Goal: Task Accomplishment & Management: Use online tool/utility

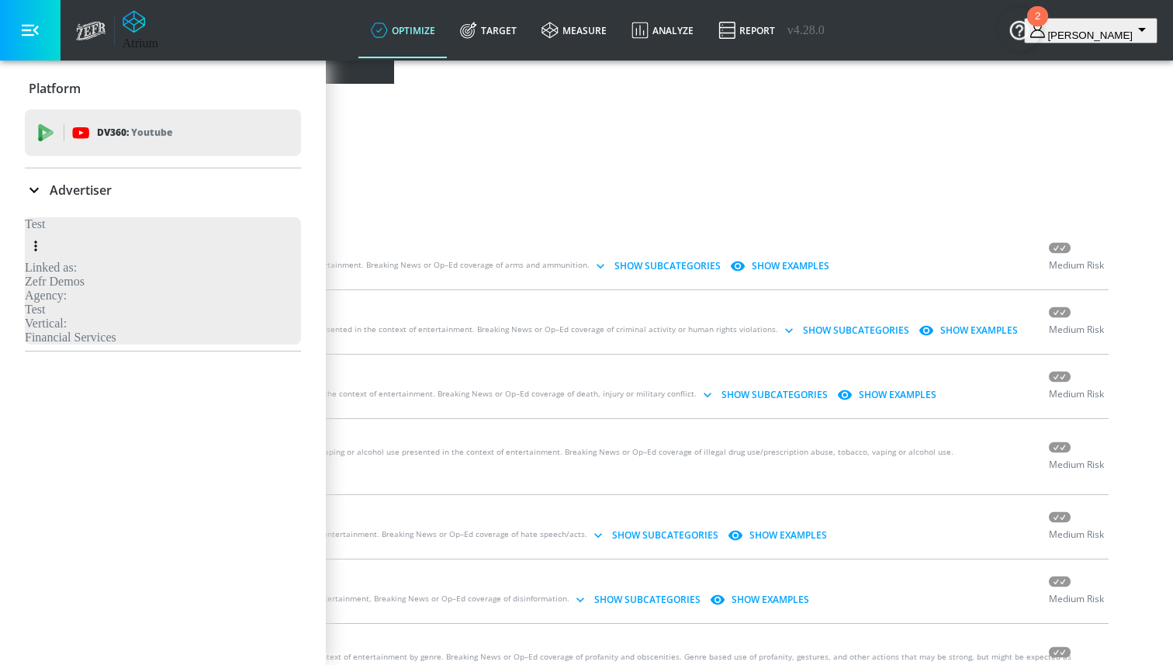
click at [483, 47] on span "Custom Concepts" at bounding box center [424, 27] width 118 height 37
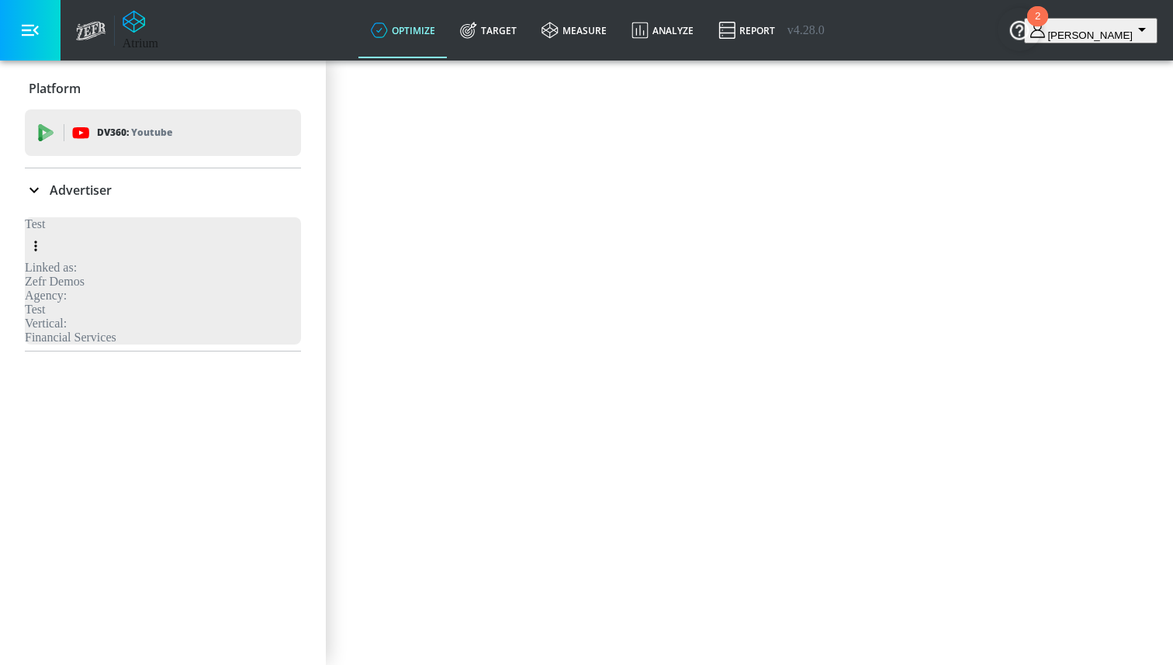
click at [132, 150] on input "Name" at bounding box center [69, 130] width 126 height 40
type input "C"
click at [844, 213] on div "Create a Custom Concept Name ​ Platform Meta meta ​ Concept Description Generate" at bounding box center [586, 186] width 1160 height 244
click at [72, 186] on p "Advertiser" at bounding box center [81, 189] width 62 height 17
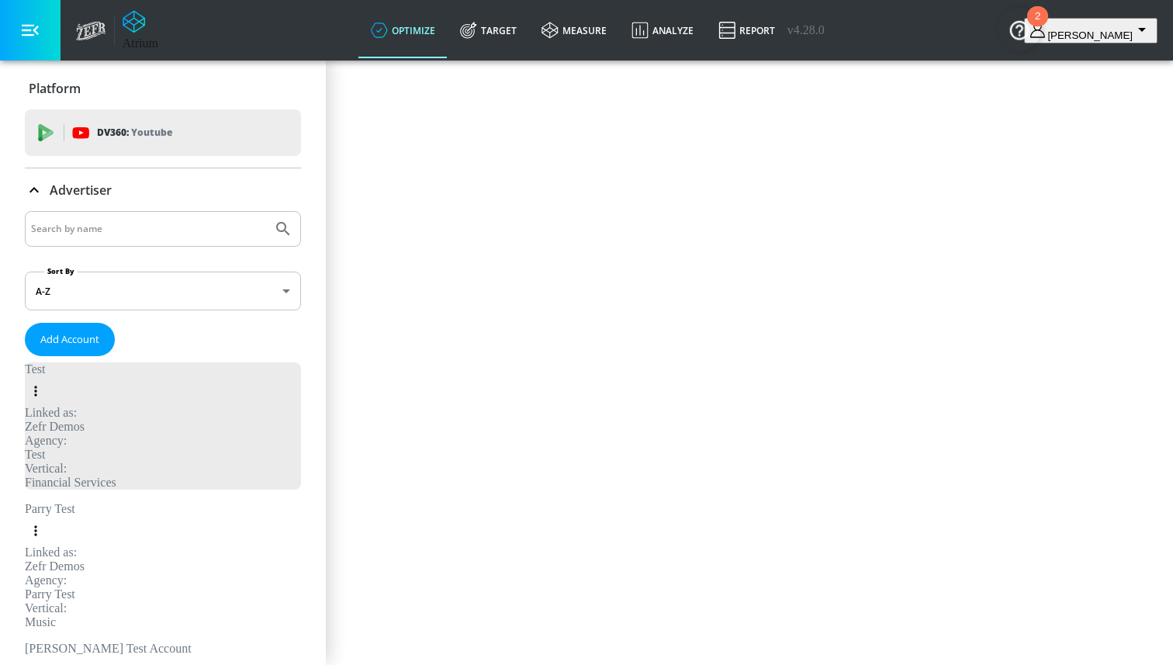
click at [85, 502] on div "Parry Test" at bounding box center [55, 523] width 60 height 43
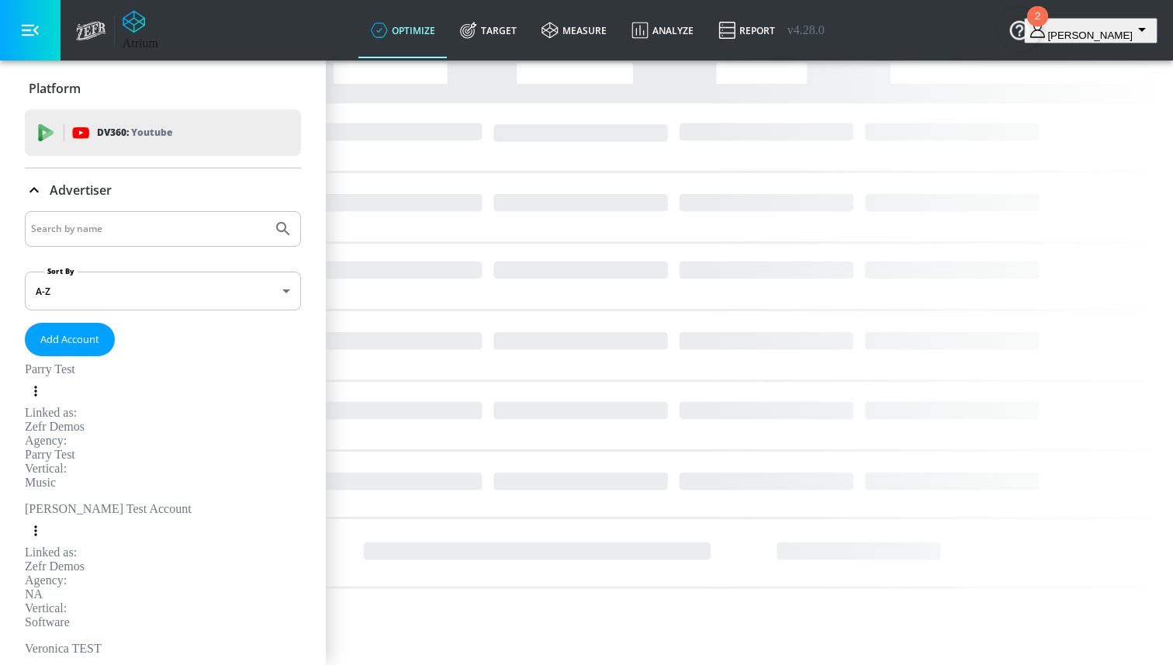
click at [483, 47] on span "Custom Concepts" at bounding box center [424, 27] width 118 height 37
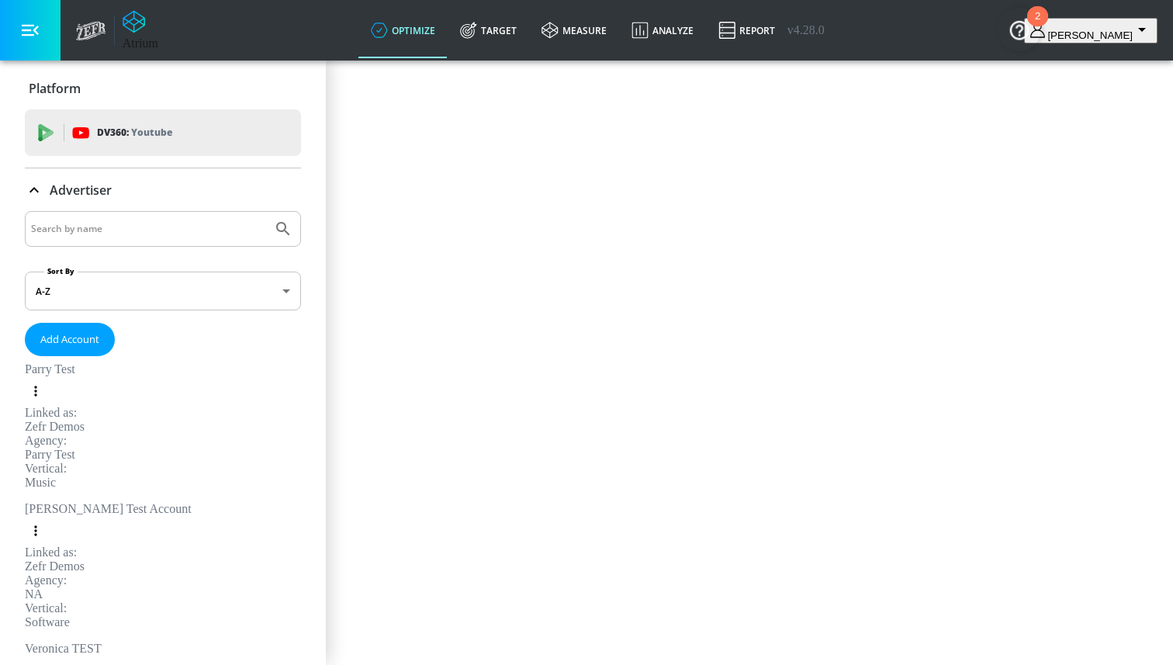
click at [132, 150] on input "Name" at bounding box center [69, 130] width 126 height 40
click at [580, 233] on div "Create a Custom Concept Name Coke Exclusioj ​ Platform Meta meta ​ Concept Desc…" at bounding box center [586, 186] width 1160 height 244
click at [132, 150] on input "Coke Exclusioj" at bounding box center [69, 130] width 126 height 40
type input "Coke Exclusions"
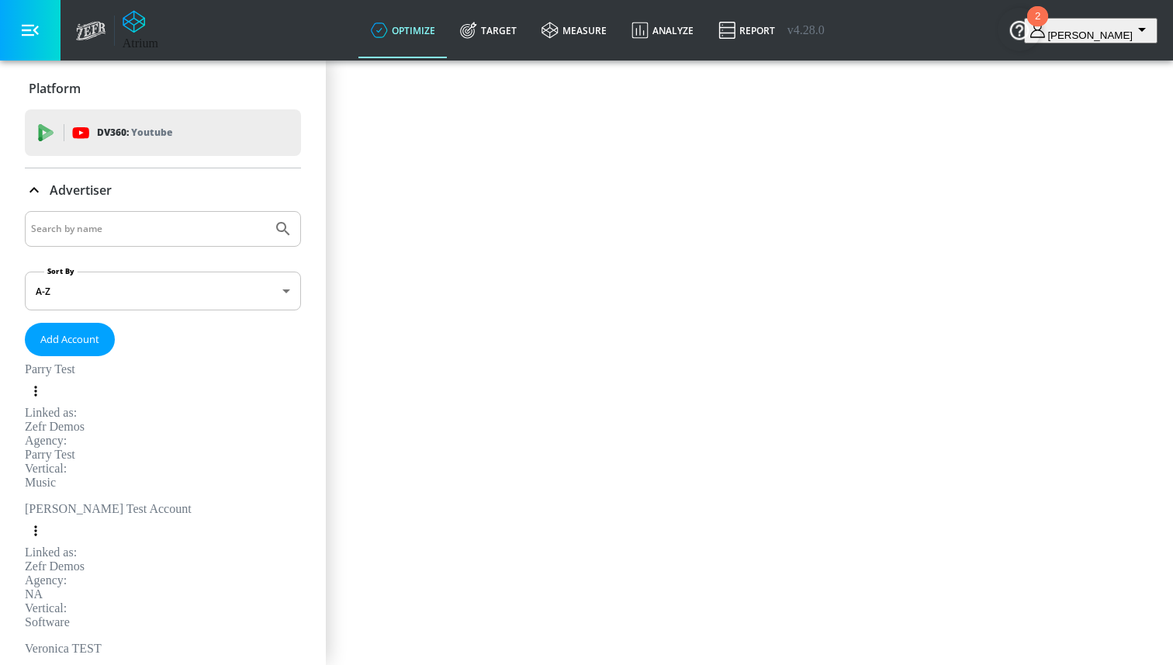
type textarea "This asdasdasdasdasdasdasd"
click at [629, 309] on div "Create a Custom Concept Name Coke Exclusions ​ Platform Meta meta ​ Concept Des…" at bounding box center [586, 186] width 1160 height 244
click at [85, 301] on span "Generate" at bounding box center [61, 291] width 48 height 19
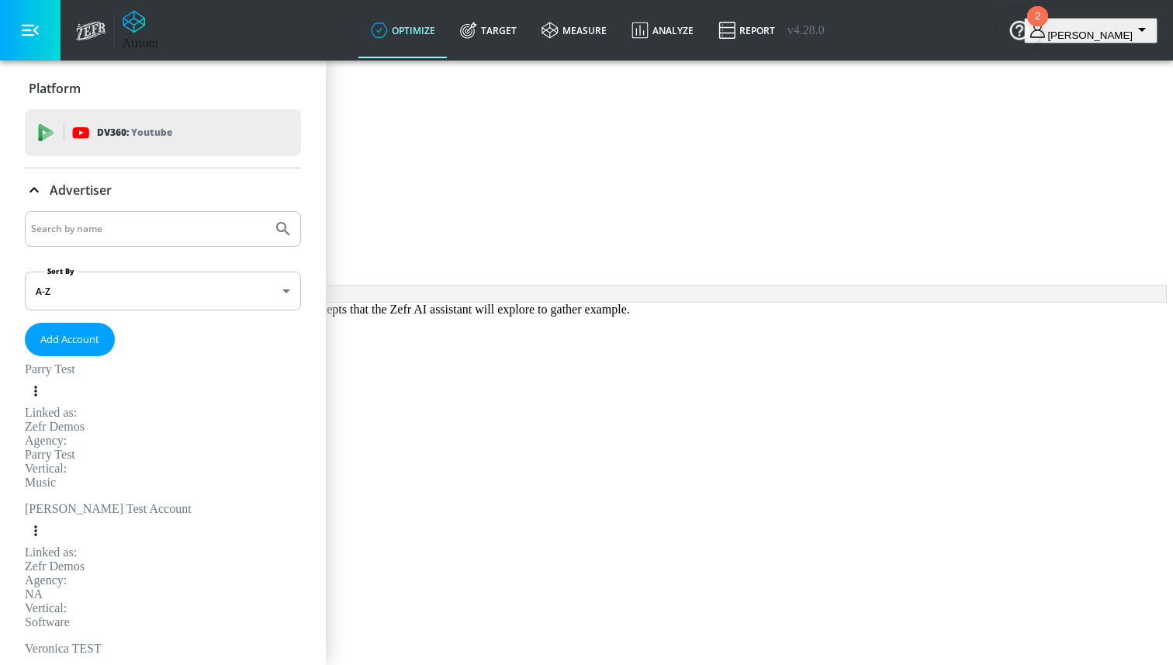
click at [73, 236] on span "View All" at bounding box center [42, 227] width 60 height 16
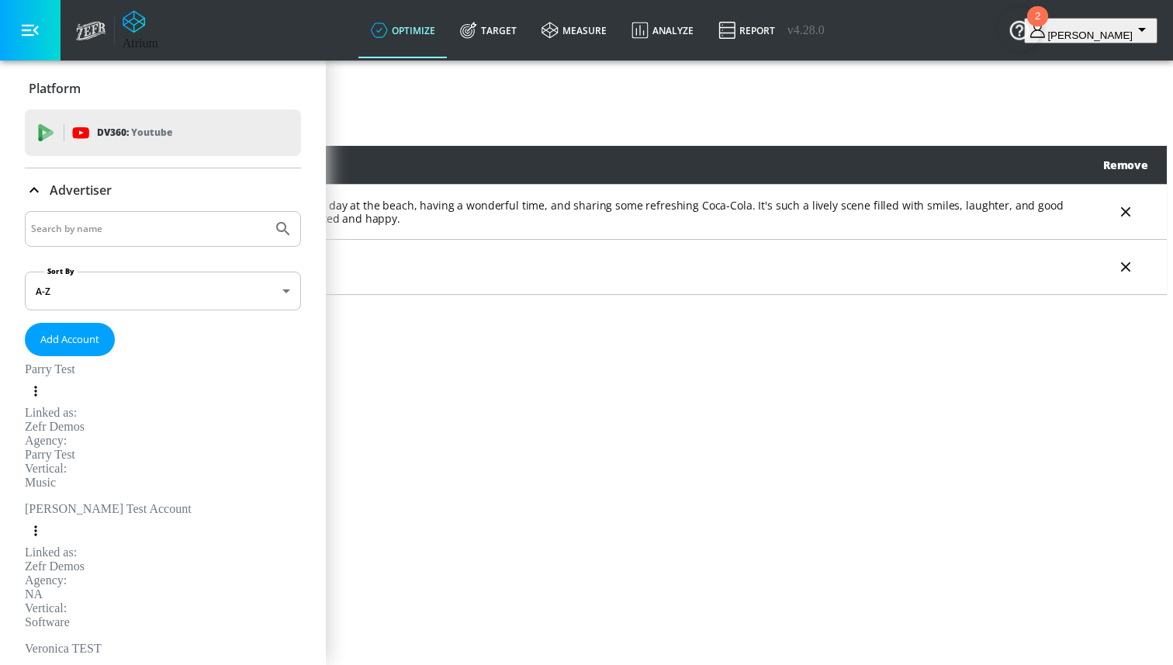
click at [98, 138] on span "Create New" at bounding box center [67, 128] width 61 height 19
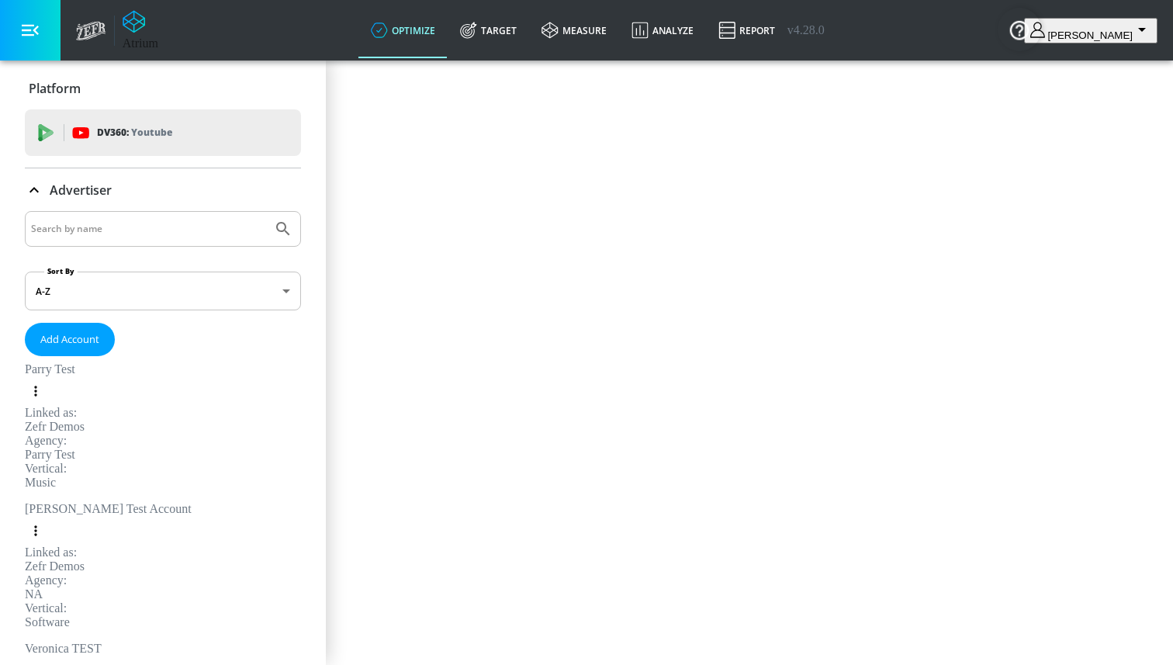
click at [132, 178] on input "Name" at bounding box center [69, 158] width 126 height 40
type input "Coke Exclusions"
click at [147, 299] on textarea "Concept Description" at bounding box center [76, 267] width 141 height 63
type textarea "This is a example"
click at [85, 329] on span "Generate" at bounding box center [61, 318] width 48 height 19
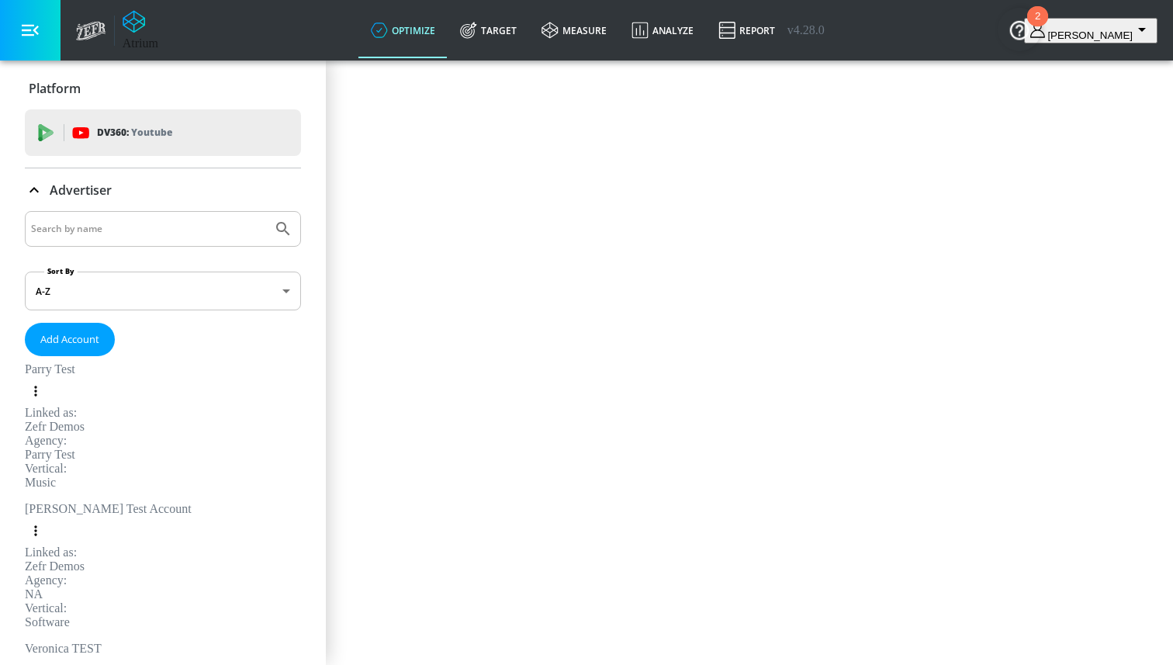
scroll to position [17, 0]
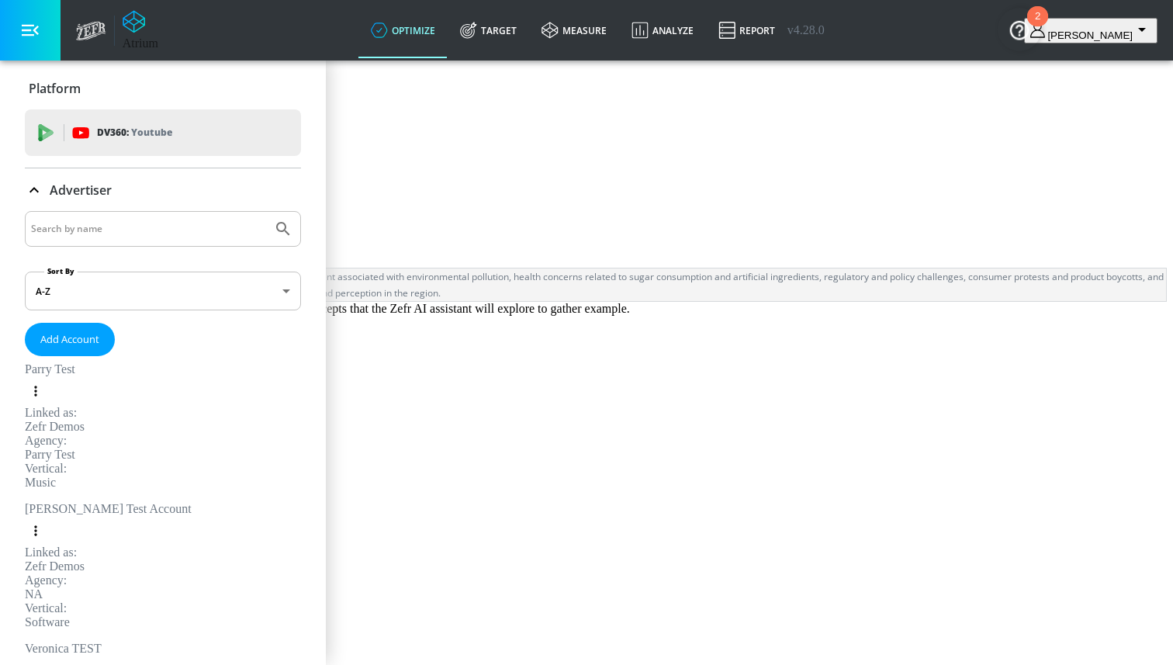
click at [112, 502] on div "Andres Test Account Linked as: Zefr Demos Agency: NA Vertical: Software" at bounding box center [108, 565] width 167 height 127
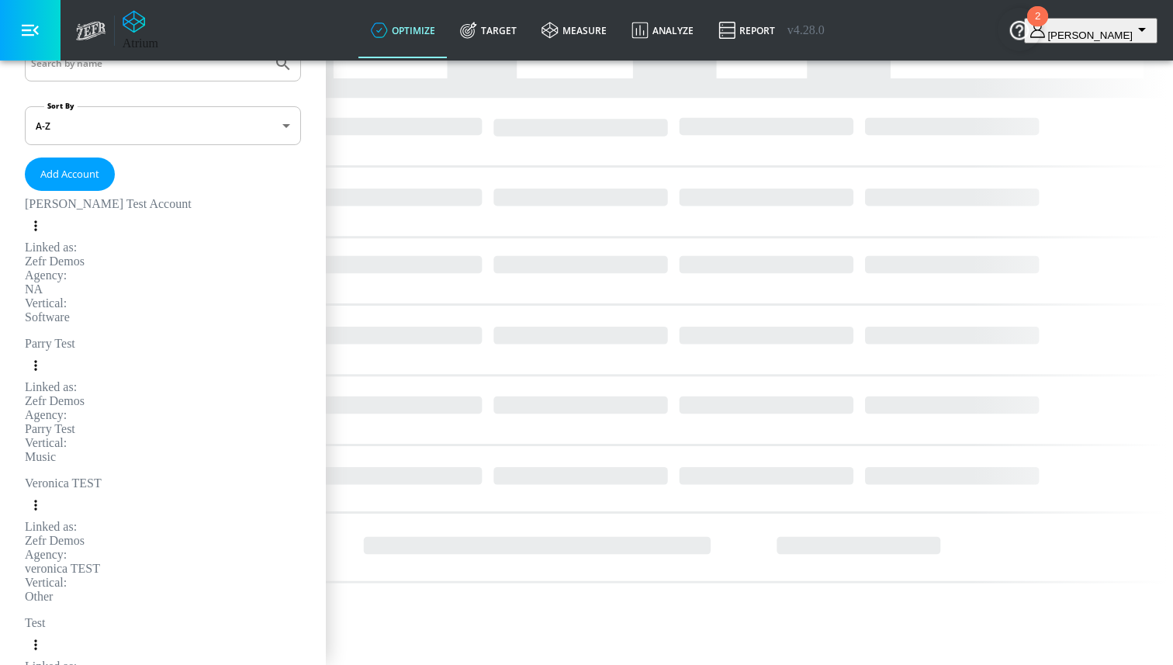
scroll to position [234, 0]
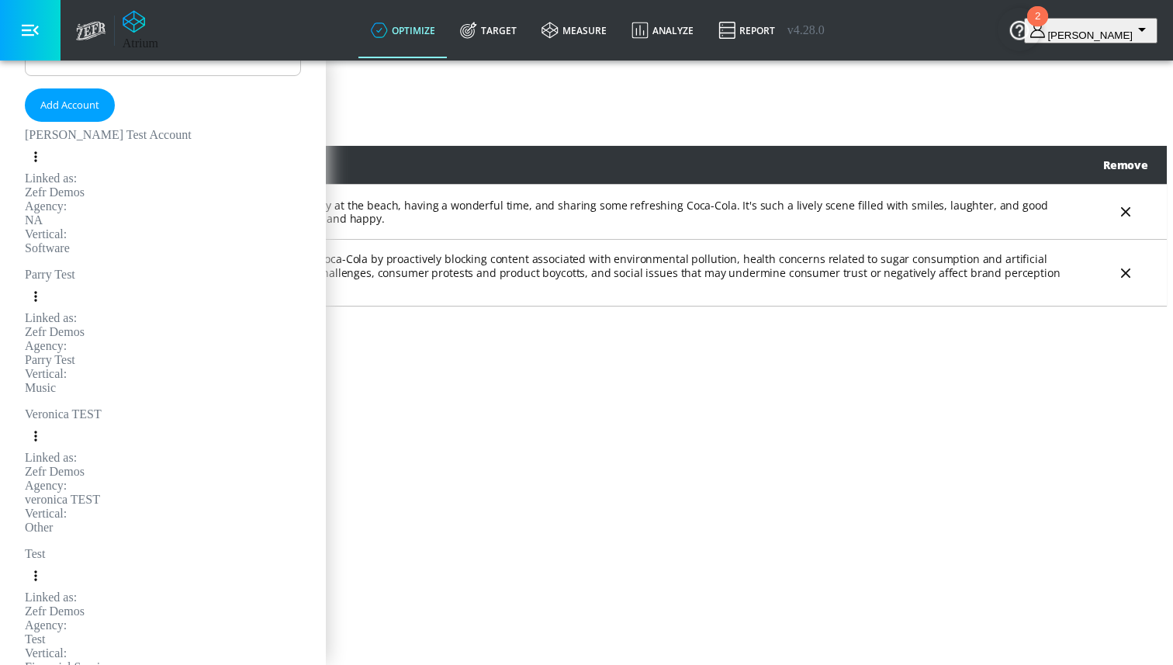
click at [102, 506] on div "Vertical: Other" at bounding box center [63, 520] width 77 height 28
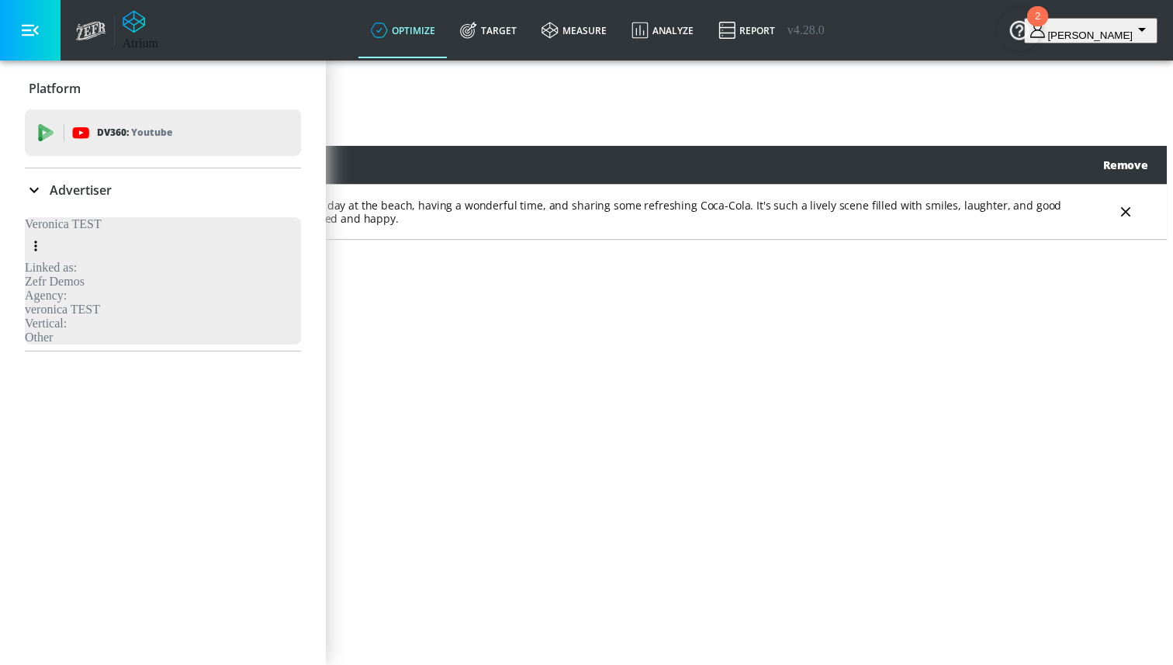
click at [98, 138] on span "Create New" at bounding box center [67, 128] width 61 height 19
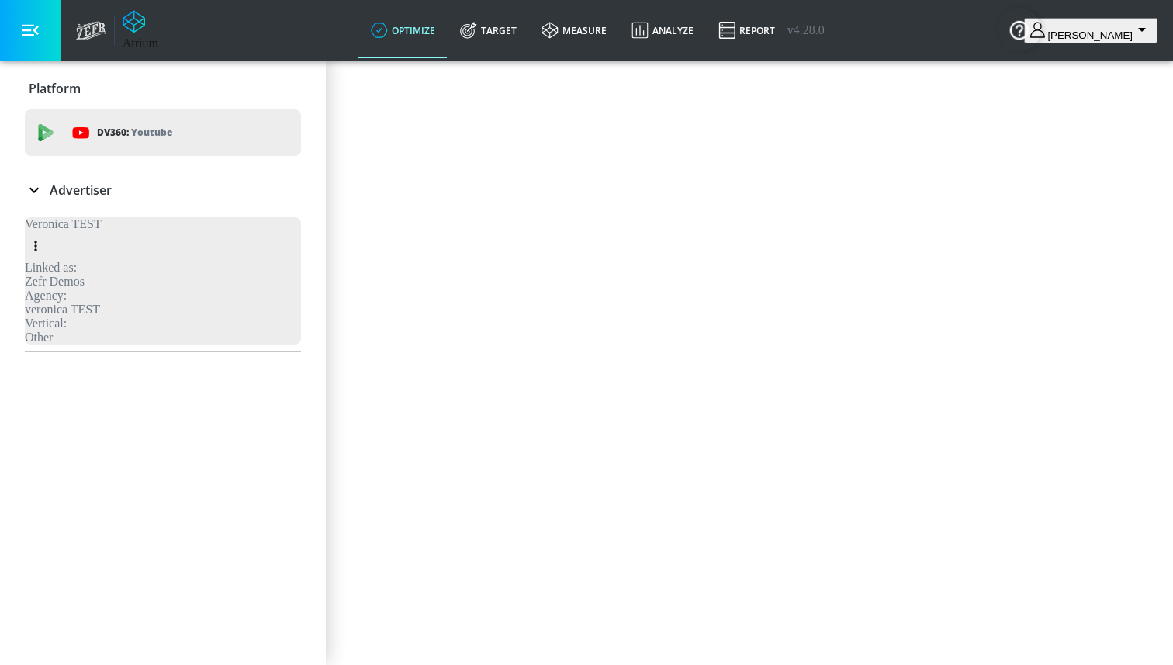
drag, startPoint x: 591, startPoint y: 267, endPoint x: 583, endPoint y: 263, distance: 8.7
click at [132, 178] on input "Name" at bounding box center [69, 158] width 126 height 40
type input "Coke Exclusions"
type textarea "This is a description for coke demo."
click at [116, 337] on button "Generate" at bounding box center [61, 319] width 110 height 35
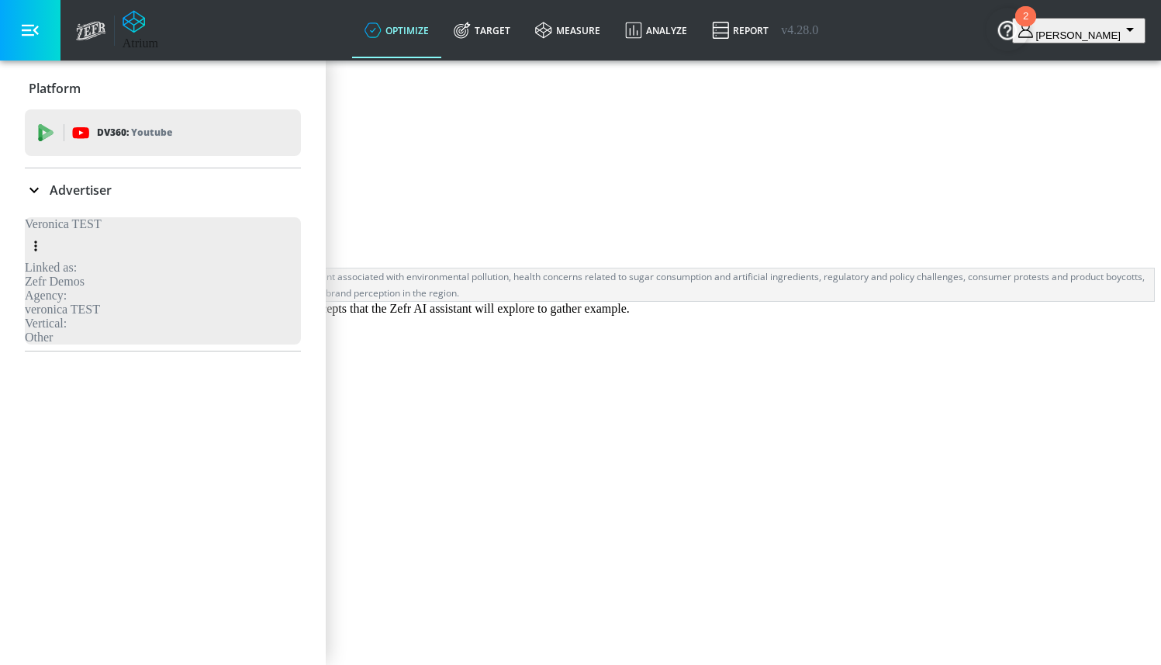
scroll to position [48, 0]
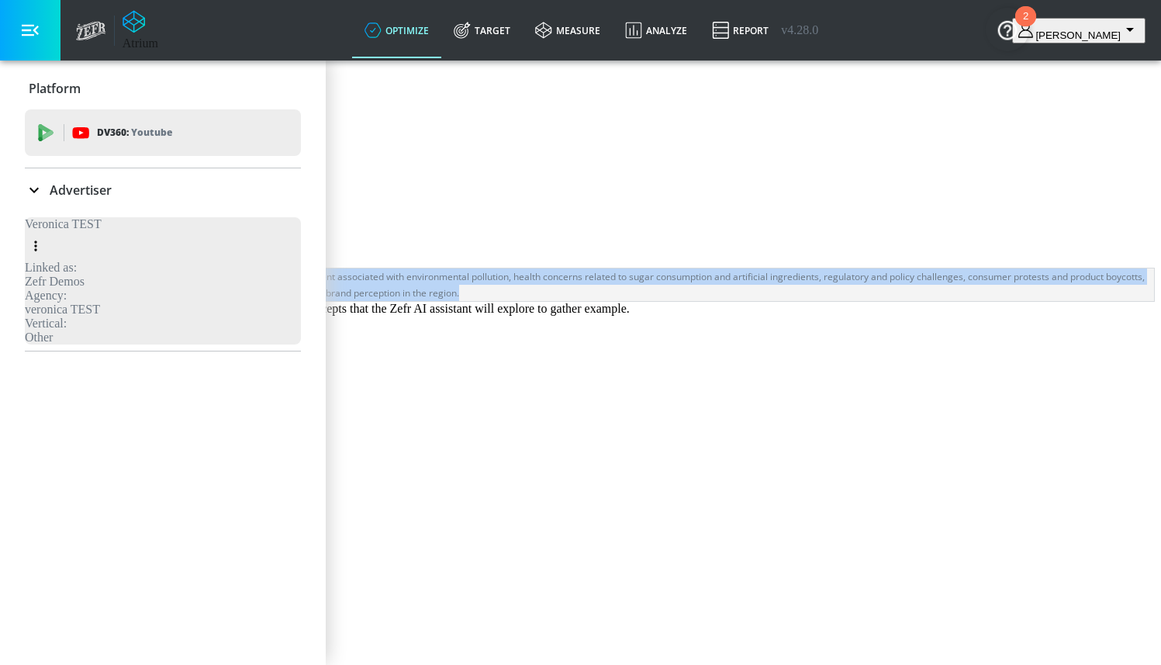
drag, startPoint x: 750, startPoint y: 359, endPoint x: 411, endPoint y: 316, distance: 341.6
click at [411, 302] on div "Safeguard CPG brand integrity for Coca-Cola by proactively blocking content ass…" at bounding box center [580, 285] width 1149 height 34
click at [482, 301] on div "Safeguard CPG brand integrity for Coca-Cola by proactively blocking content ass…" at bounding box center [580, 284] width 1147 height 33
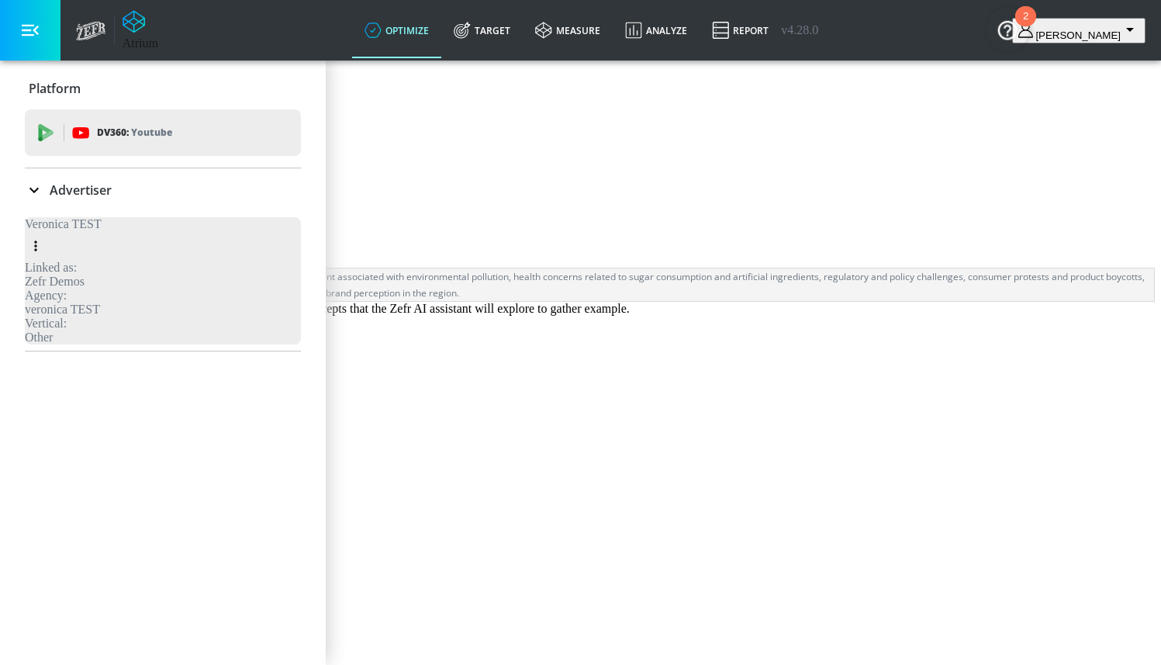
scroll to position [34, 0]
click at [36, 344] on icon "expand" at bounding box center [31, 341] width 9 height 5
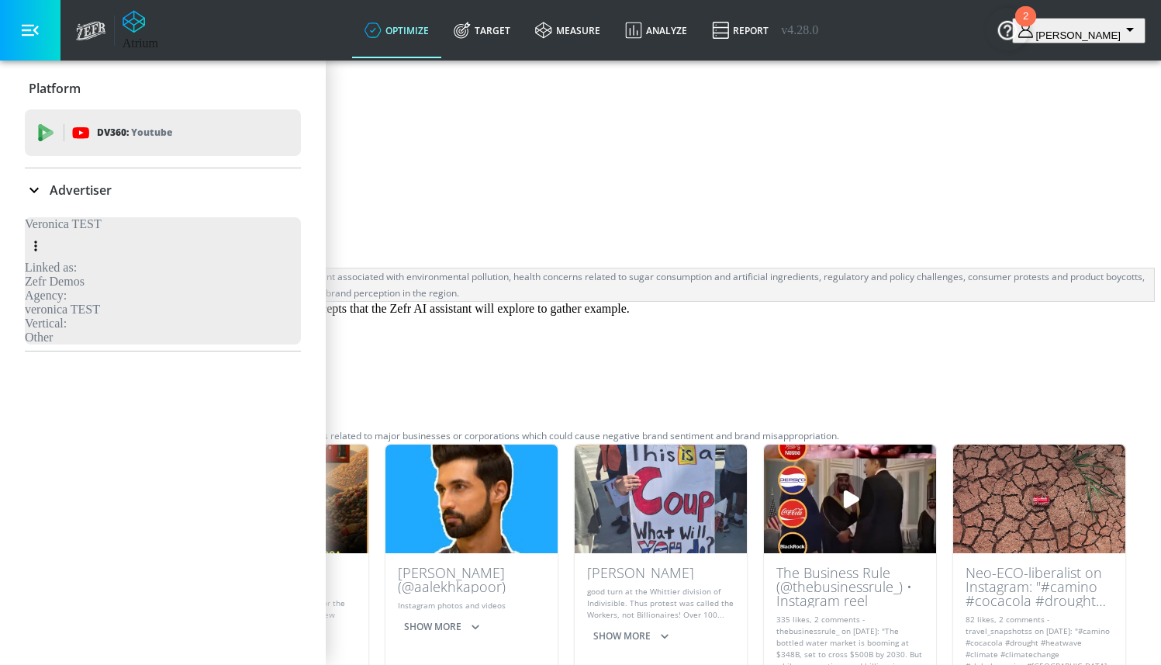
scroll to position [0, 0]
click at [36, 344] on icon "collapse" at bounding box center [31, 340] width 9 height 5
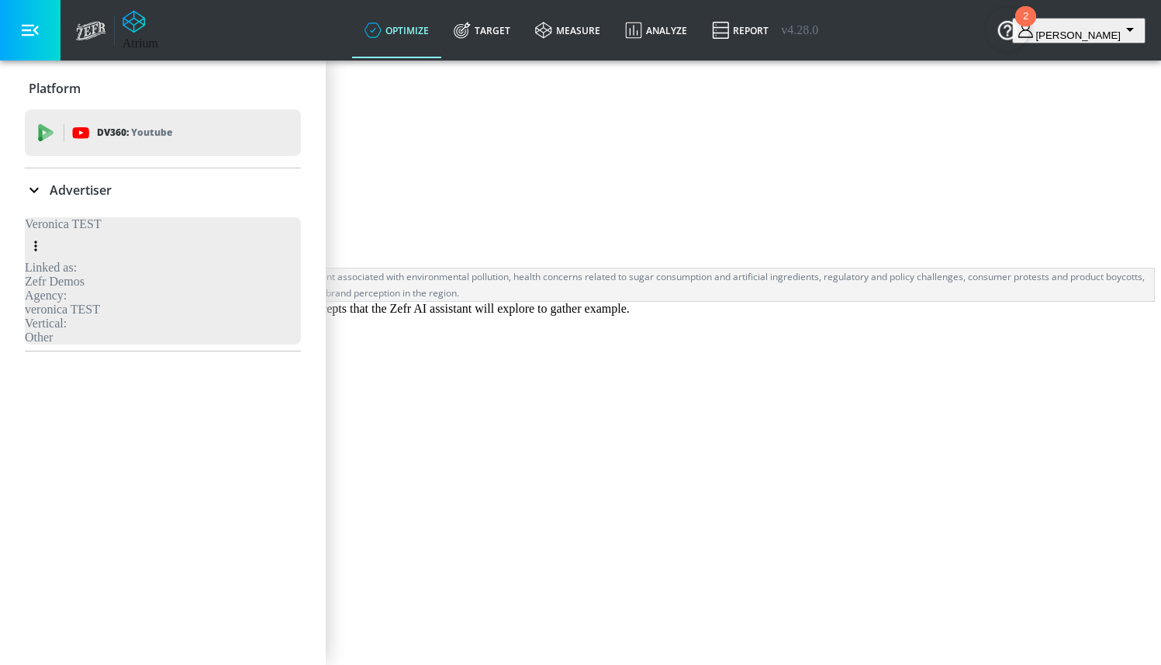
scroll to position [48, 0]
click at [41, 456] on icon "expand" at bounding box center [31, 446] width 19 height 19
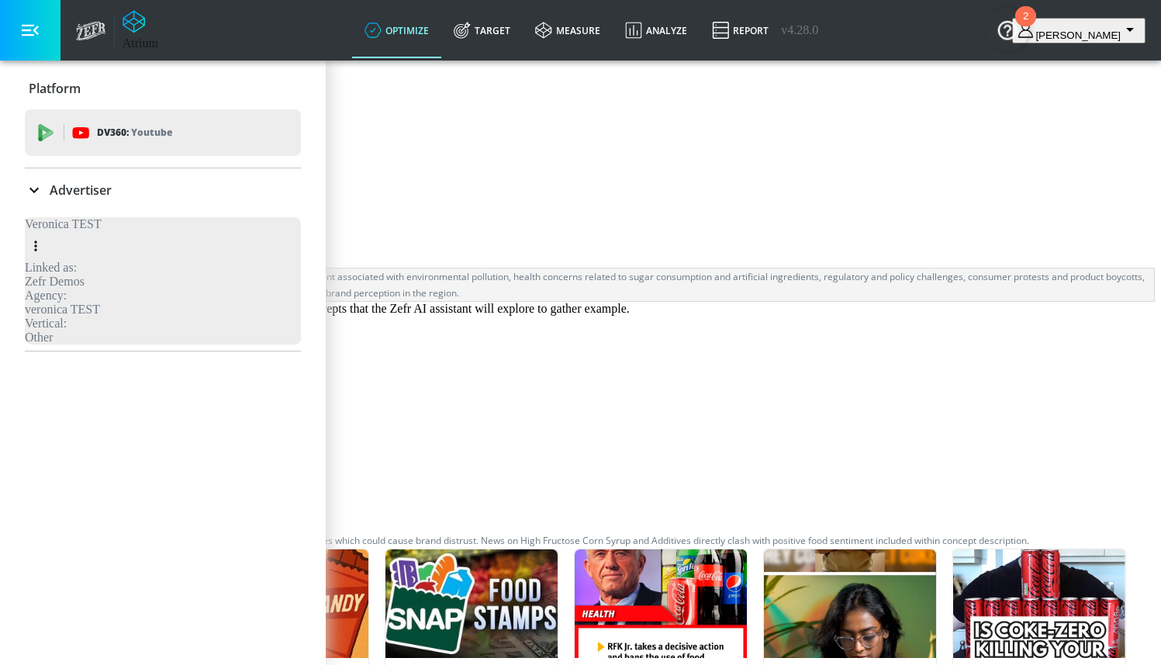
scroll to position [17, 0]
click at [41, 456] on icon "collapse" at bounding box center [31, 446] width 19 height 19
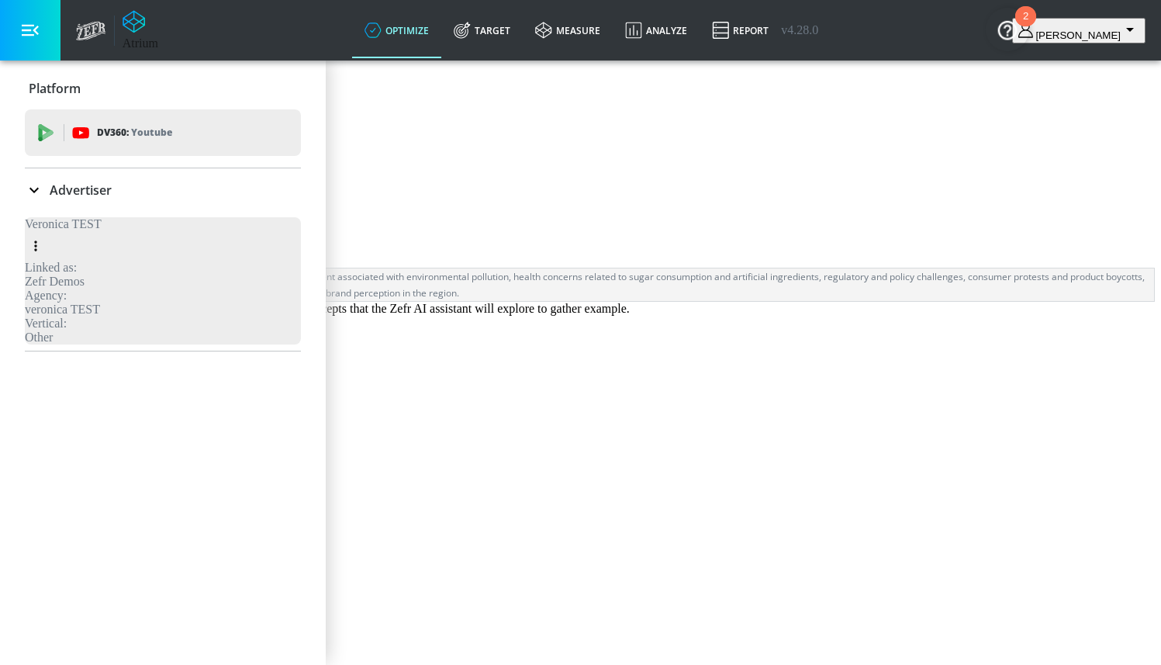
click at [36, 344] on icon "expand" at bounding box center [31, 341] width 9 height 5
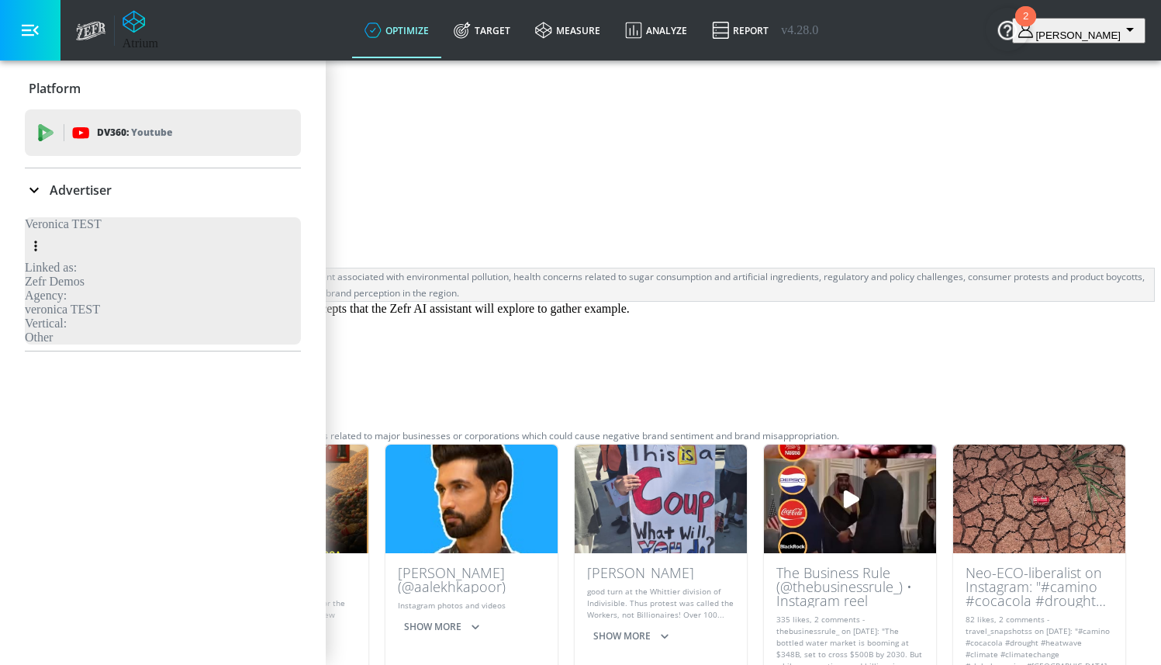
scroll to position [319, 0]
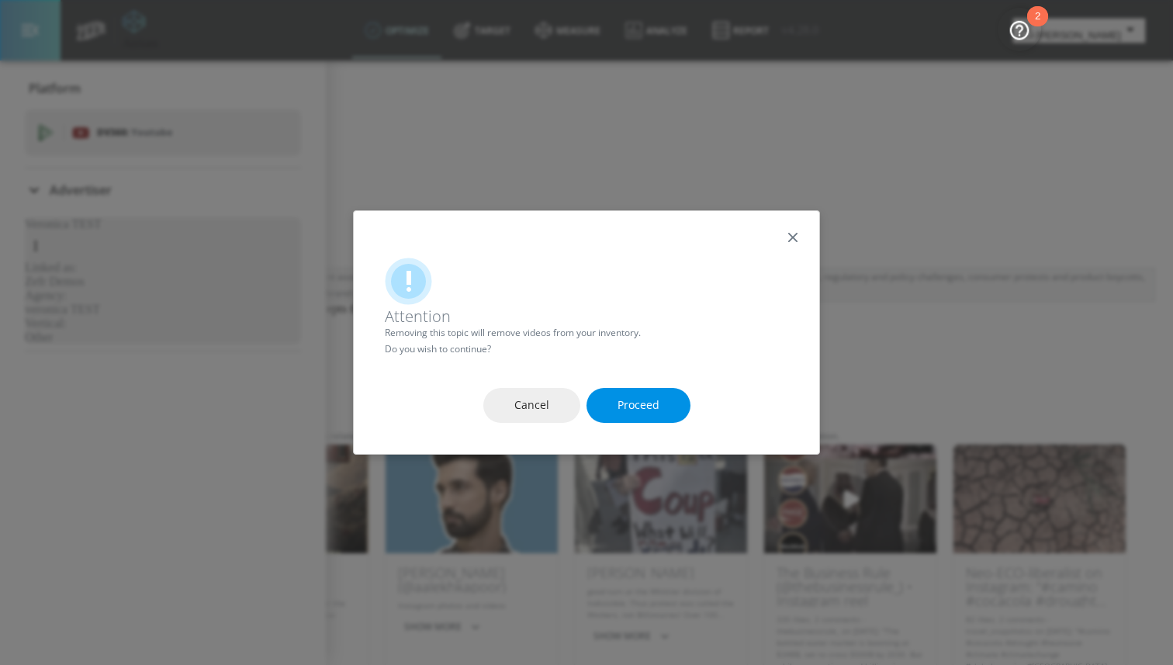
click at [628, 413] on span "Proceed" at bounding box center [638, 405] width 42 height 19
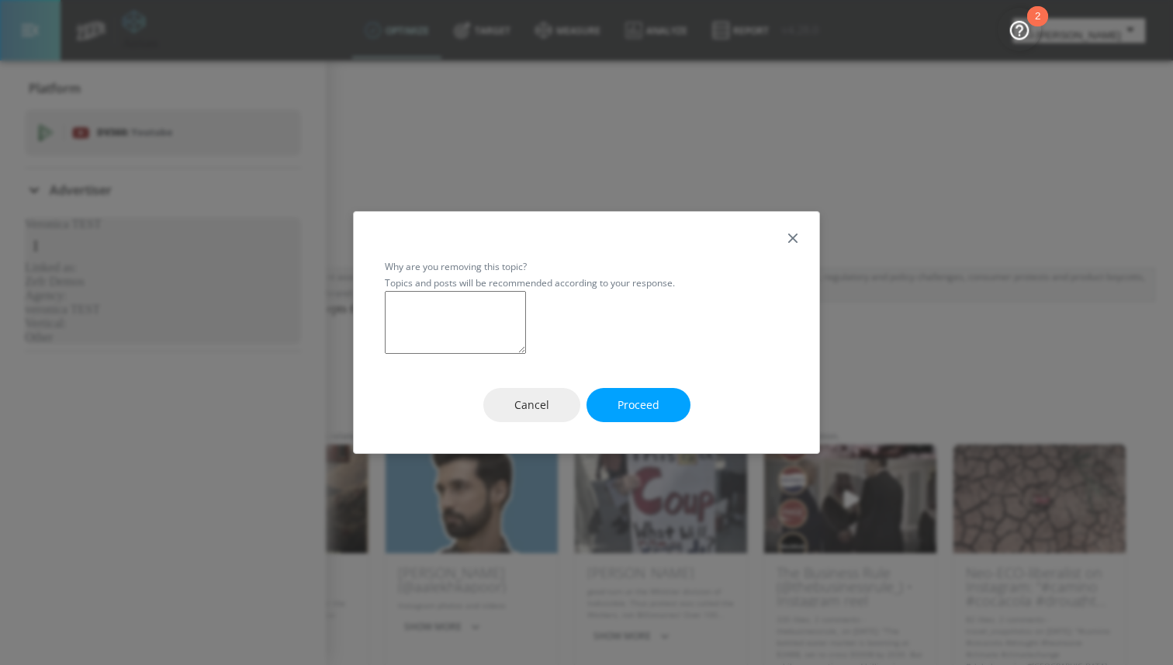
click at [526, 334] on textarea at bounding box center [455, 322] width 141 height 63
type textarea "Not related"
click at [604, 421] on button "Proceed" at bounding box center [638, 405] width 104 height 35
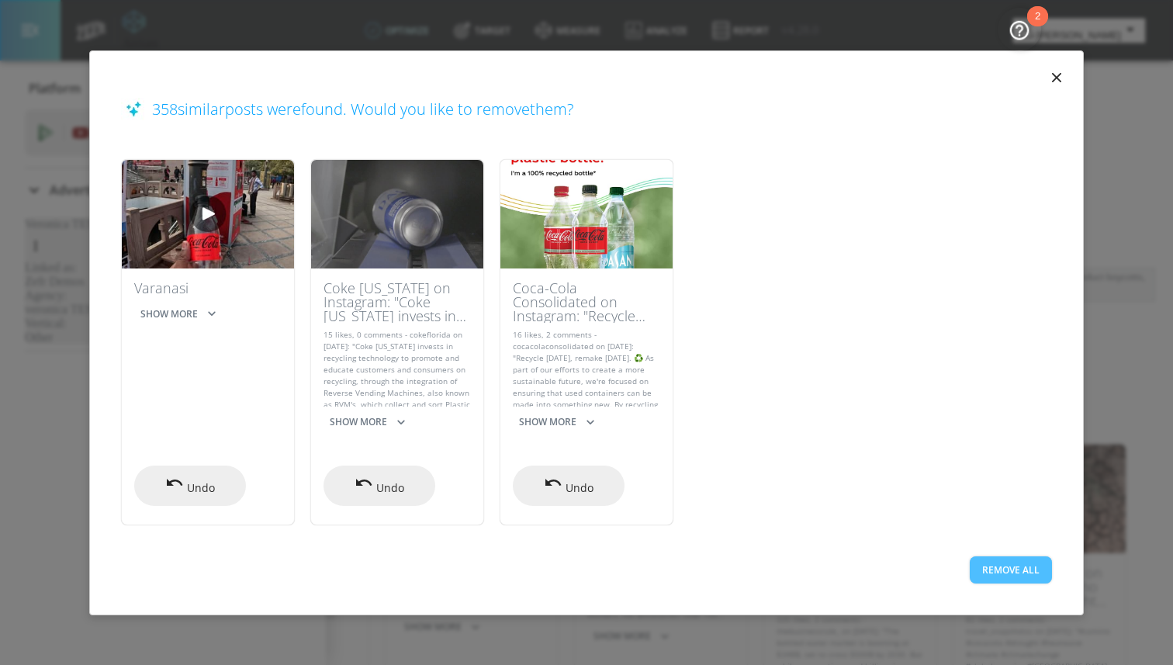
click at [1014, 563] on button "Remove All" at bounding box center [1010, 569] width 82 height 27
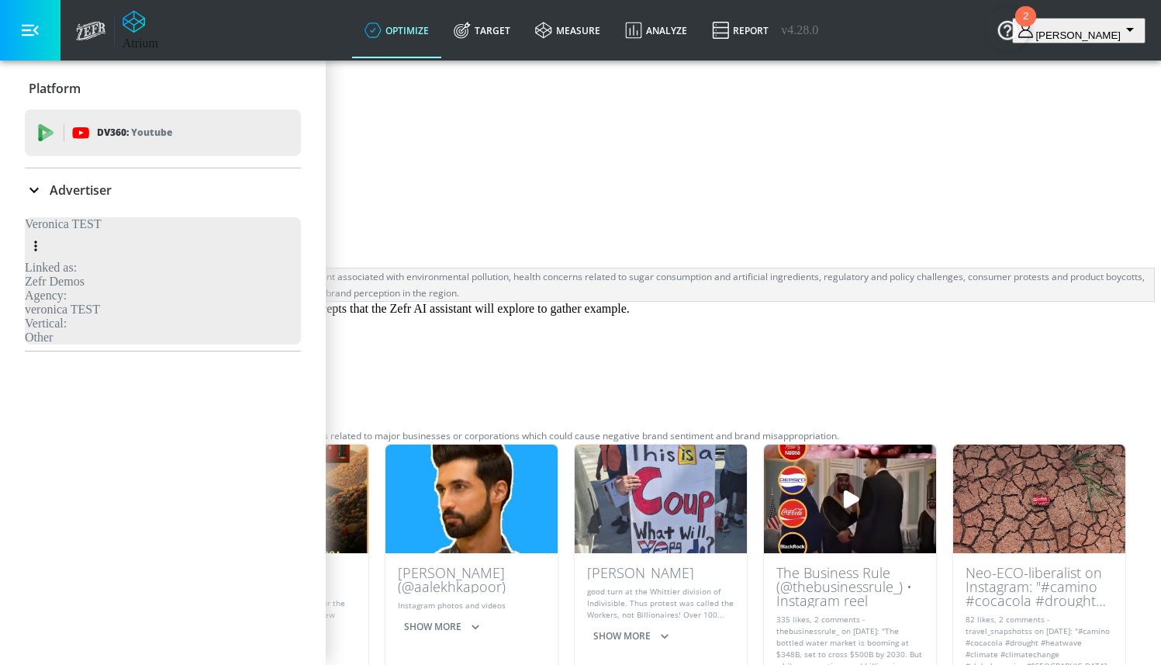
scroll to position [347, 0]
click at [92, 164] on button "Save" at bounding box center [49, 146] width 86 height 35
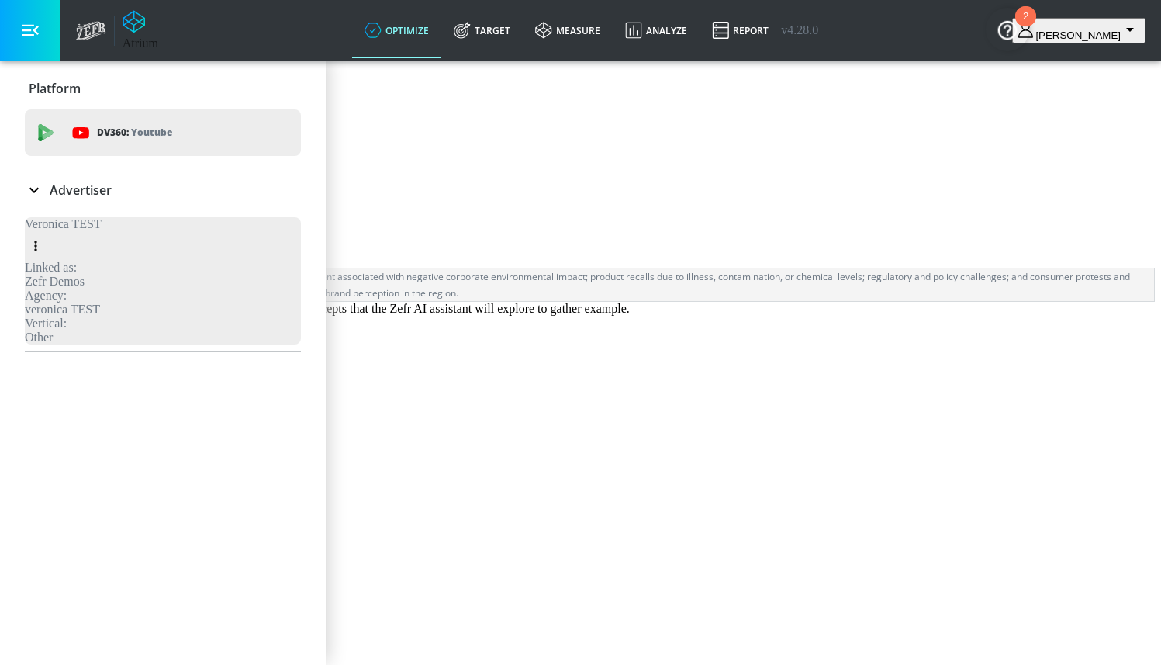
scroll to position [51, 0]
drag, startPoint x: 814, startPoint y: 320, endPoint x: 992, endPoint y: 321, distance: 177.6
click at [992, 301] on div "Safeguard CPG brand integrity for Coca-Cola by proactively blocking content ass…" at bounding box center [580, 284] width 1147 height 33
click at [655, 301] on div "Safeguard CPG brand integrity for Coca-Cola by proactively blocking content ass…" at bounding box center [580, 284] width 1147 height 33
click at [41, 351] on icon "expand" at bounding box center [31, 341] width 19 height 19
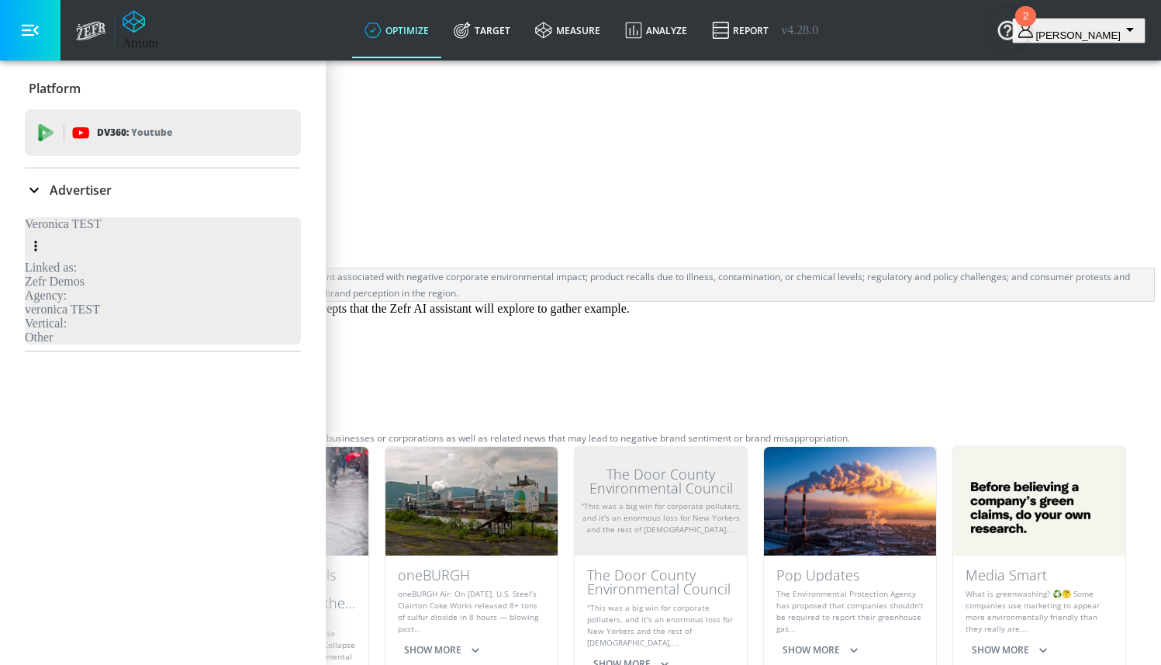
click at [41, 351] on icon "collapse" at bounding box center [31, 341] width 19 height 19
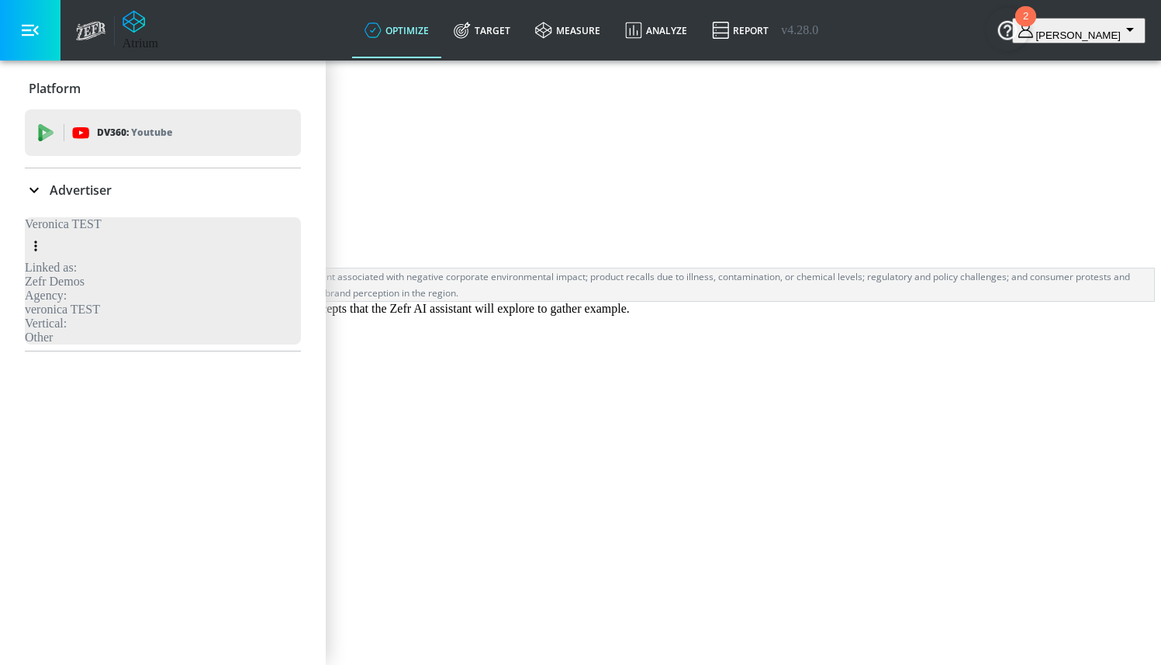
scroll to position [40, 0]
click at [41, 554] on icon "expand" at bounding box center [31, 553] width 19 height 19
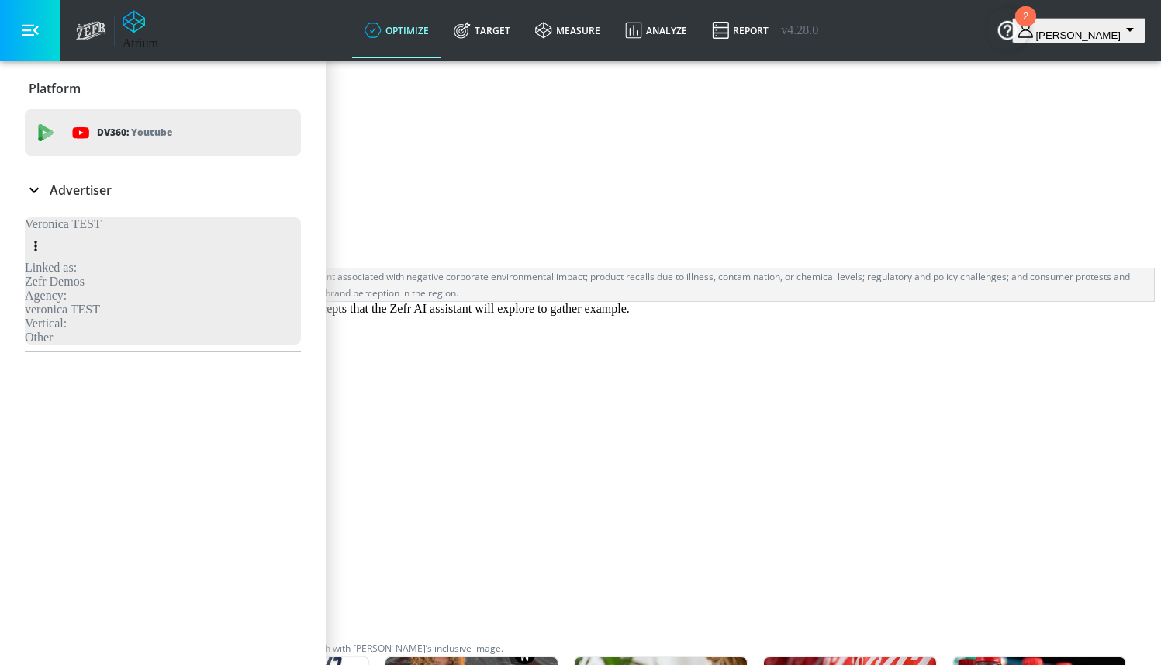
click at [41, 544] on icon "collapse" at bounding box center [31, 553] width 19 height 19
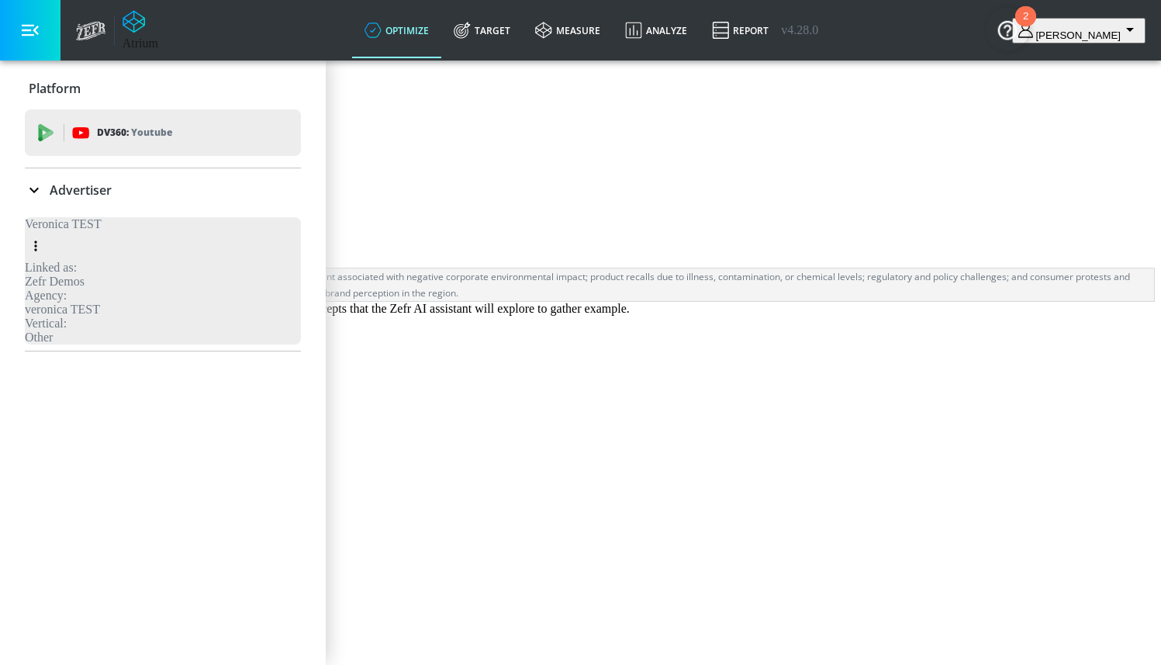
scroll to position [6, 0]
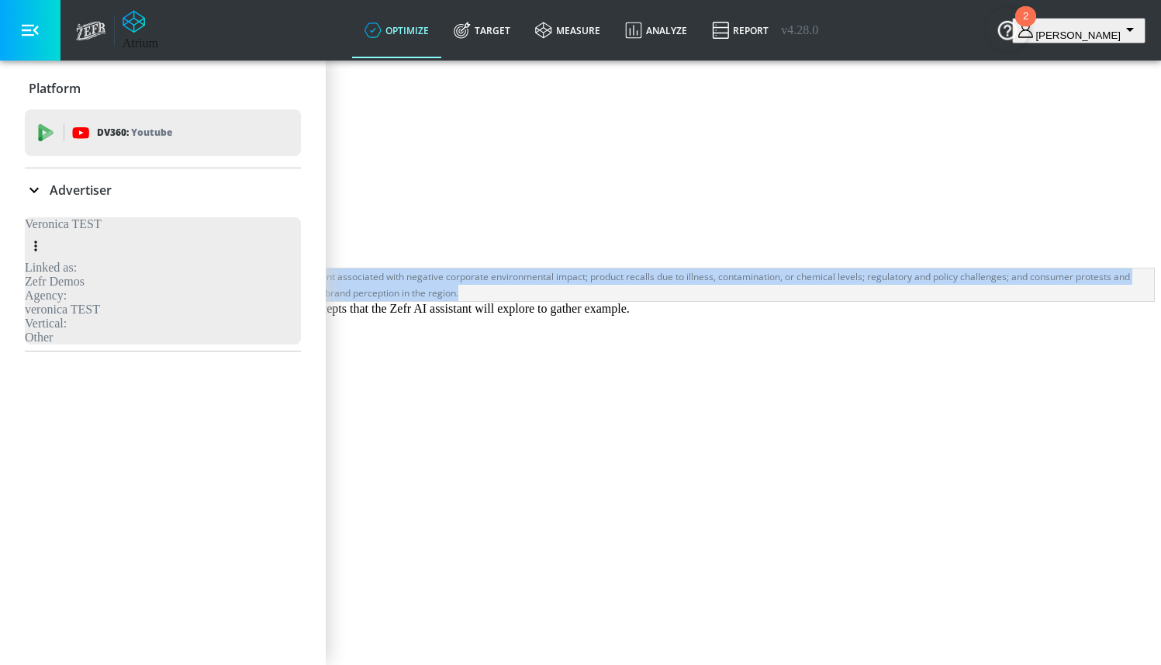
drag, startPoint x: 726, startPoint y: 392, endPoint x: 411, endPoint y: 361, distance: 316.4
click at [411, 301] on div "Safeguard CPG brand integrity for Coca-Cola by proactively blocking content ass…" at bounding box center [580, 284] width 1147 height 33
click at [864, 302] on div "Safeguard CPG brand integrity for Coca-Cola by proactively blocking content ass…" at bounding box center [580, 285] width 1149 height 34
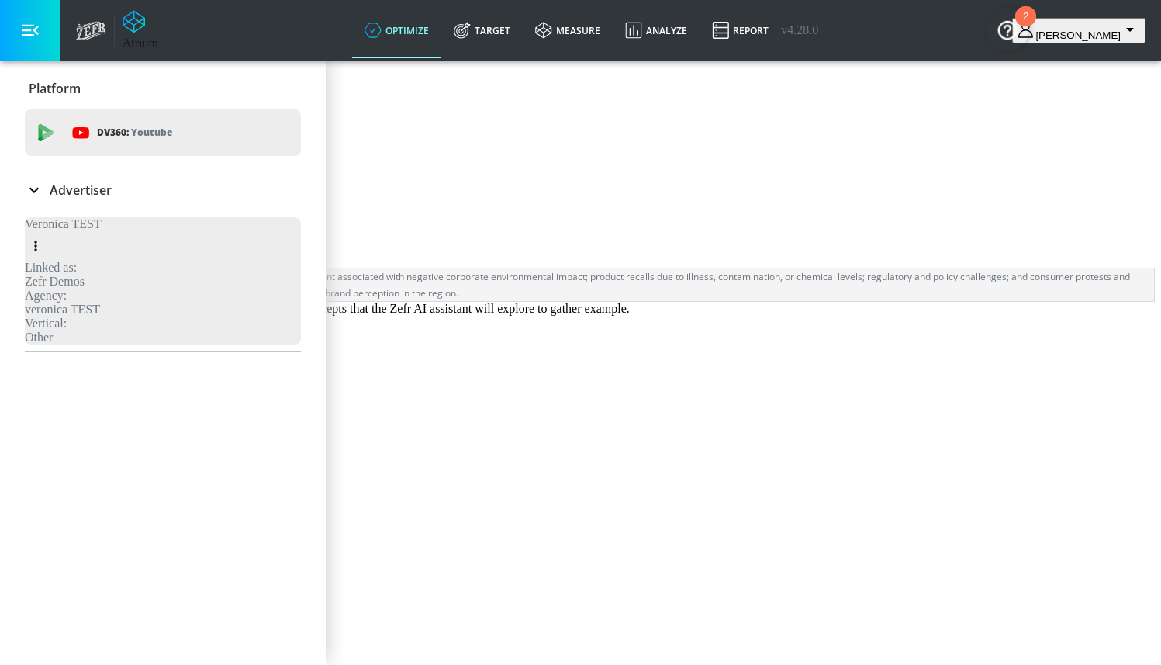
click at [122, 607] on span "Remove Topic" at bounding box center [86, 616] width 72 height 19
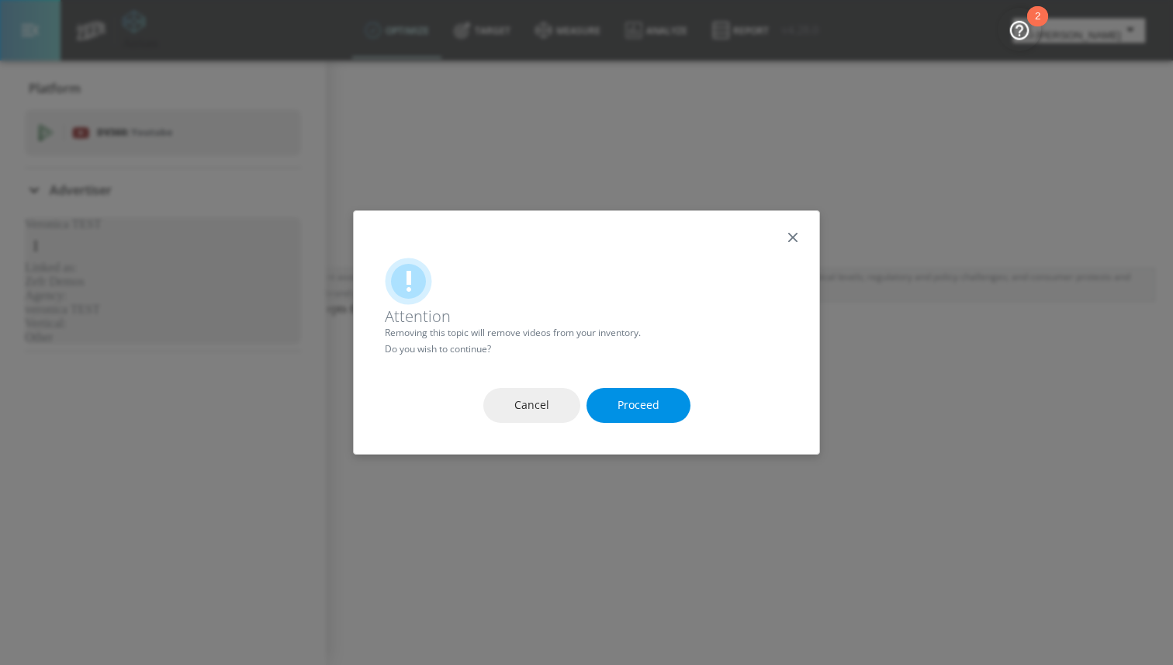
click at [637, 396] on button "Proceed" at bounding box center [638, 405] width 104 height 35
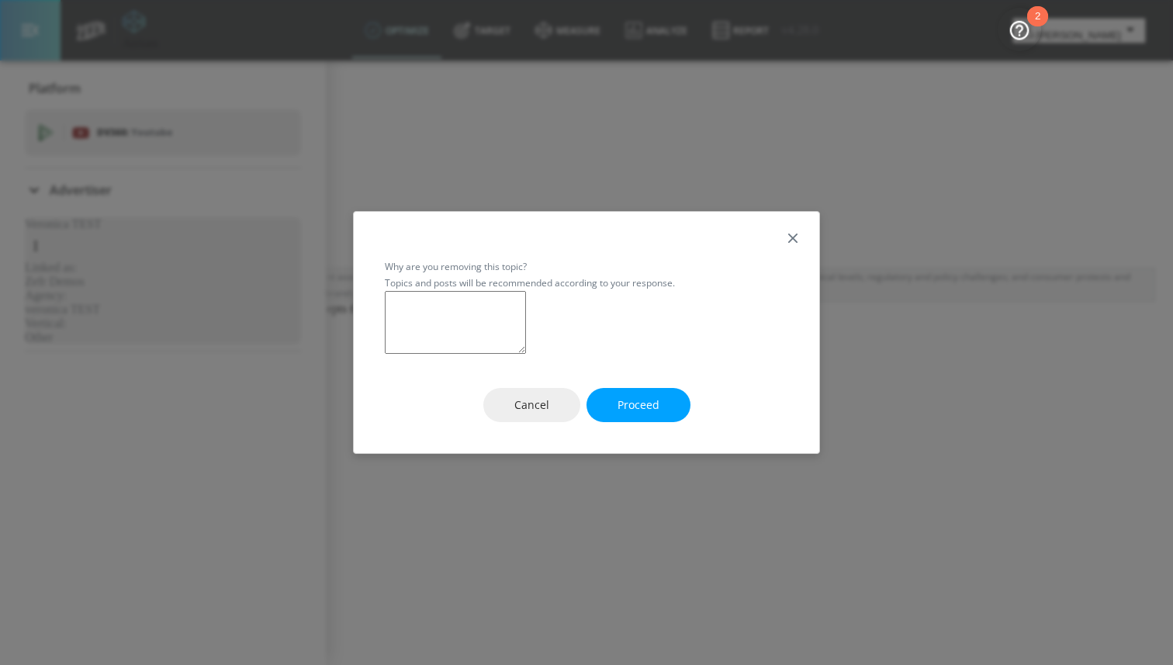
click at [526, 354] on textarea at bounding box center [455, 322] width 141 height 63
type textarea "Not related"
click at [624, 415] on span "Proceed" at bounding box center [638, 405] width 42 height 19
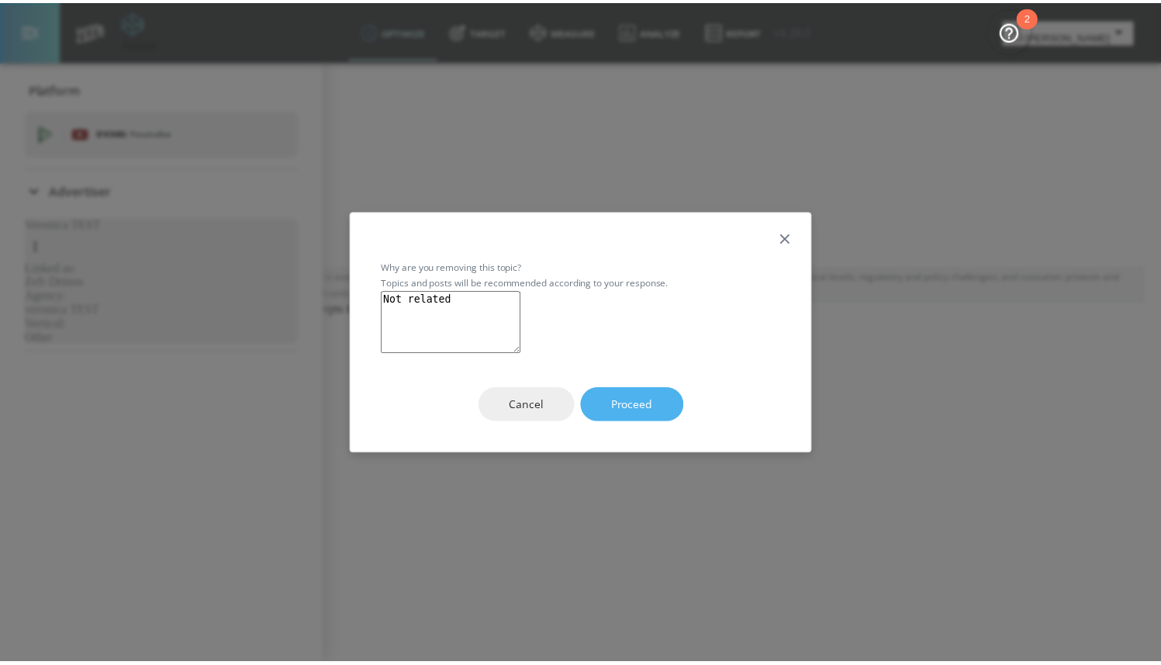
scroll to position [1, 0]
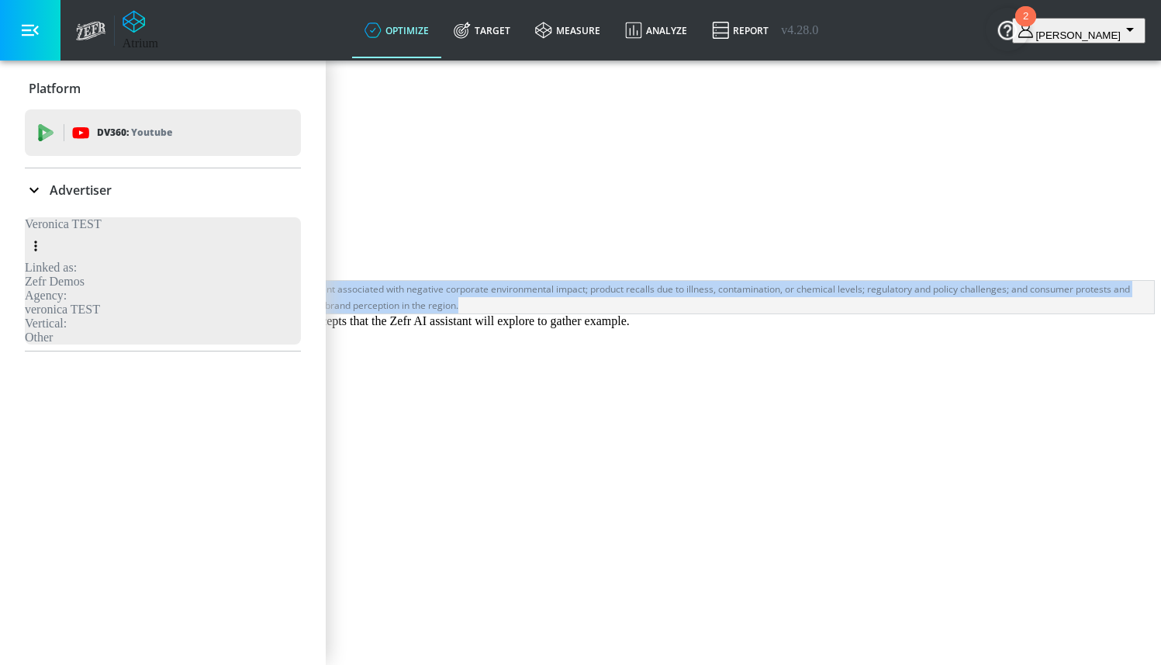
drag, startPoint x: 683, startPoint y: 396, endPoint x: 392, endPoint y: 362, distance: 293.6
click at [391, 362] on div "Coke Exclusions Safeguard CPG brand integrity for Coca-Cola by proactively bloc…" at bounding box center [580, 447] width 1149 height 423
click at [485, 314] on div "Safeguard CPG brand integrity for Coca-Cola by proactively blocking content ass…" at bounding box center [580, 297] width 1149 height 34
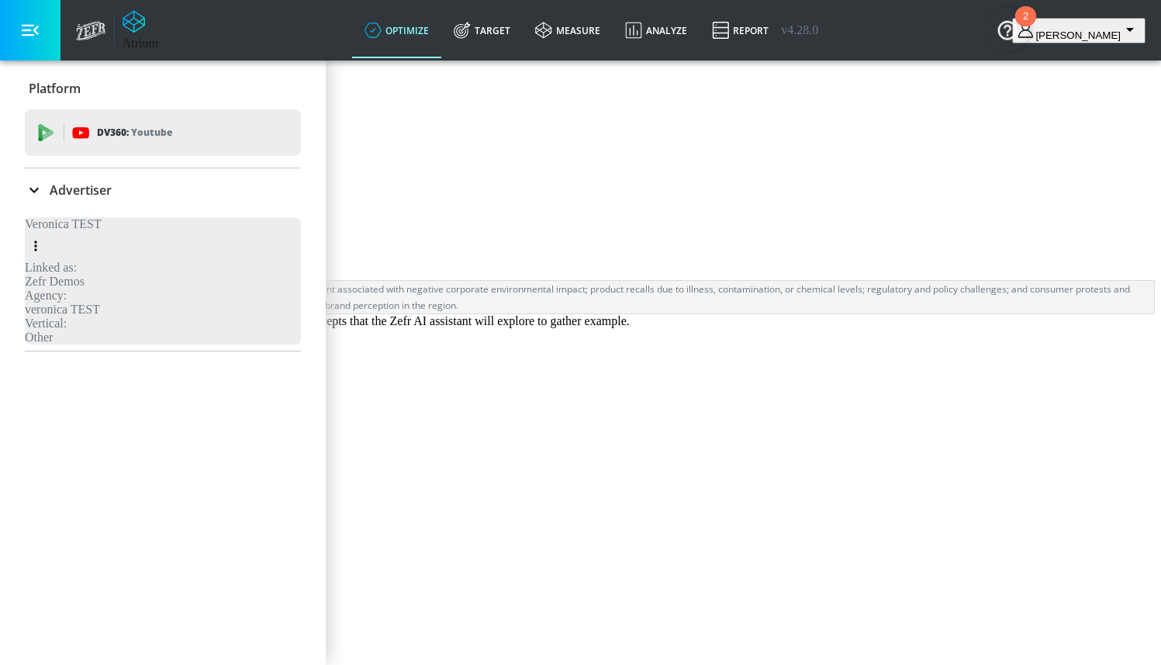
click at [92, 176] on button "Save" at bounding box center [49, 158] width 86 height 35
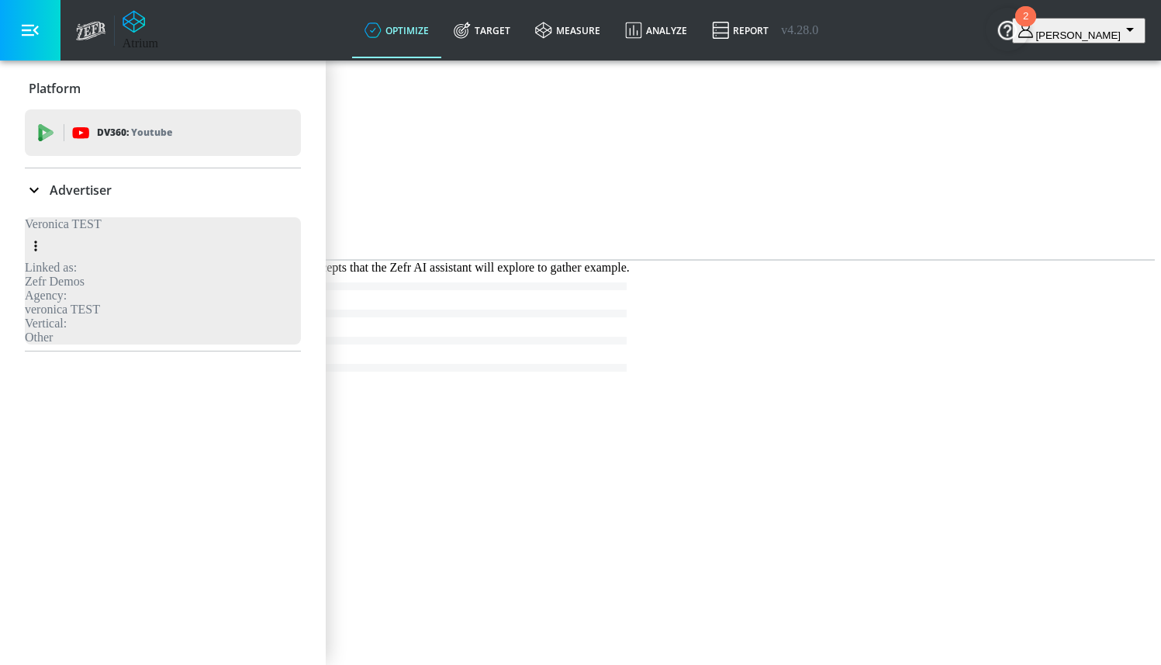
scroll to position [0, 0]
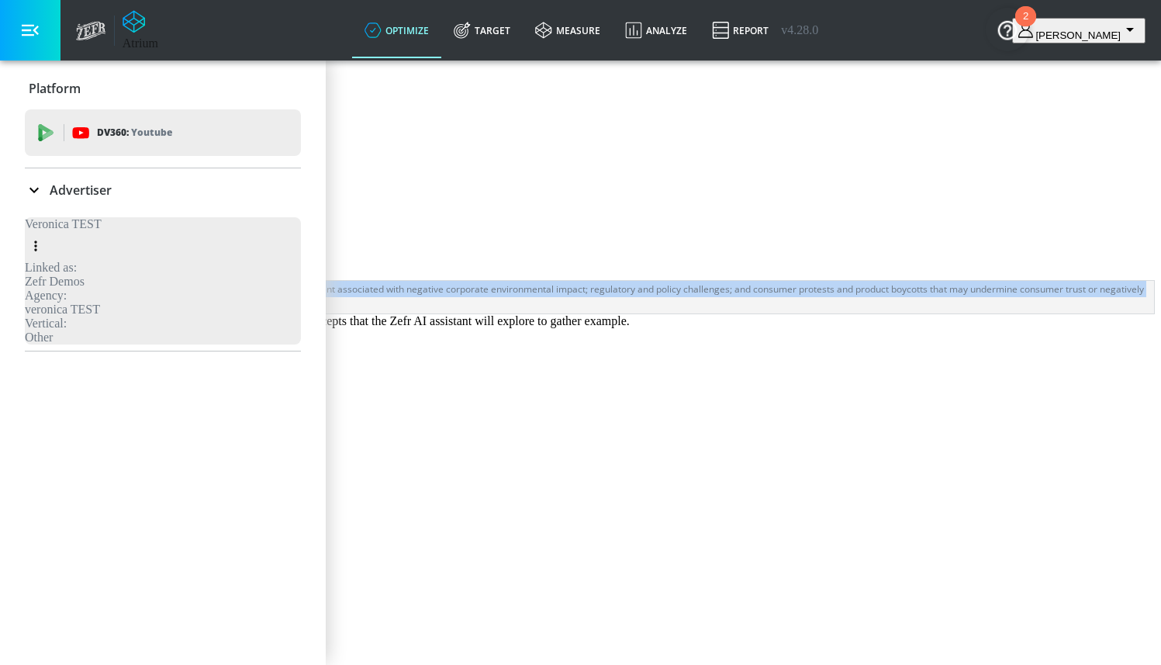
drag, startPoint x: 1066, startPoint y: 383, endPoint x: 389, endPoint y: 371, distance: 676.4
click at [389, 371] on div "Coke Exclusions Safeguard CPG brand integrity for Coca-Cola by proactively bloc…" at bounding box center [580, 447] width 1149 height 423
click at [41, 363] on icon "expand" at bounding box center [31, 353] width 19 height 19
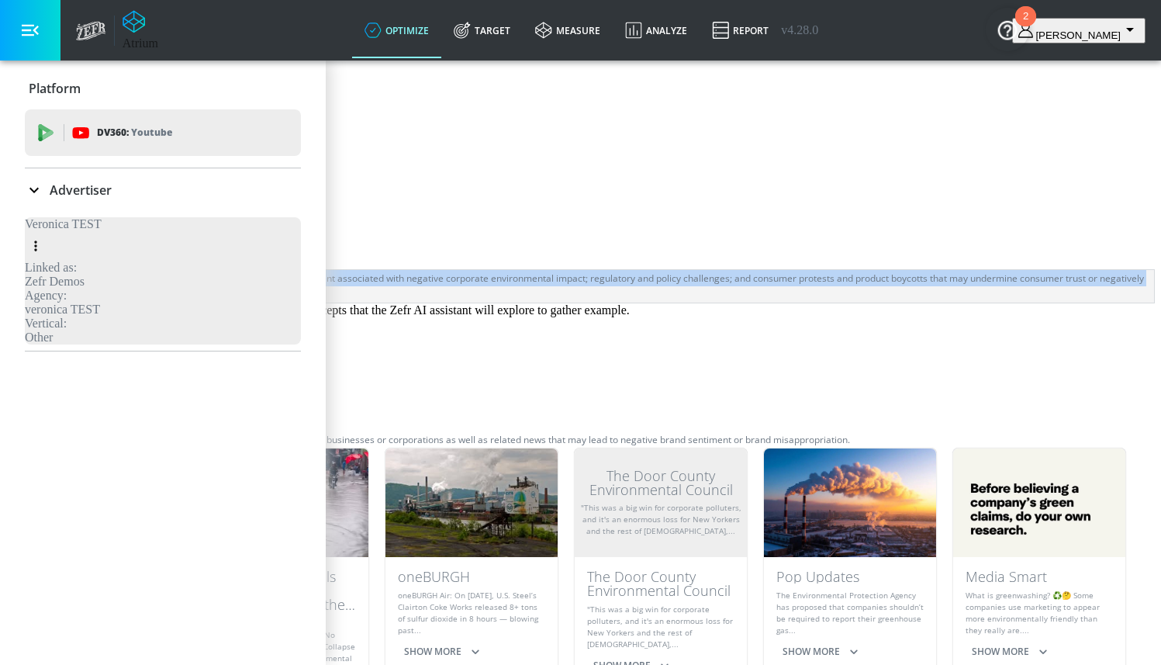
scroll to position [14, 0]
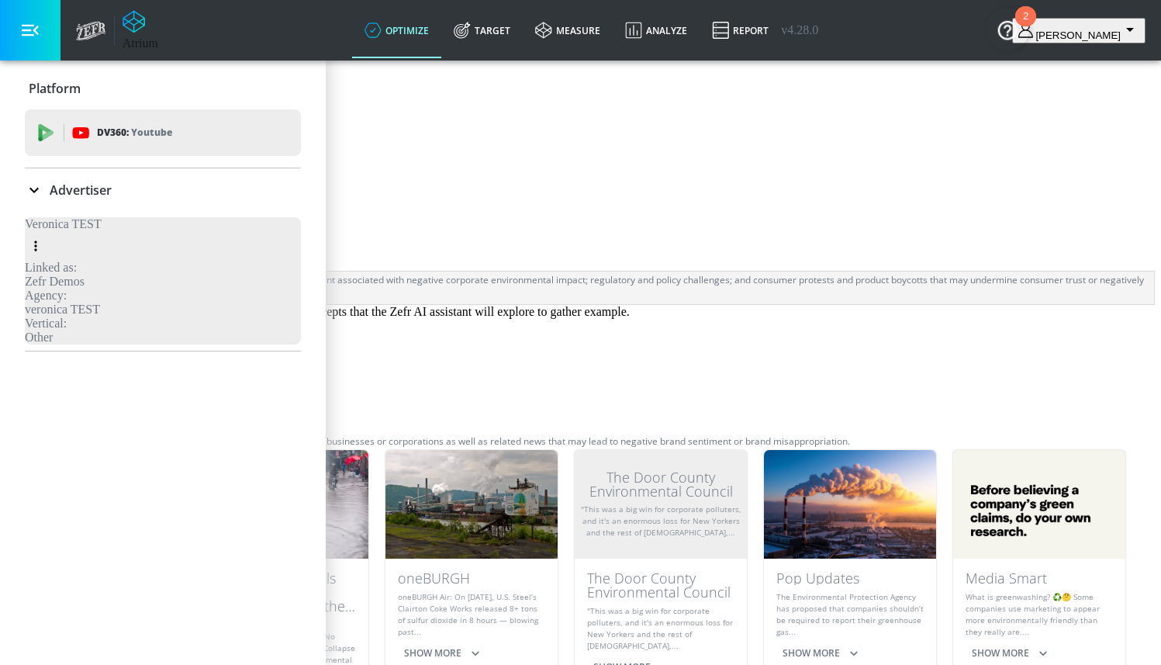
click at [427, 433] on li "Corporate Waste & Pollution Remove Topic" at bounding box center [580, 379] width 1149 height 108
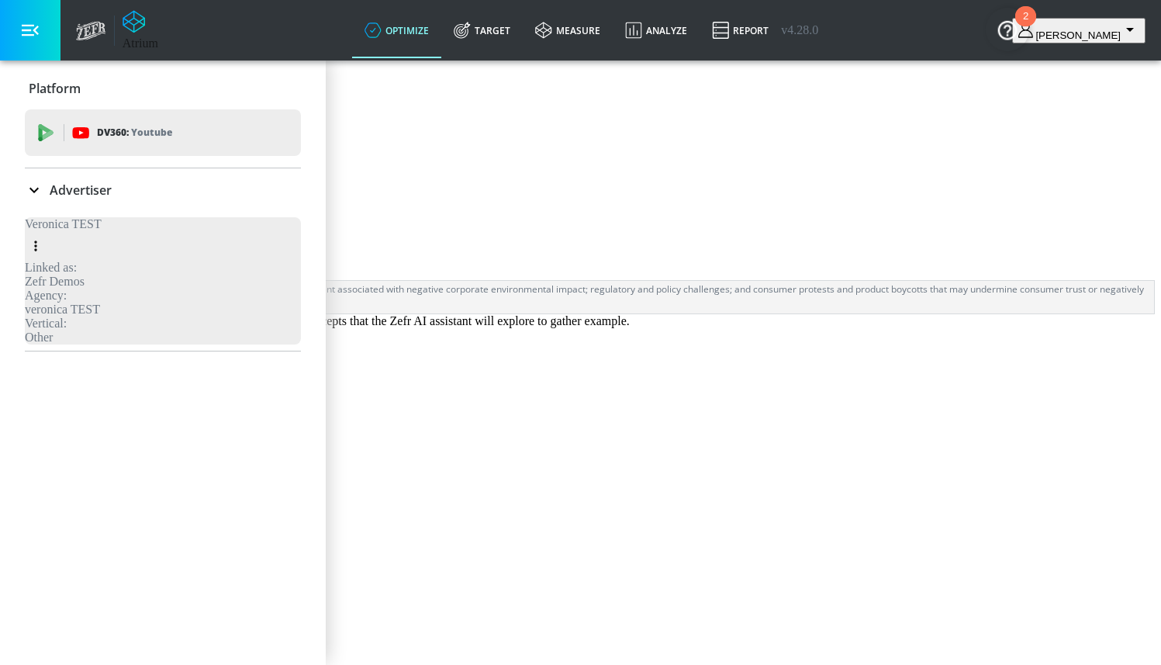
click at [465, 313] on div "Safeguard CPG brand integrity for Coca-Cola by proactively blocking content ass…" at bounding box center [580, 297] width 1147 height 33
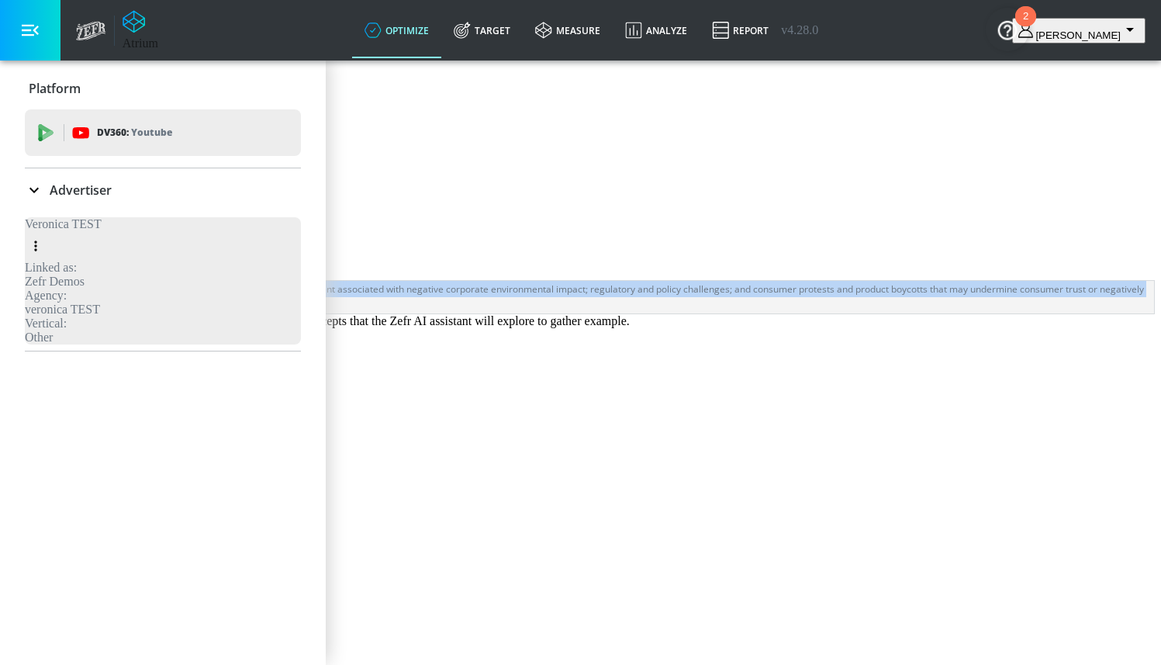
drag, startPoint x: 446, startPoint y: 399, endPoint x: 413, endPoint y: 372, distance: 42.5
click at [413, 313] on div "Safeguard CPG brand integrity for Coca-Cola by proactively blocking content ass…" at bounding box center [580, 297] width 1147 height 33
copy div "Safeguard CPG brand integrity for Coca-Cola by proactively blocking content ass…"
click at [459, 313] on div "Safeguard CPG brand integrity for Coca-Cola by proactively blocking content ass…" at bounding box center [580, 297] width 1147 height 33
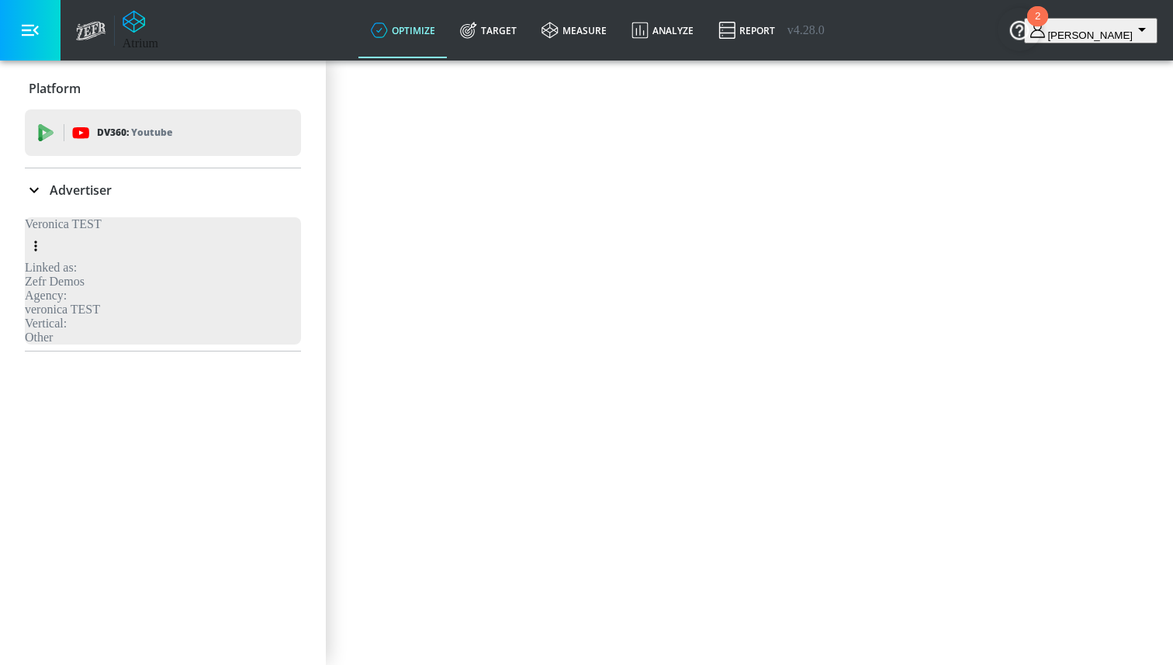
click at [132, 178] on input "Name" at bounding box center [69, 158] width 126 height 40
click at [29, 123] on icon "button" at bounding box center [20, 114] width 17 height 17
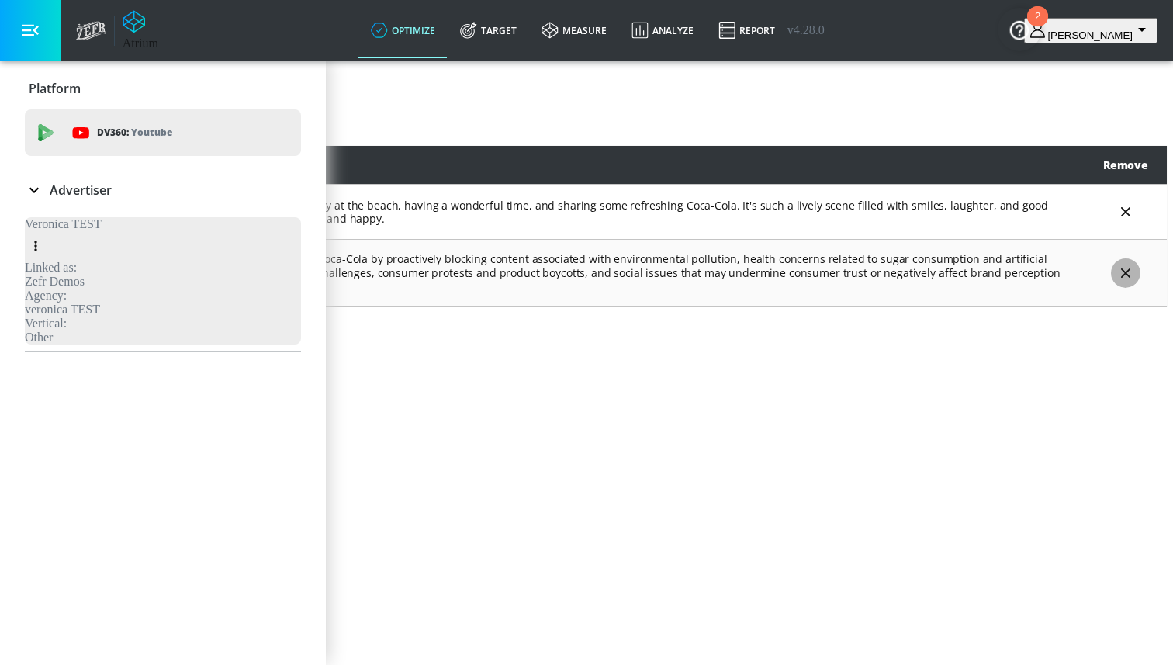
click at [1117, 282] on icon "delete" at bounding box center [1125, 272] width 17 height 17
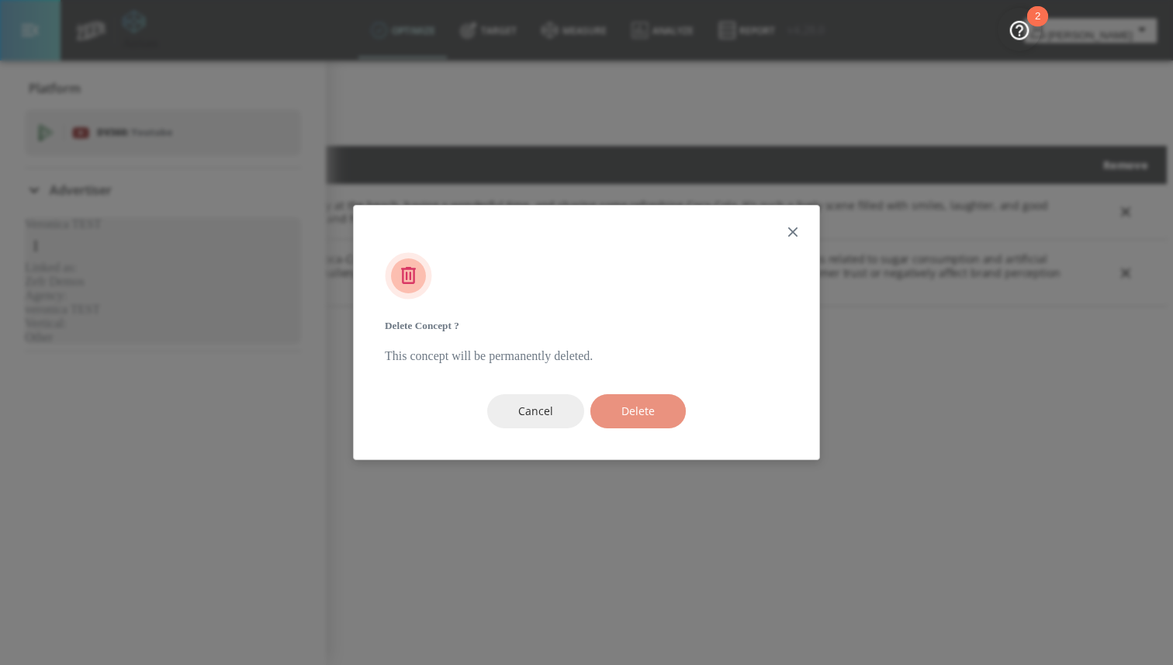
click at [624, 402] on span "Delete" at bounding box center [637, 411] width 33 height 19
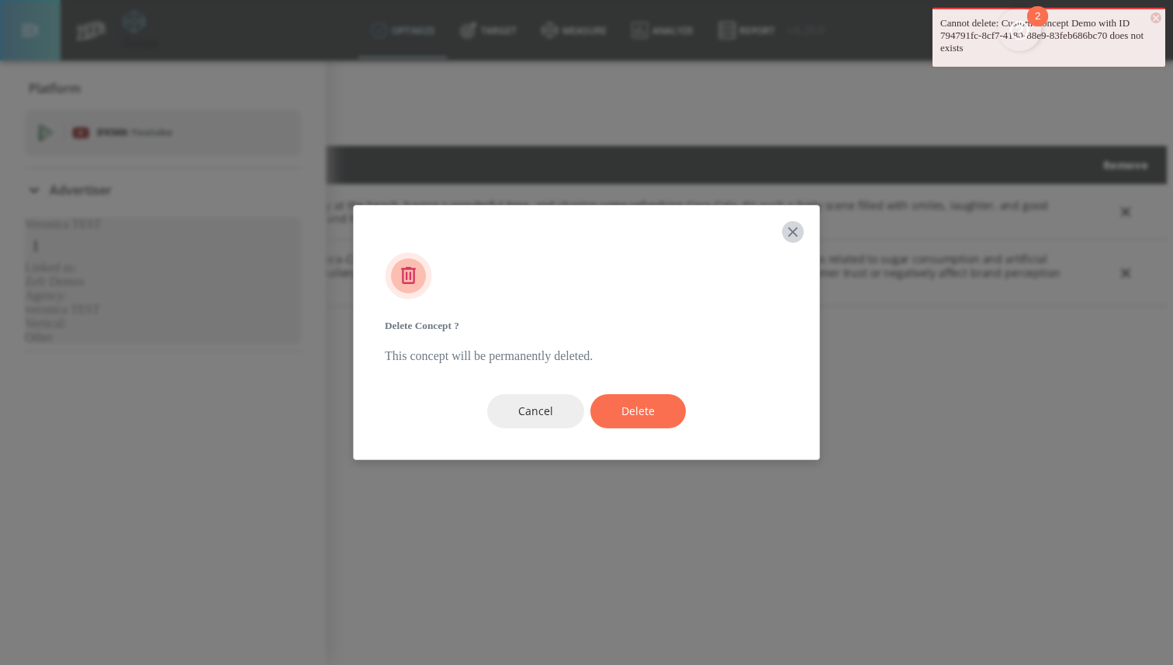
click at [793, 243] on button "button" at bounding box center [793, 232] width 22 height 22
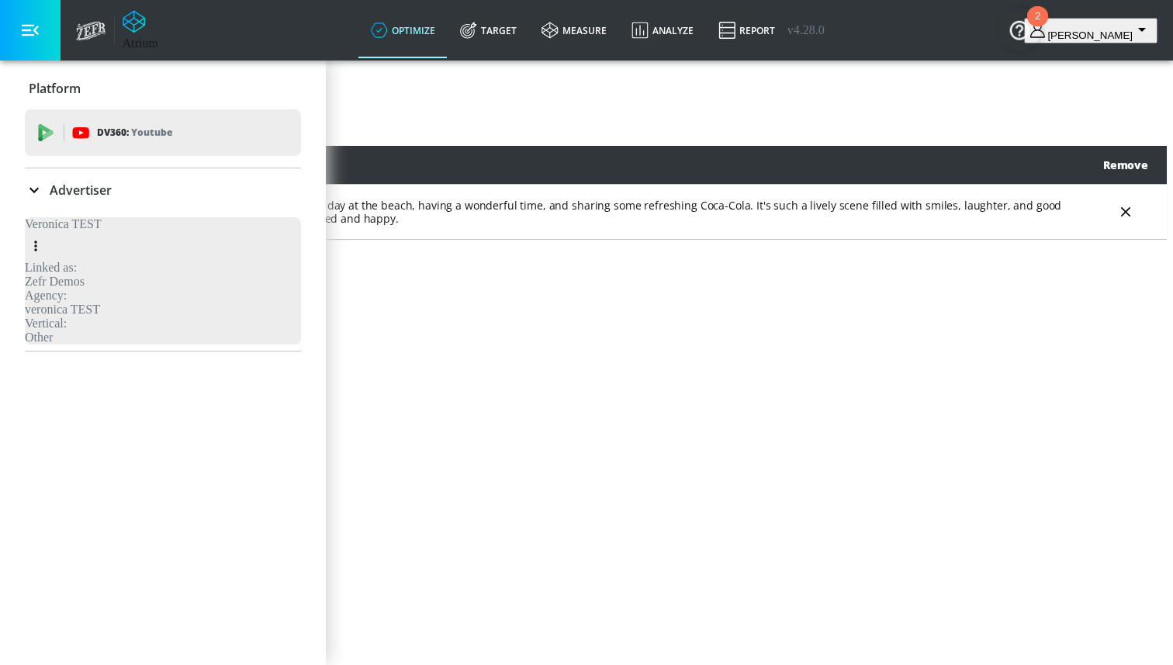
click at [98, 138] on span "Create New" at bounding box center [67, 128] width 61 height 19
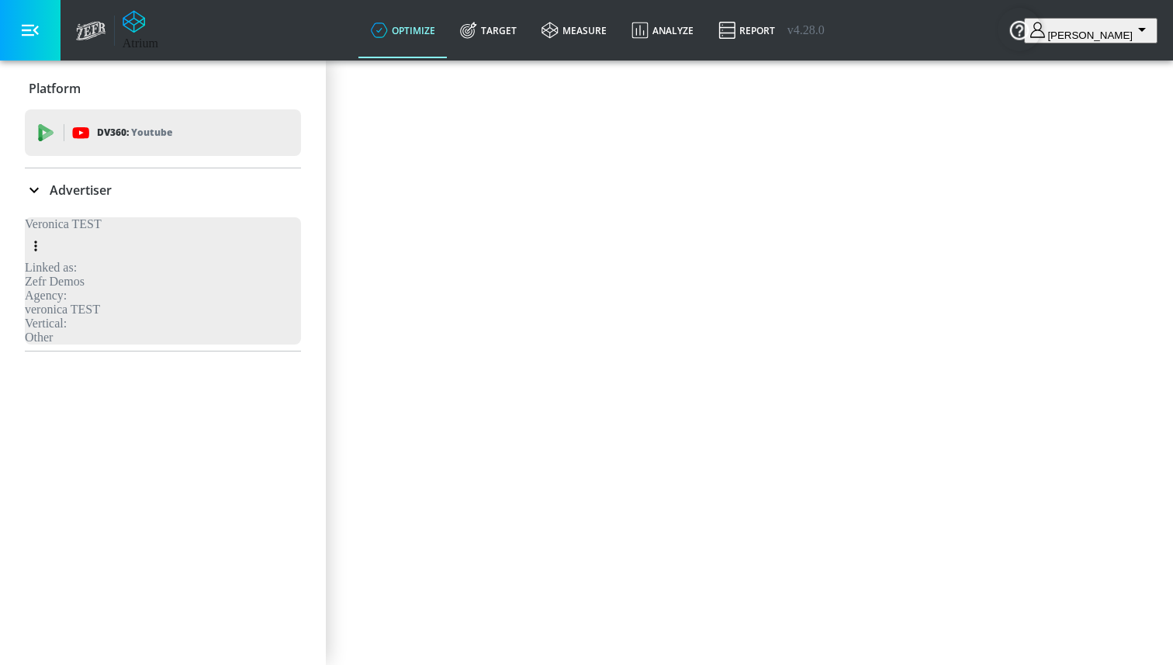
click at [132, 178] on input "Name" at bounding box center [69, 158] width 126 height 40
type input "Coke Exclusions"
click at [147, 299] on textarea "Concept Description" at bounding box center [76, 267] width 141 height 63
type textarea "asdasdasdasdsa"
click at [790, 337] on div "Create a Custom Concept Name Coke Exclusions ​ Platform Meta meta ​ Concept Des…" at bounding box center [586, 200] width 1160 height 272
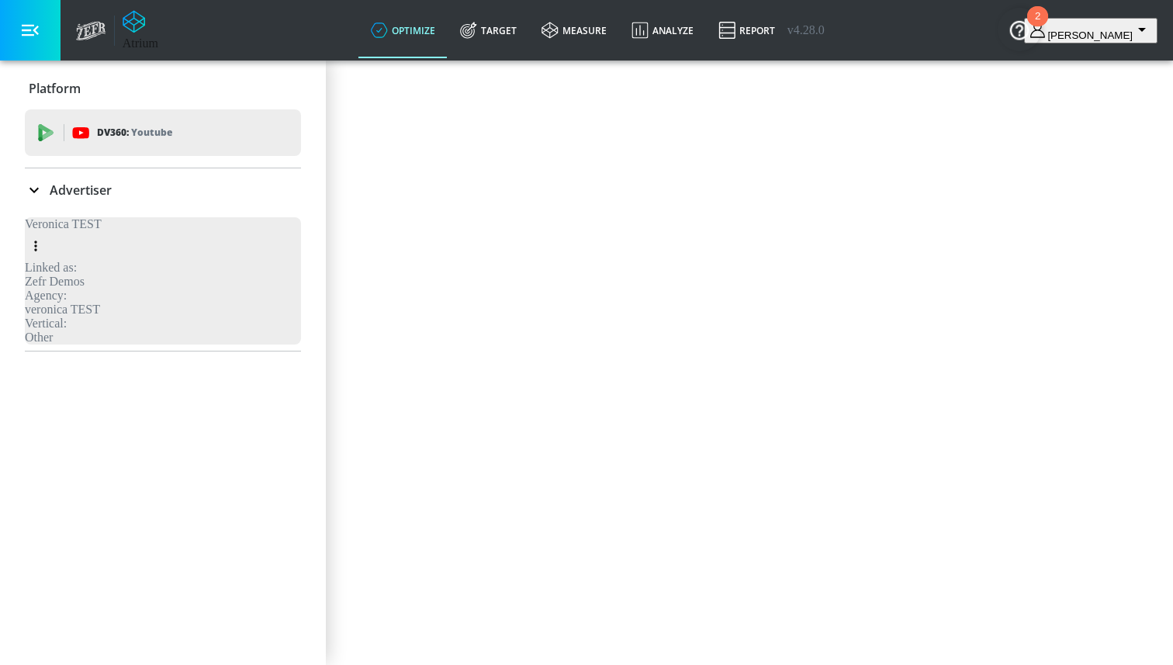
drag, startPoint x: 1045, startPoint y: 562, endPoint x: 1028, endPoint y: 555, distance: 18.7
click at [1045, 337] on div "Generate" at bounding box center [586, 319] width 1160 height 35
click at [116, 337] on button "Generate" at bounding box center [61, 319] width 110 height 35
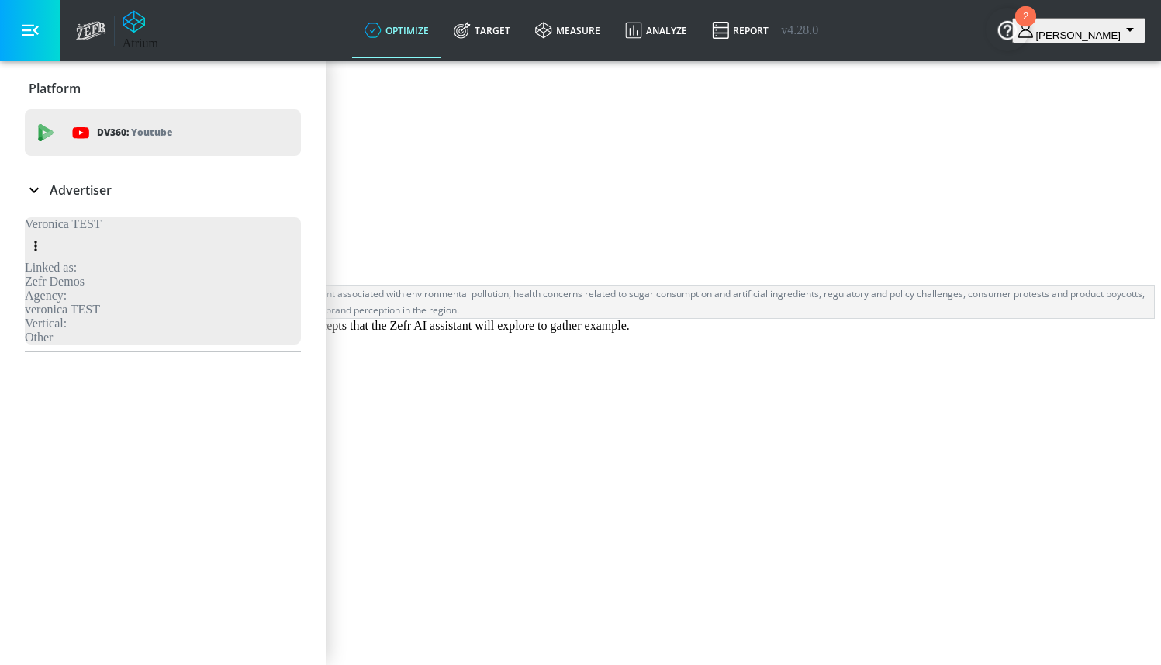
scroll to position [25, 0]
click at [122, 621] on span "Remove Topic" at bounding box center [86, 630] width 72 height 19
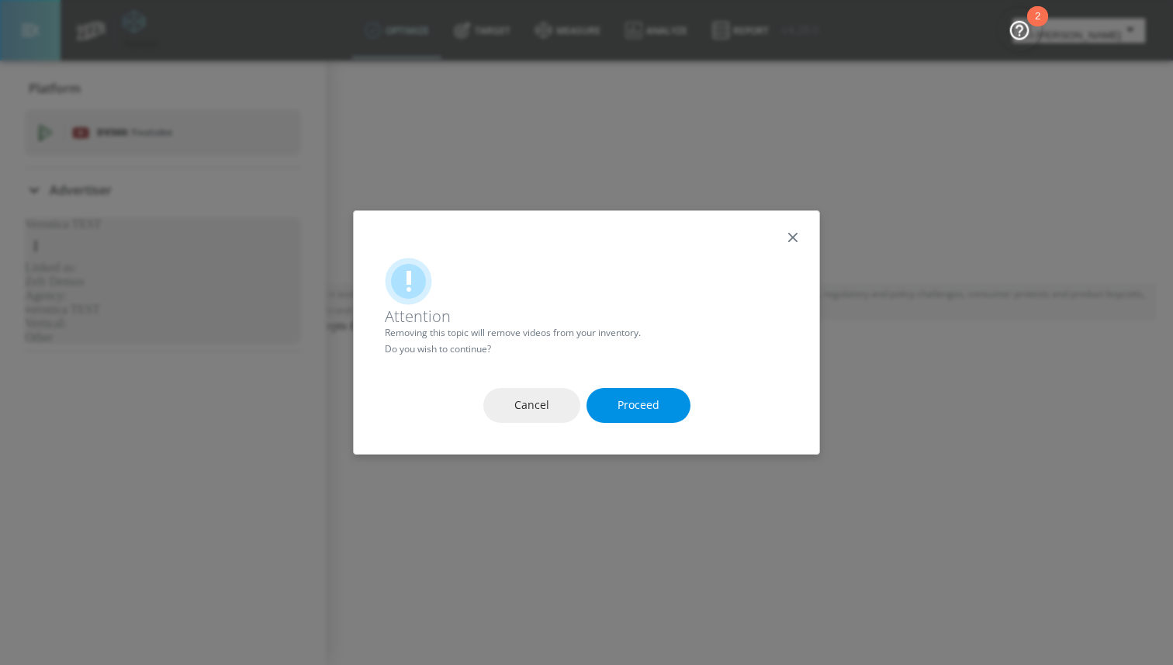
click at [605, 401] on button "Proceed" at bounding box center [638, 405] width 104 height 35
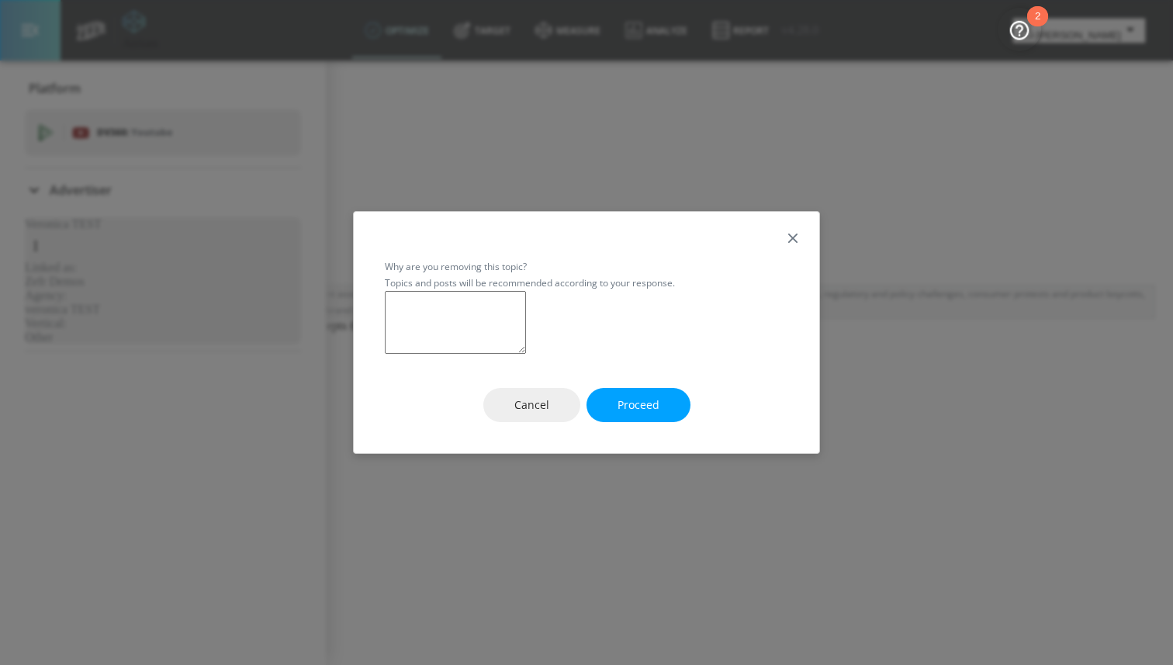
click at [526, 348] on textarea at bounding box center [455, 322] width 141 height 63
type textarea "asdasd"
click at [627, 415] on span "Proceed" at bounding box center [638, 405] width 42 height 19
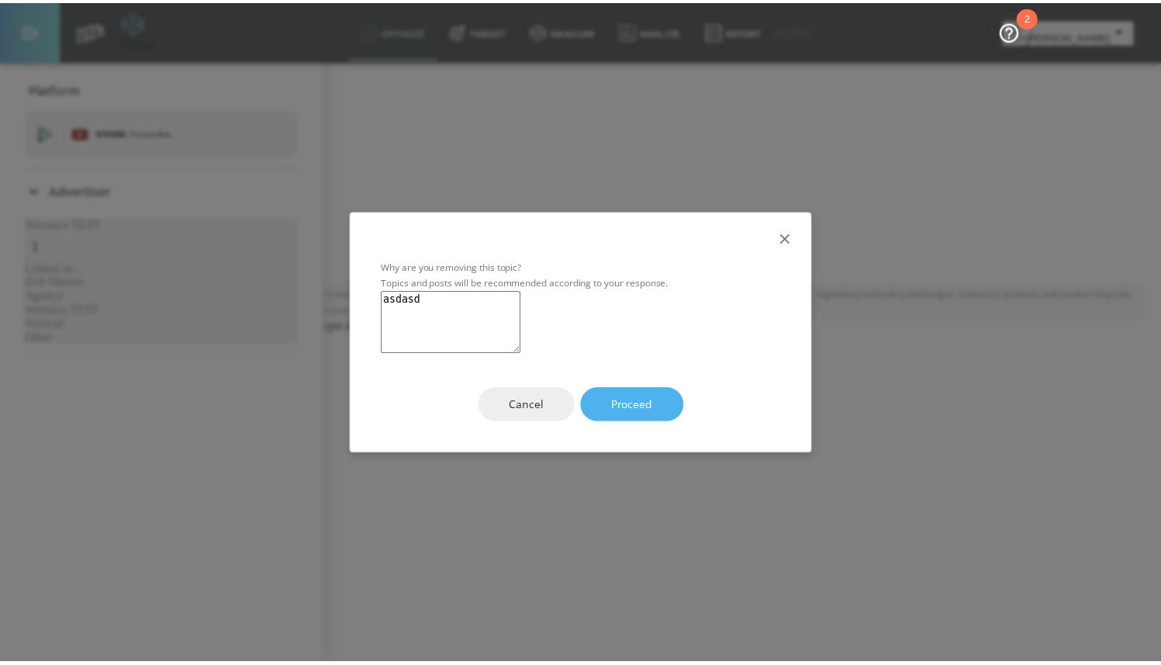
scroll to position [0, 0]
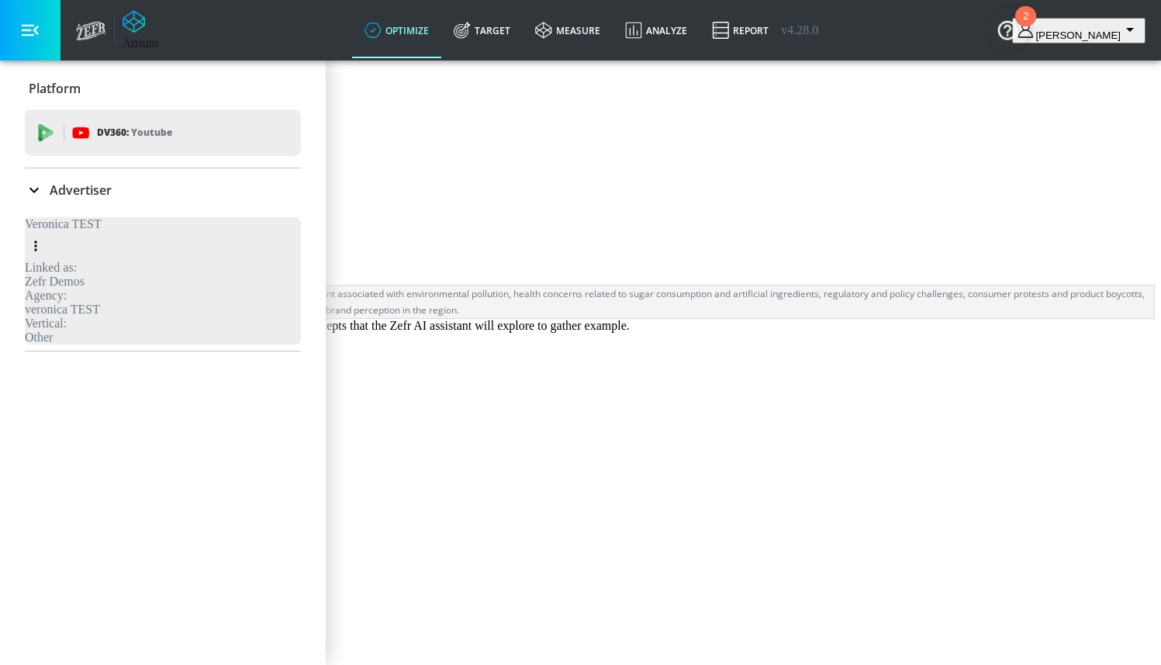
click at [772, 318] on div "Safeguard CPG brand integrity for Coca-Cola by proactively blocking content ass…" at bounding box center [580, 301] width 1147 height 33
click at [36, 361] on icon "expand" at bounding box center [31, 358] width 9 height 5
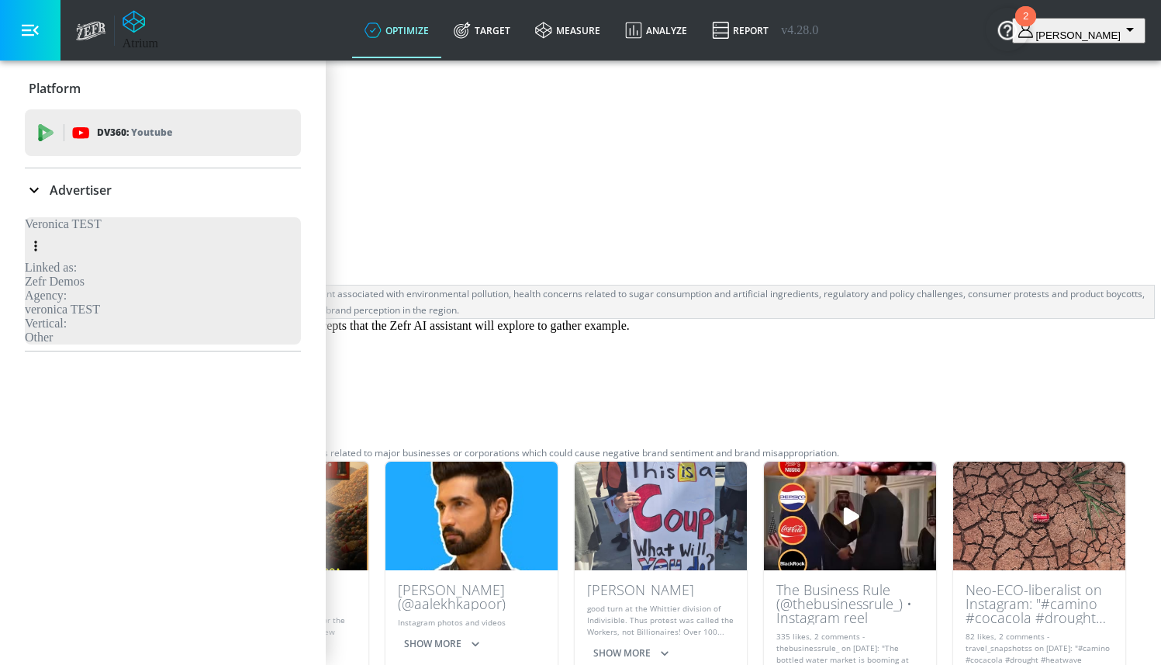
scroll to position [271, 0]
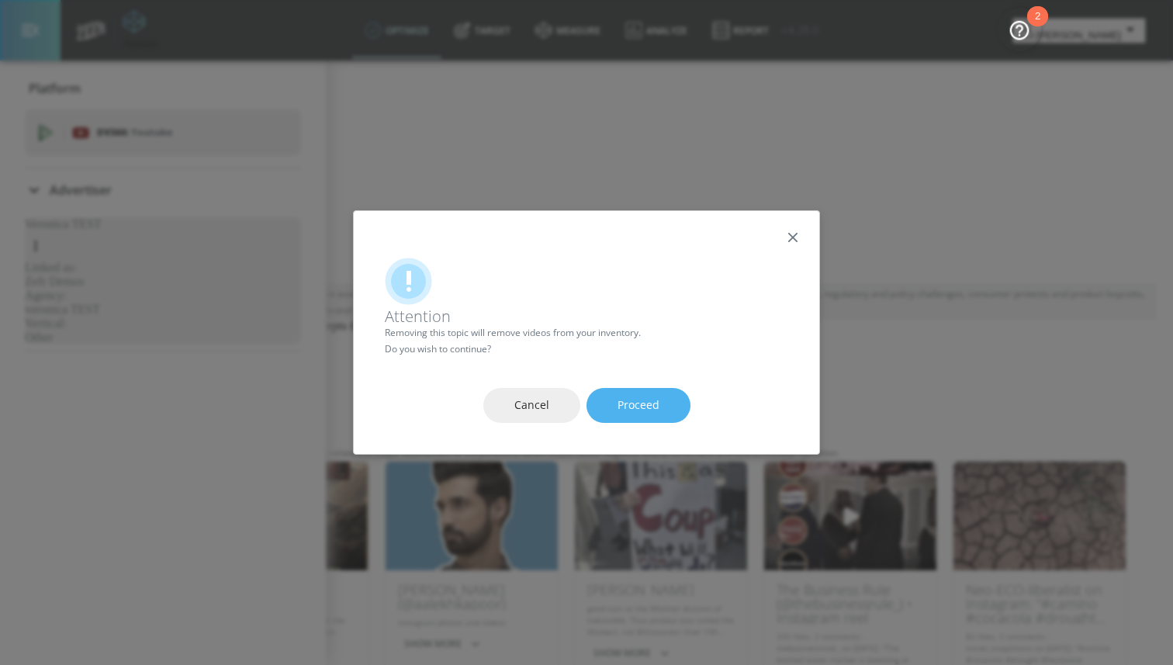
click at [622, 408] on span "Proceed" at bounding box center [638, 405] width 42 height 19
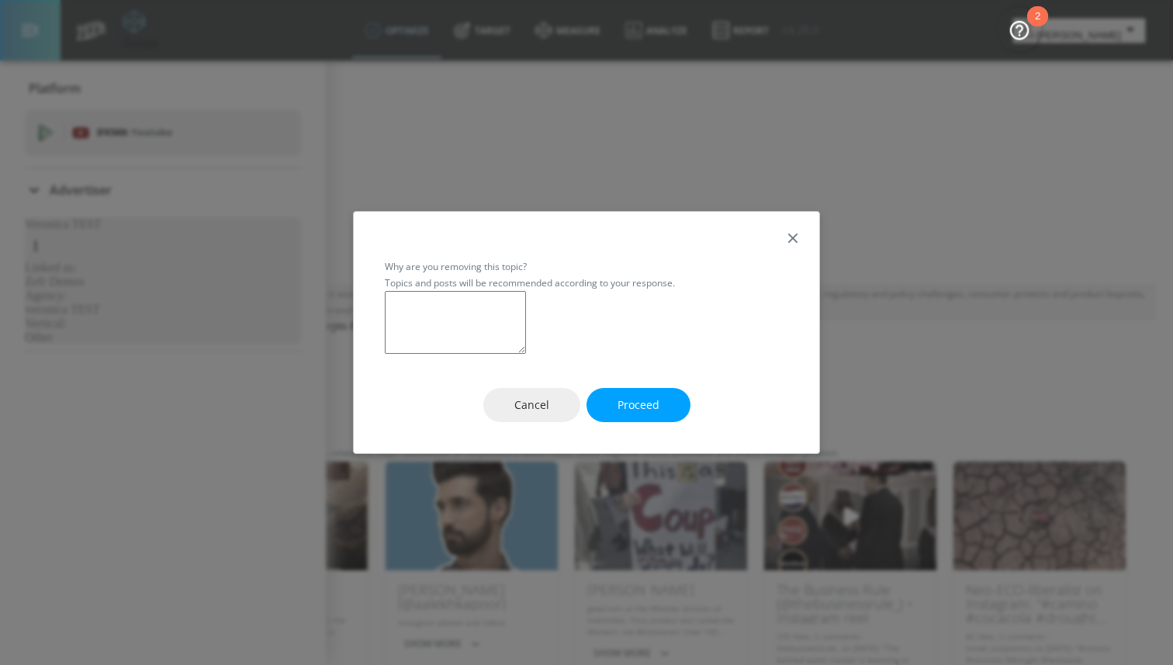
click at [526, 334] on textarea at bounding box center [455, 322] width 141 height 63
type textarea "asdasdas"
click at [630, 415] on span "Proceed" at bounding box center [638, 405] width 42 height 19
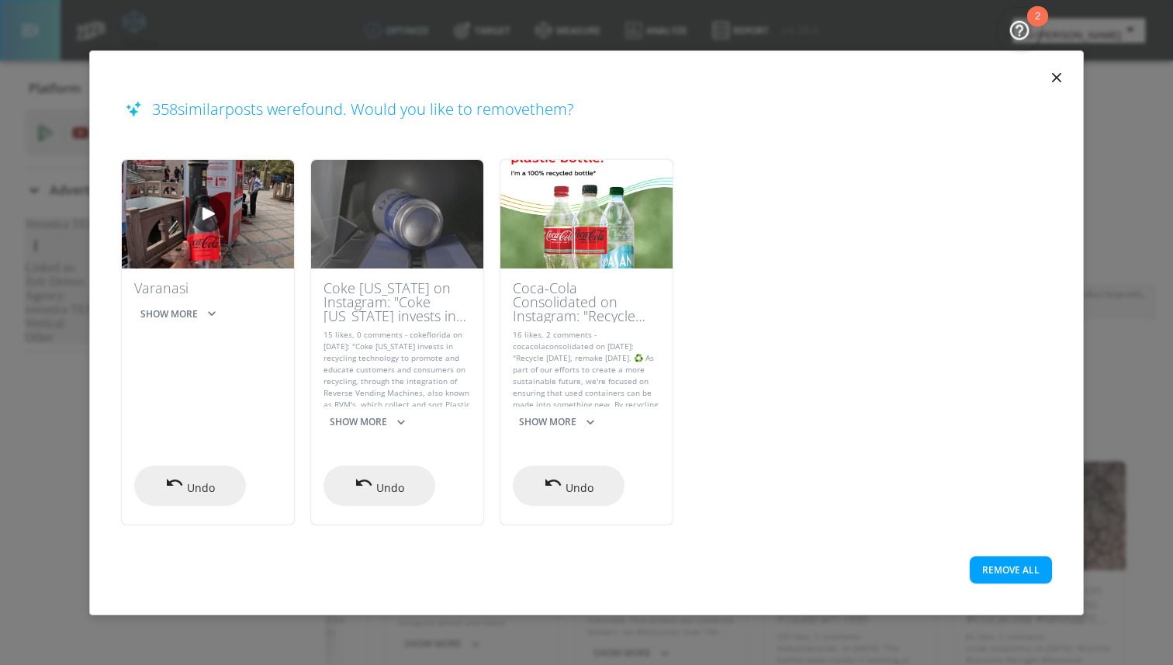
click at [1017, 564] on button "Remove All" at bounding box center [1010, 569] width 82 height 27
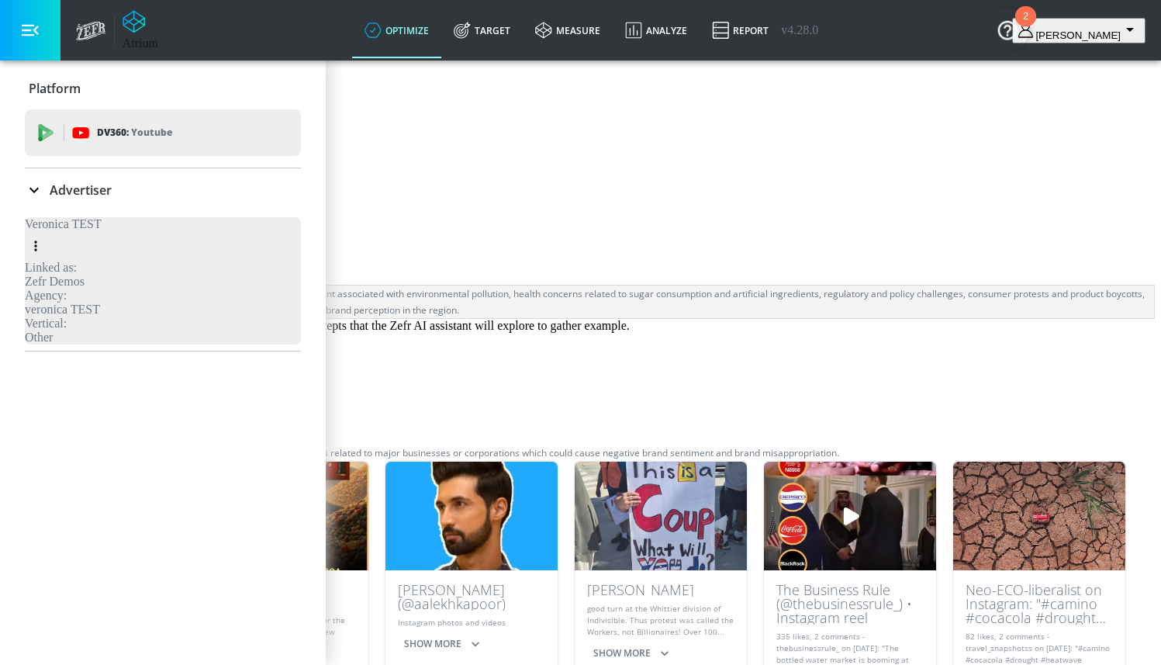
scroll to position [0, 0]
click at [61, 173] on span "Save" at bounding box center [49, 163] width 24 height 19
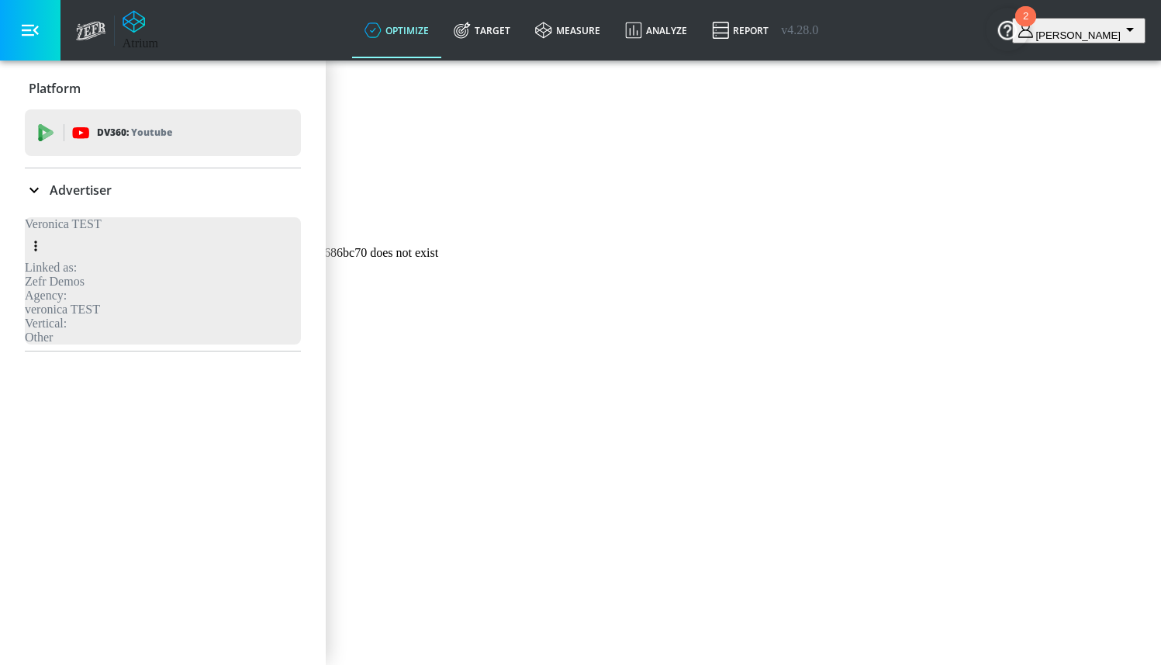
click at [483, 47] on span "Custom Concepts" at bounding box center [424, 27] width 118 height 37
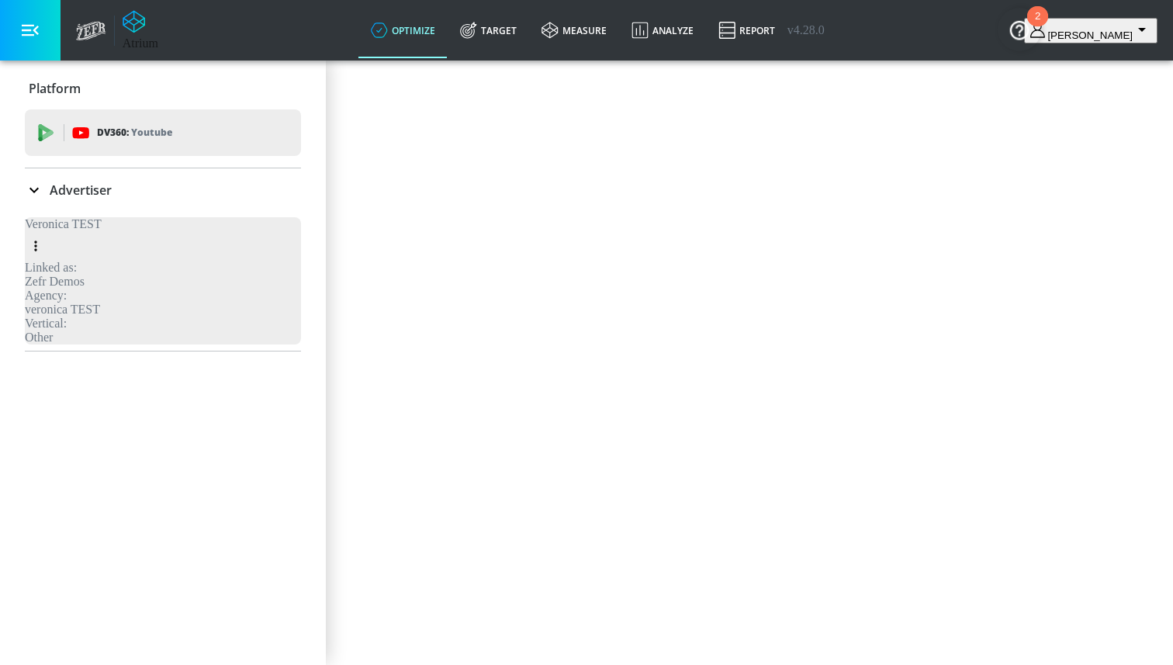
click at [34, 129] on button "button" at bounding box center [20, 115] width 28 height 28
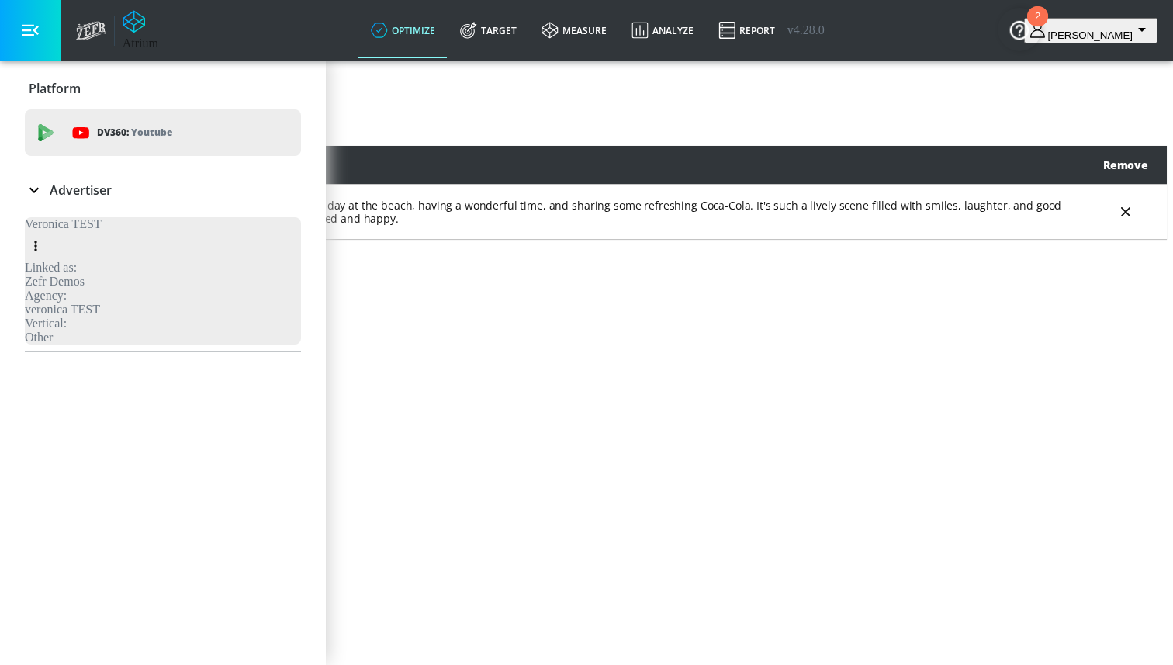
click at [130, 146] on button "Create New" at bounding box center [67, 128] width 123 height 35
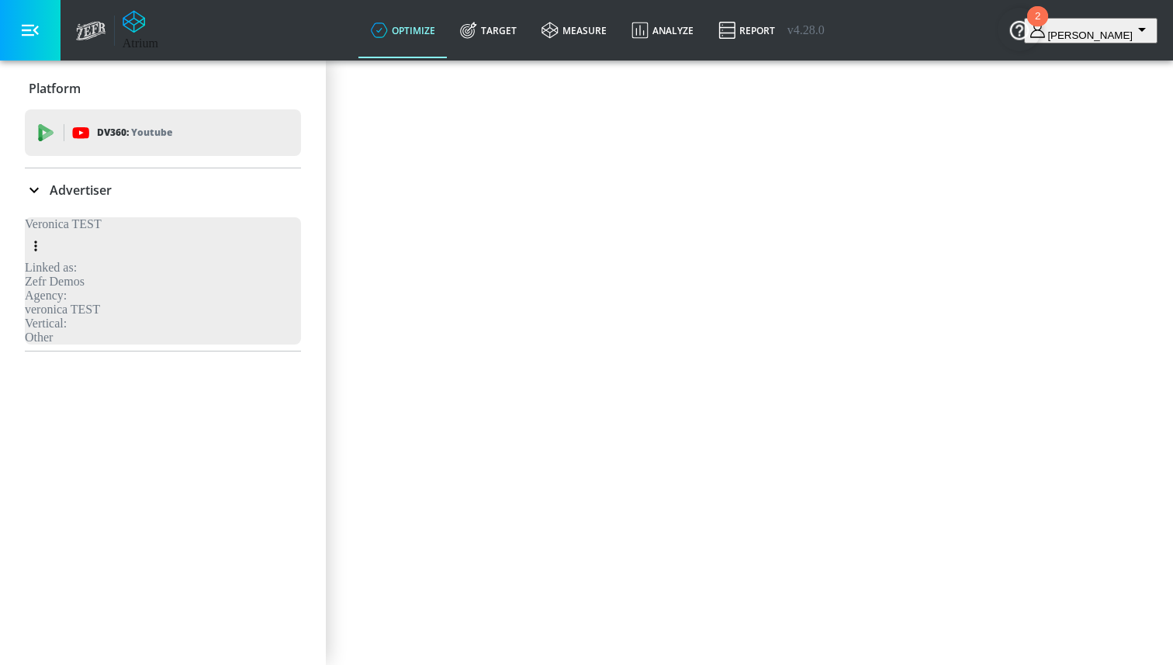
click at [132, 178] on input "Name" at bounding box center [69, 158] width 126 height 40
type input "C"
type input "Coke Exclusions"
type textarea "asdasdasdasdasd"
drag, startPoint x: 771, startPoint y: 596, endPoint x: 817, endPoint y: 579, distance: 49.6
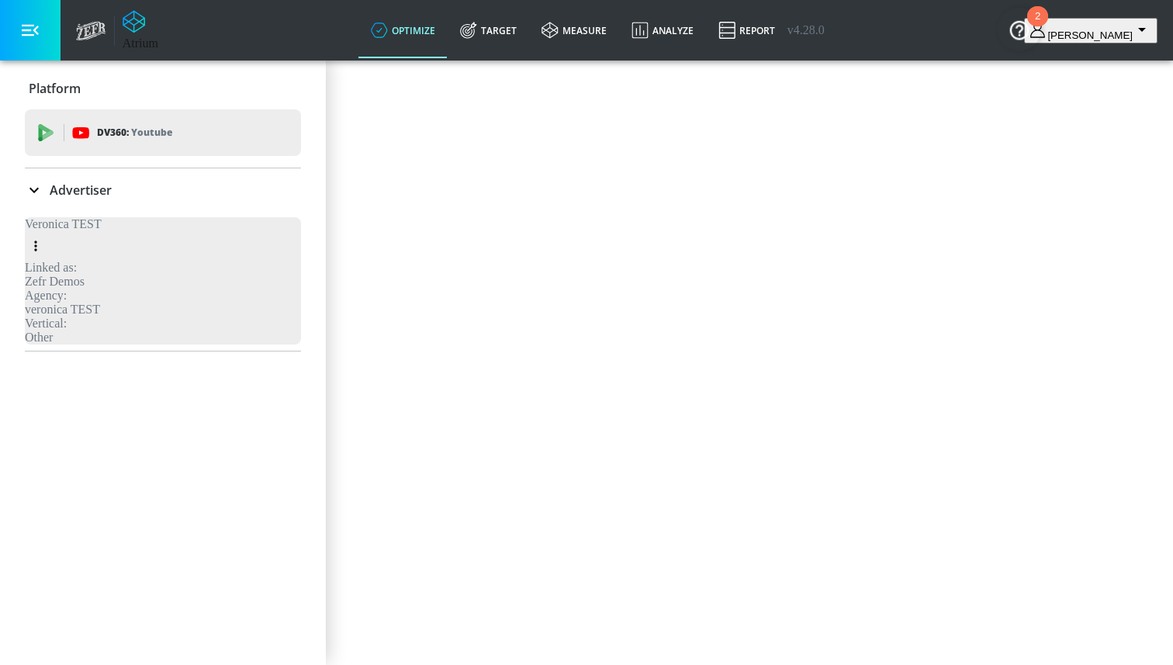
click at [773, 337] on div "Create a Custom Concept Name Coke Exclusions ​ Platform Meta meta ​ Concept Des…" at bounding box center [586, 200] width 1160 height 272
click at [116, 337] on button "Generate" at bounding box center [61, 319] width 110 height 35
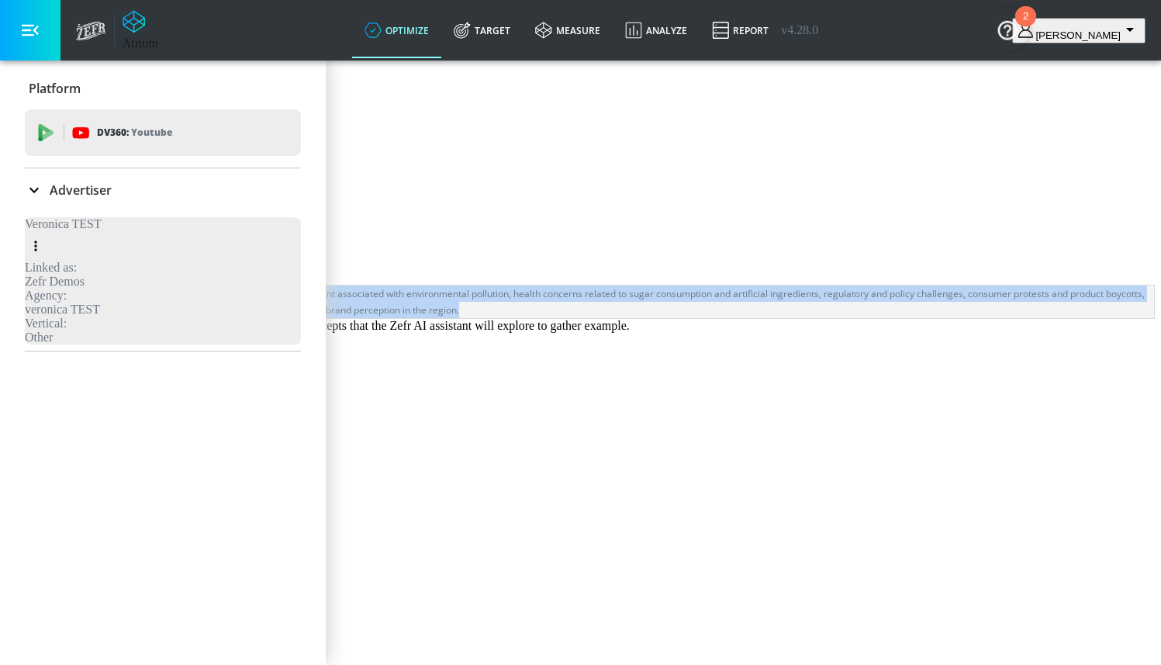
drag, startPoint x: 776, startPoint y: 427, endPoint x: 389, endPoint y: 389, distance: 388.8
click at [389, 389] on div "Coke Exclusions Safeguard CPG brand integrity for Coca-Cola by proactively bloc…" at bounding box center [580, 503] width 1149 height 526
copy div "Safeguard CPG brand integrity for Coca-Cola by proactively blocking content ass…"
click at [41, 368] on icon "expand" at bounding box center [31, 358] width 19 height 19
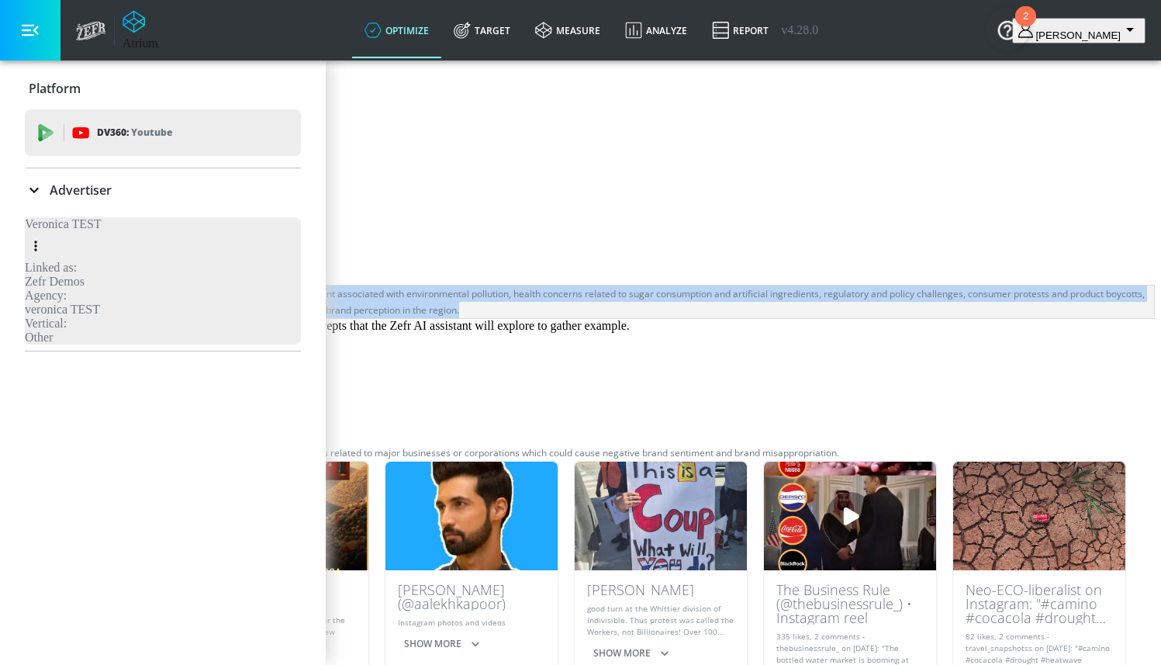
scroll to position [336, 0]
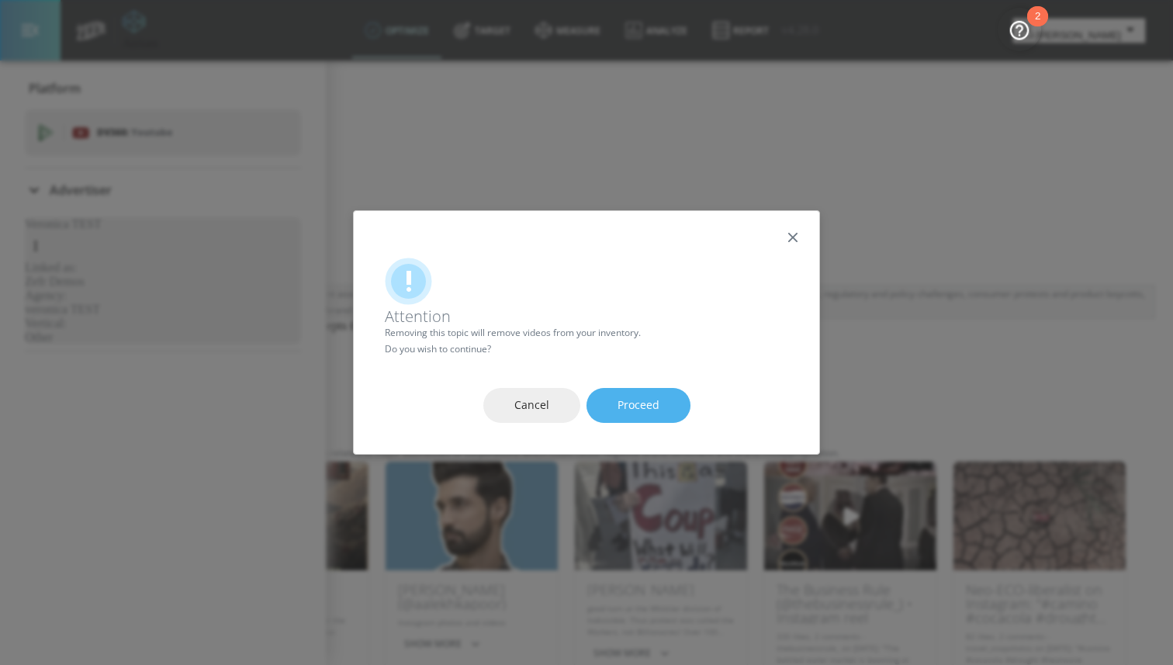
click at [611, 412] on button "Proceed" at bounding box center [638, 405] width 104 height 35
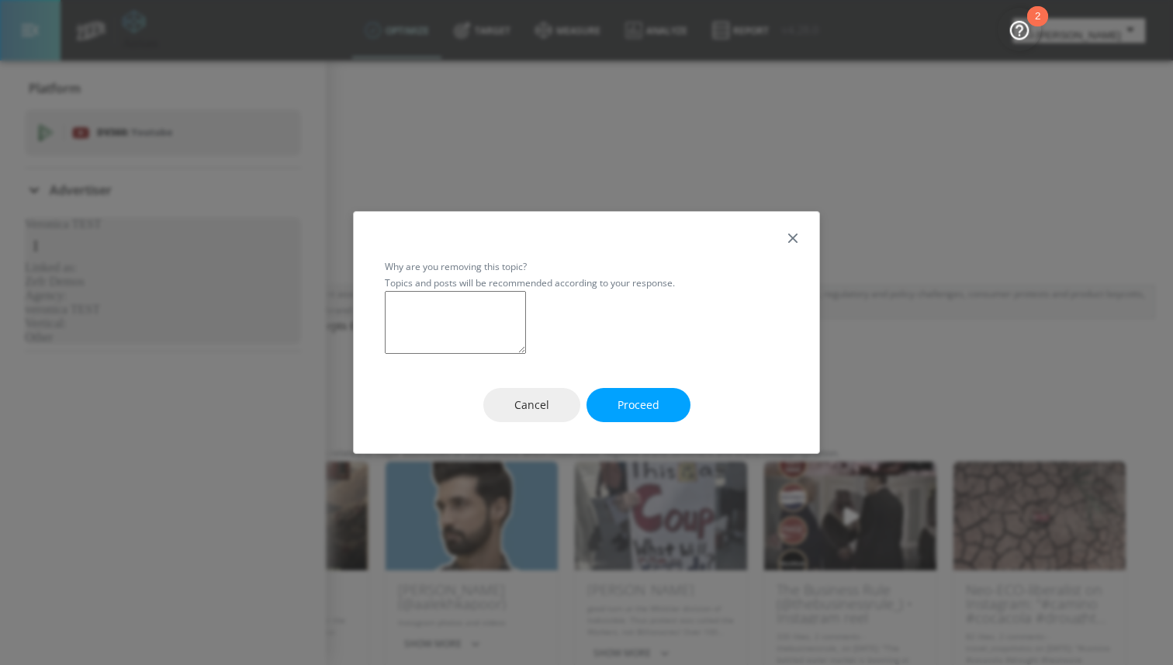
click at [526, 334] on textarea at bounding box center [455, 322] width 141 height 63
type textarea "asdas"
click at [622, 415] on span "Proceed" at bounding box center [638, 405] width 42 height 19
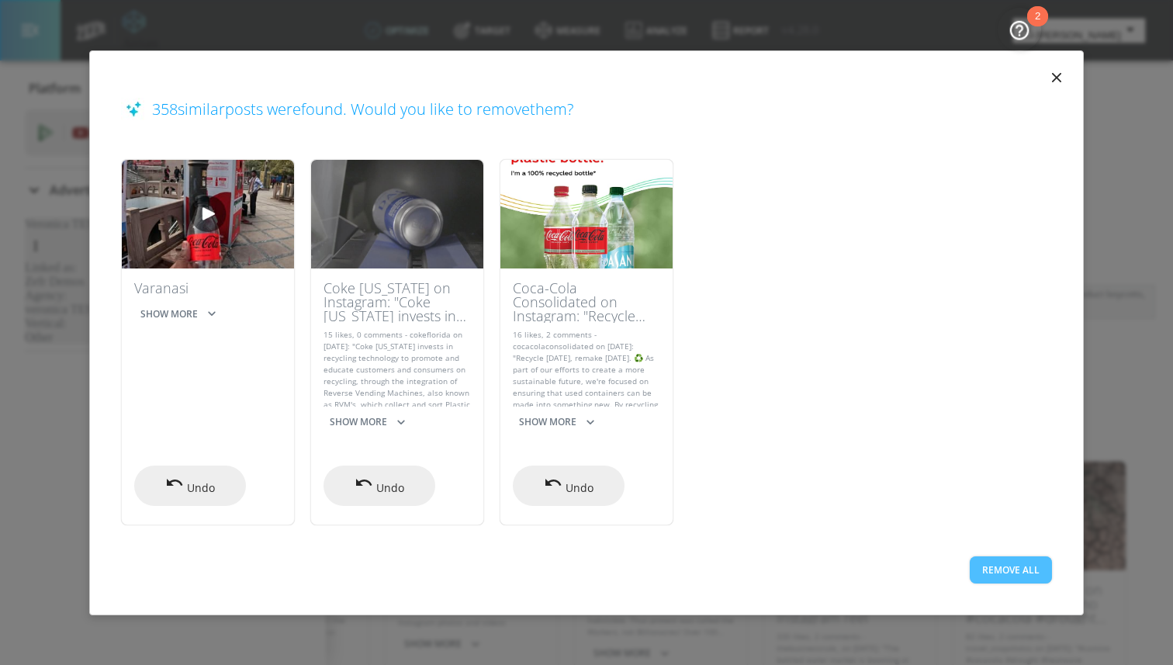
click at [1025, 565] on button "Remove All" at bounding box center [1010, 569] width 82 height 27
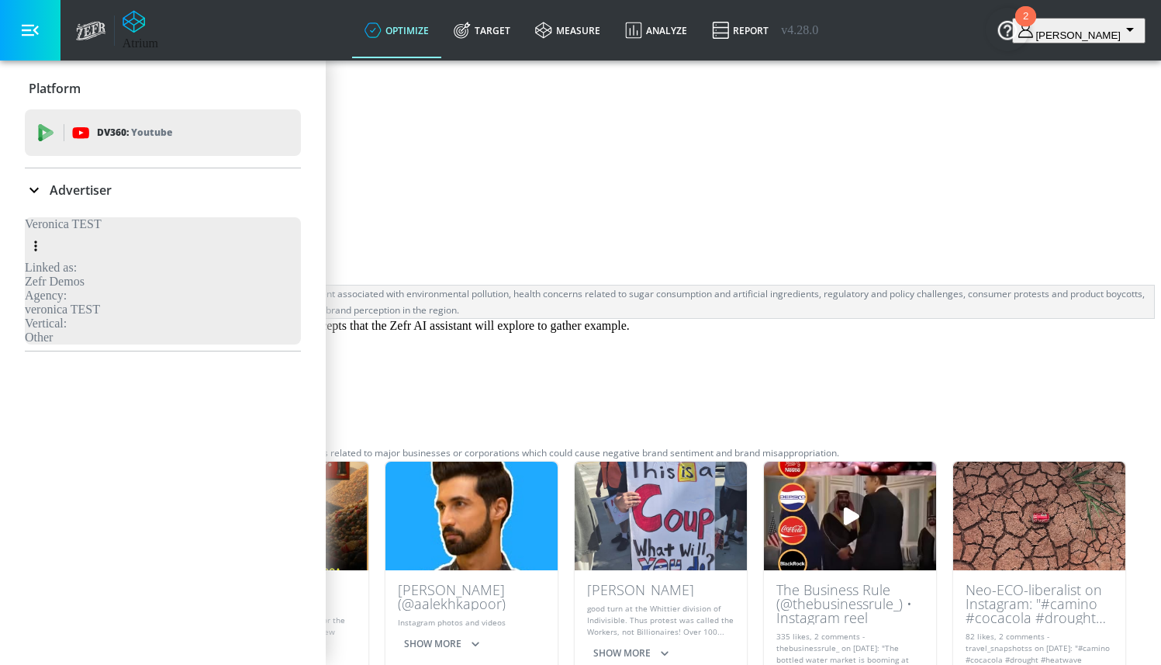
scroll to position [4, 0]
click at [724, 333] on div "Based on your unique concept description, here are the sub-concepts that the Ze…" at bounding box center [580, 326] width 1149 height 14
click at [61, 173] on span "Save" at bounding box center [49, 163] width 24 height 19
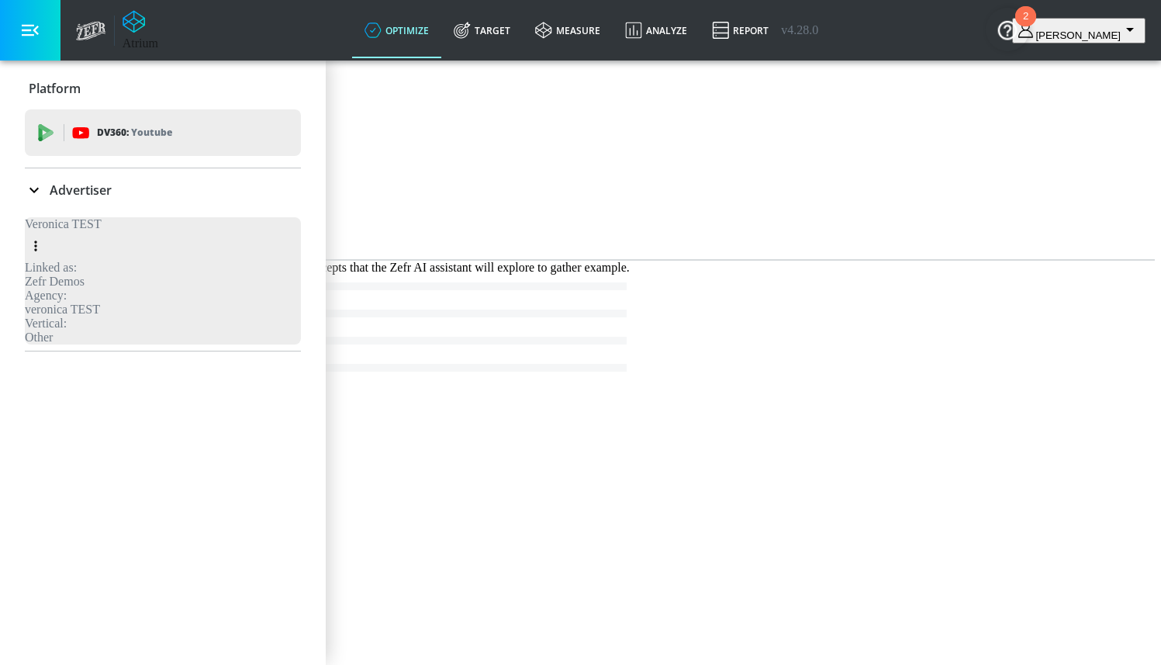
scroll to position [0, 0]
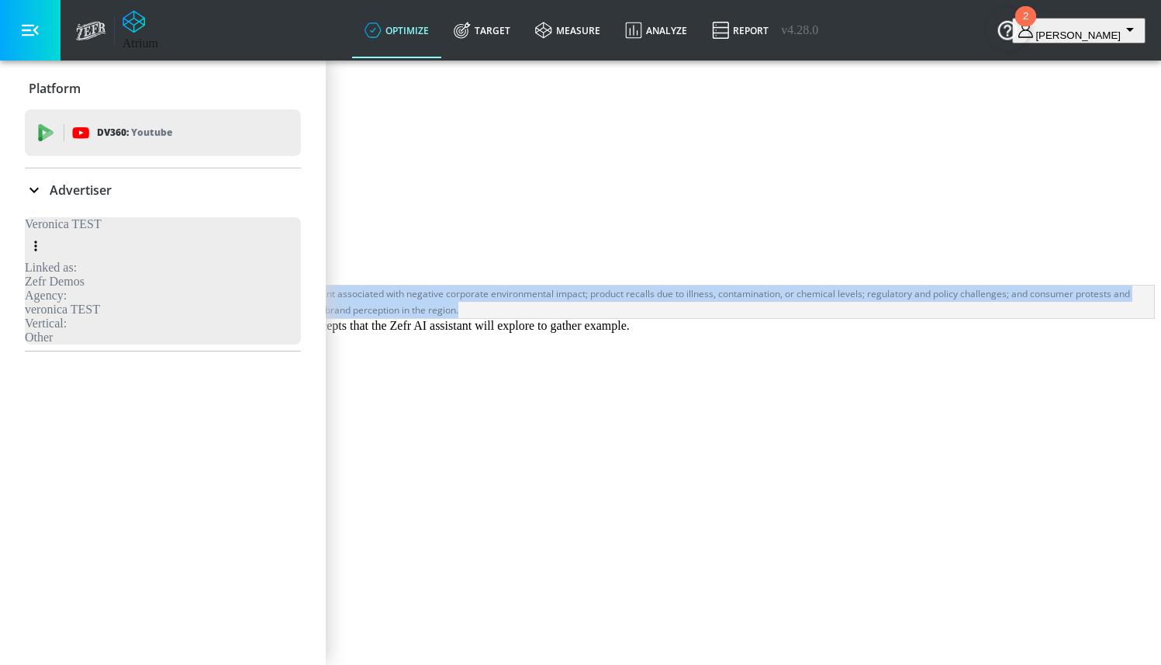
drag, startPoint x: 740, startPoint y: 419, endPoint x: 410, endPoint y: 383, distance: 331.6
click at [410, 319] on div "Safeguard CPG brand integrity for Coca-Cola by proactively blocking content ass…" at bounding box center [580, 302] width 1149 height 34
copy div "Safeguard CPG brand integrity for Coca-Cola by proactively blocking content ass…"
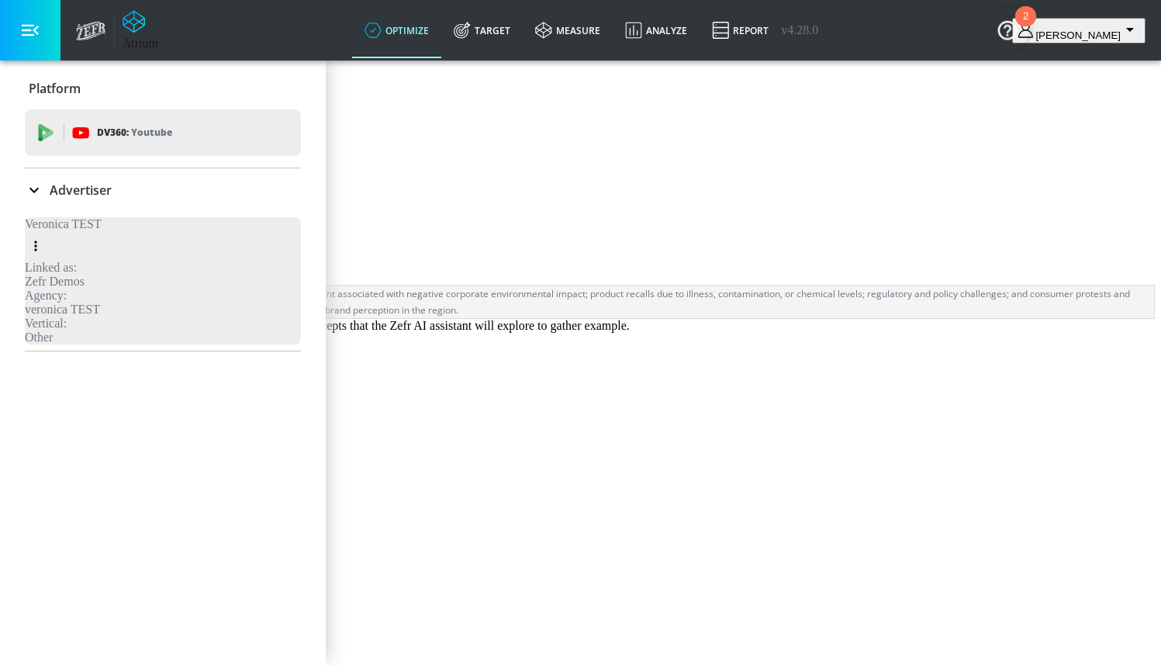
click at [630, 332] on span "Based on your unique concept description, here are the sub-concepts that the Ze…" at bounding box center [318, 325] width 624 height 13
click at [41, 562] on icon "expand" at bounding box center [31, 571] width 19 height 19
click at [122, 624] on span "Remove Topic" at bounding box center [86, 633] width 72 height 19
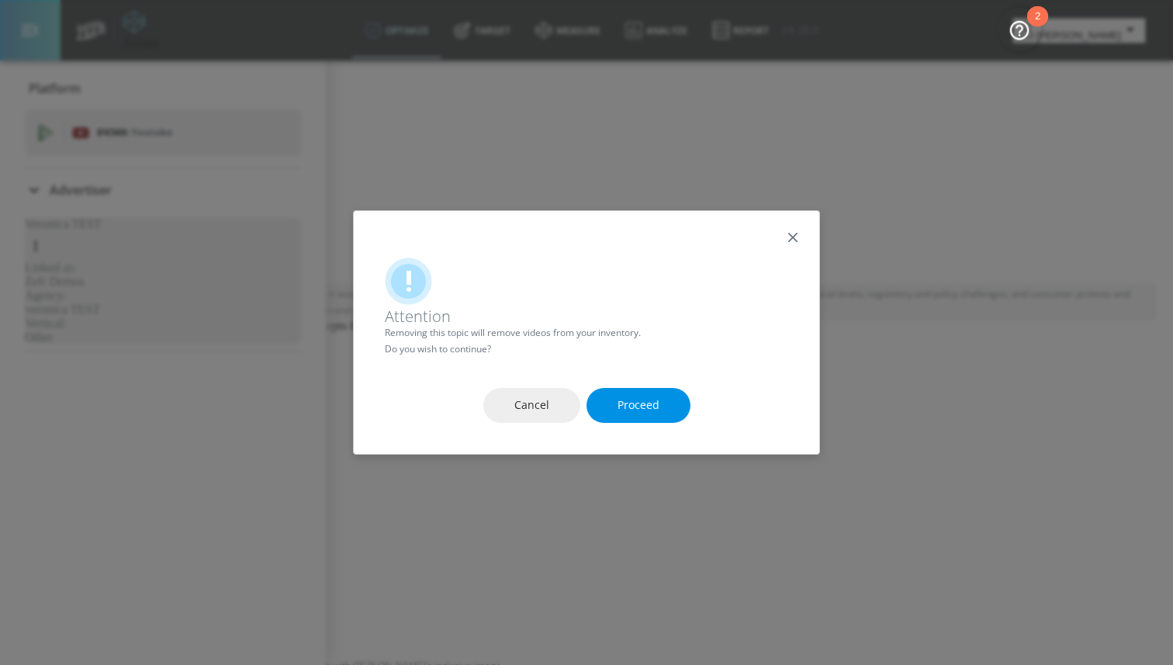
click at [631, 413] on span "Proceed" at bounding box center [638, 405] width 42 height 19
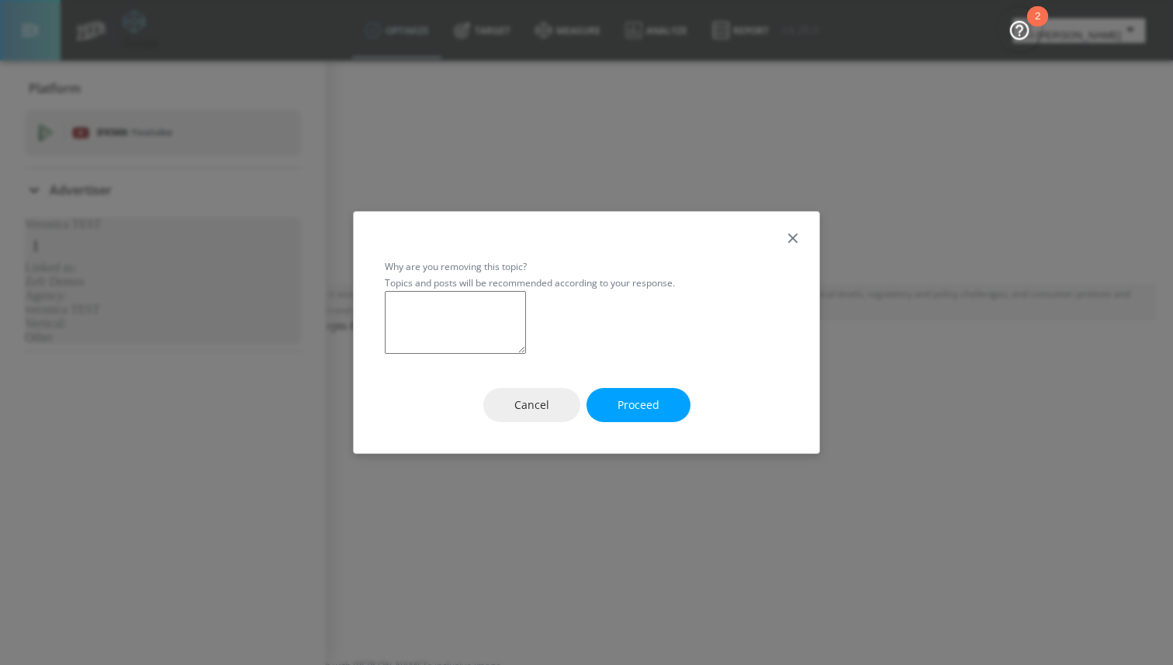
click at [526, 302] on textarea at bounding box center [455, 322] width 141 height 63
type textarea "asdasdsa"
click at [628, 415] on span "Proceed" at bounding box center [638, 405] width 42 height 19
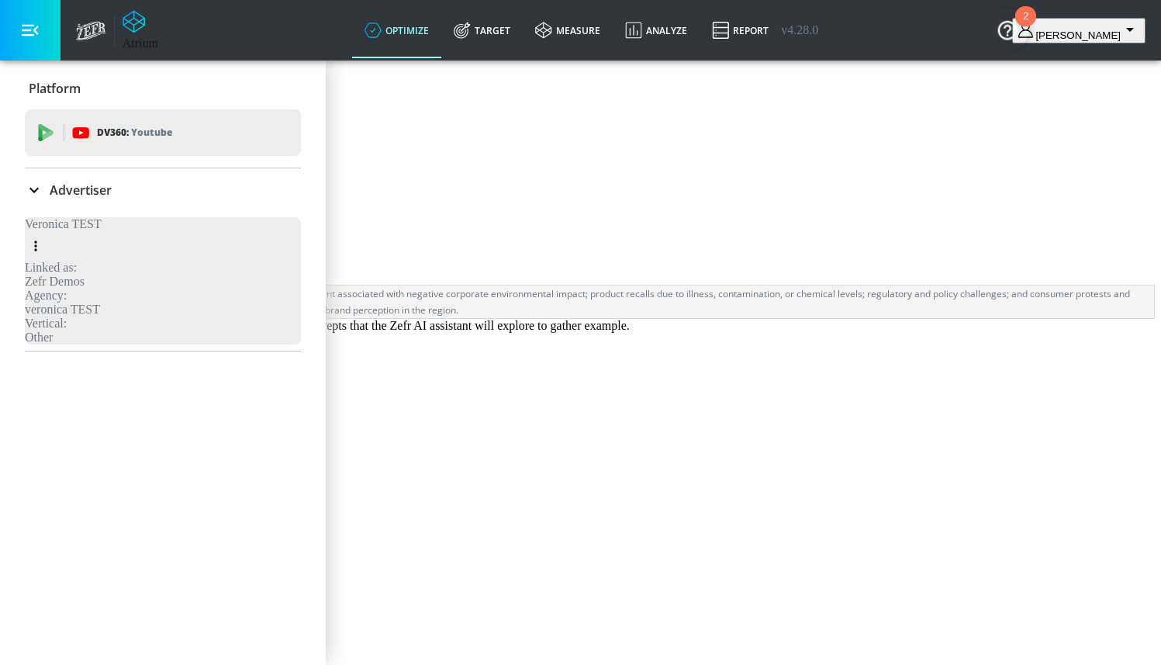
scroll to position [0, 0]
click at [92, 181] on button "Save" at bounding box center [49, 163] width 86 height 35
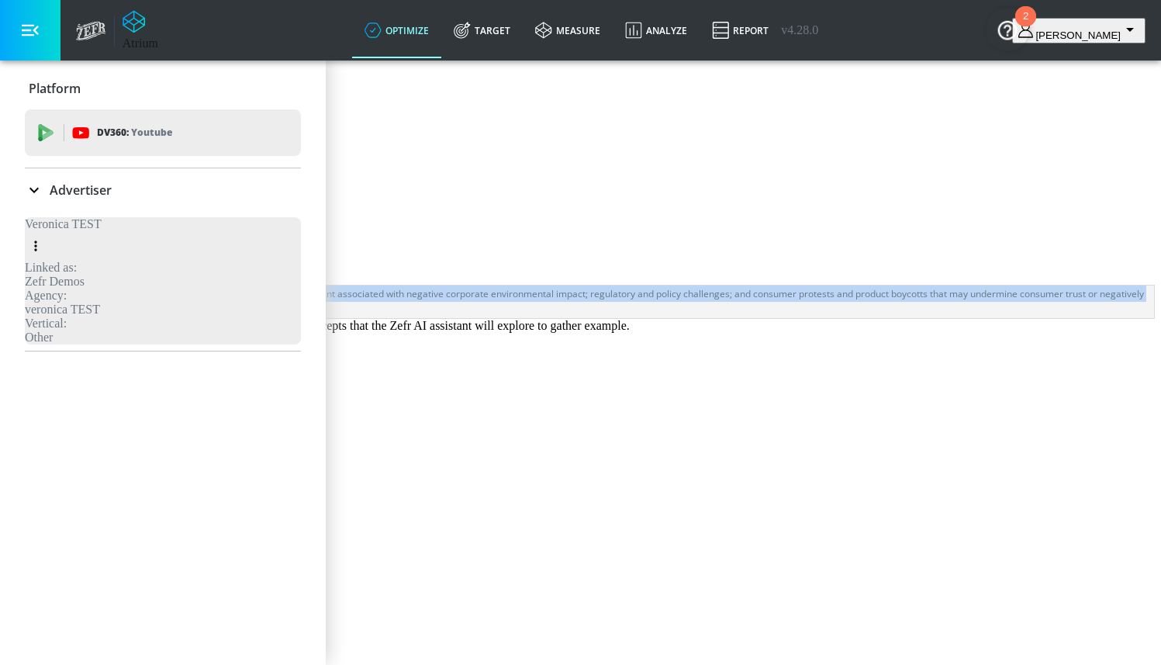
drag, startPoint x: 1076, startPoint y: 405, endPoint x: 410, endPoint y: 382, distance: 666.6
click at [410, 319] on div "Safeguard CPG brand integrity for Coca-Cola by proactively blocking content ass…" at bounding box center [580, 302] width 1149 height 34
copy div "Safeguard CPG brand integrity for Coca-Cola by proactively blocking content ass…"
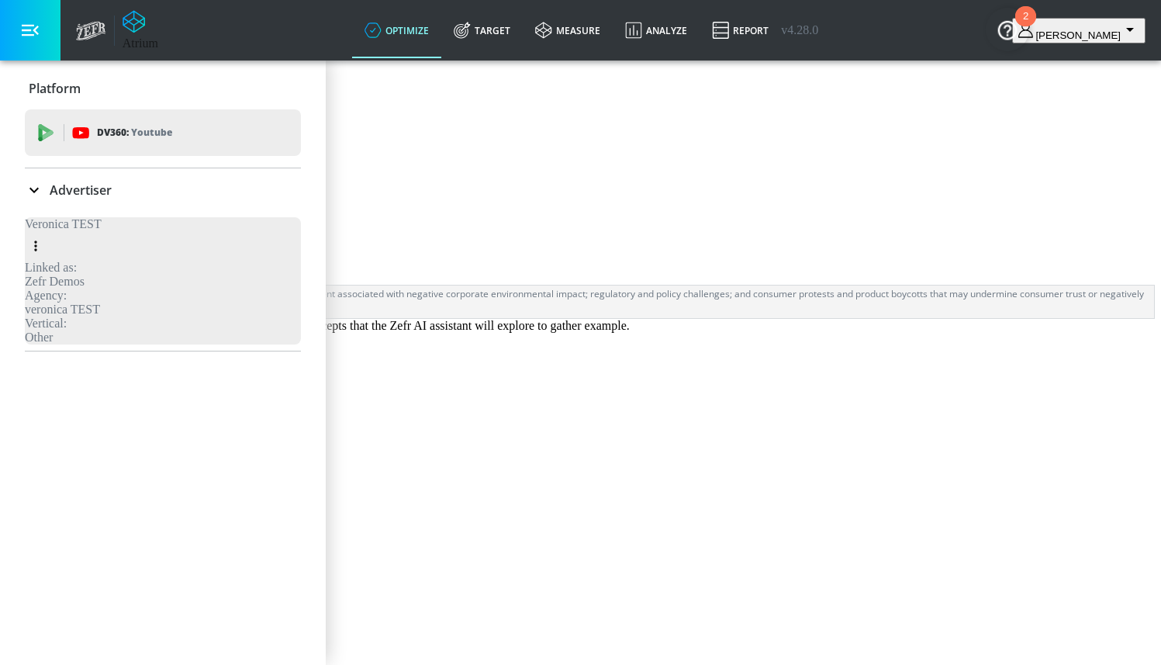
click at [501, 465] on ul "Corporate Waste & Pollution Remove Topic Health Concerns Remove Topic Policy an…" at bounding box center [580, 498] width 1149 height 330
click at [41, 368] on icon "expand" at bounding box center [31, 358] width 19 height 19
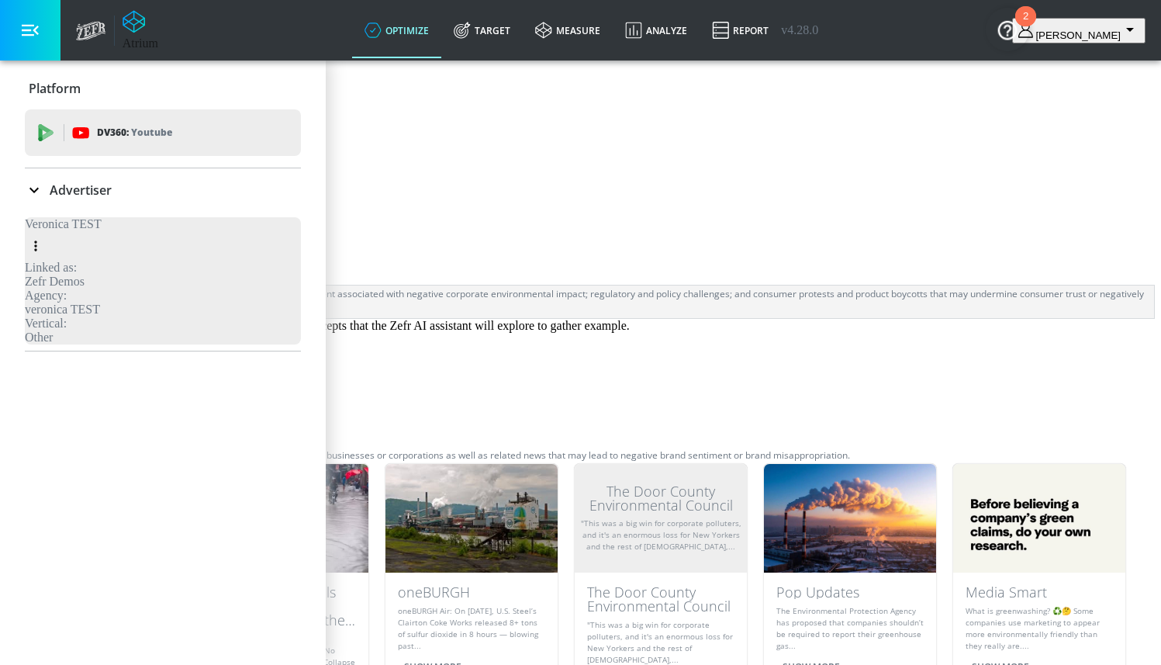
click at [45, 372] on button "collapse" at bounding box center [32, 358] width 26 height 26
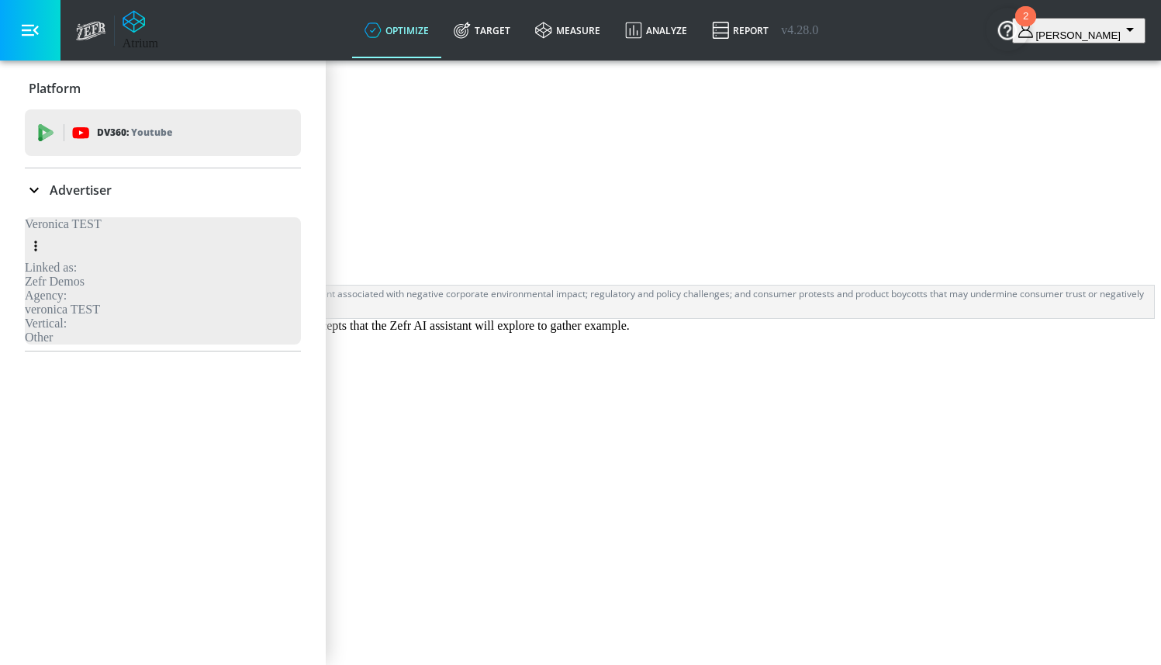
click at [41, 368] on icon "expand" at bounding box center [31, 358] width 19 height 19
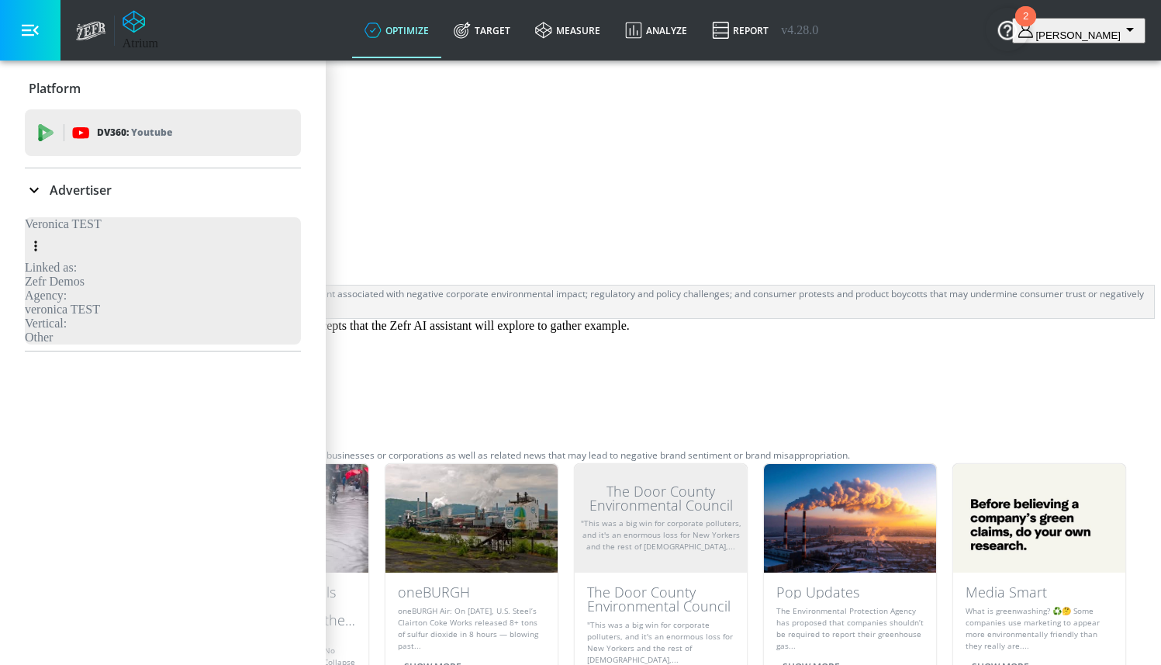
click at [41, 368] on icon "collapse" at bounding box center [31, 358] width 19 height 19
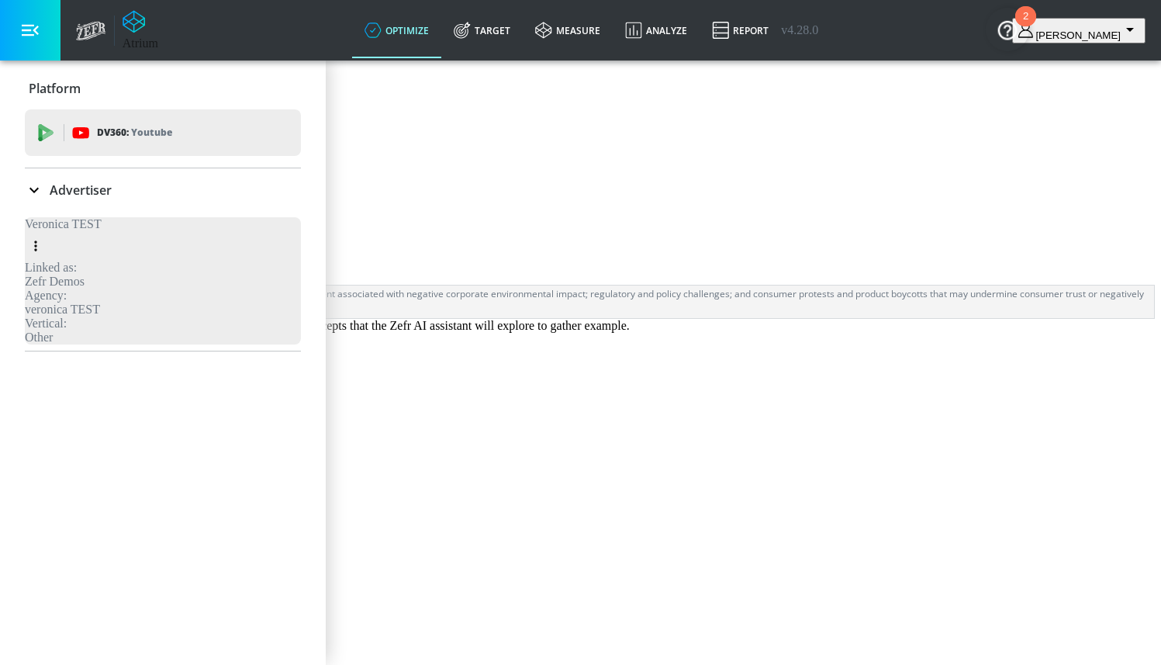
click at [41, 475] on icon "expand" at bounding box center [31, 466] width 19 height 19
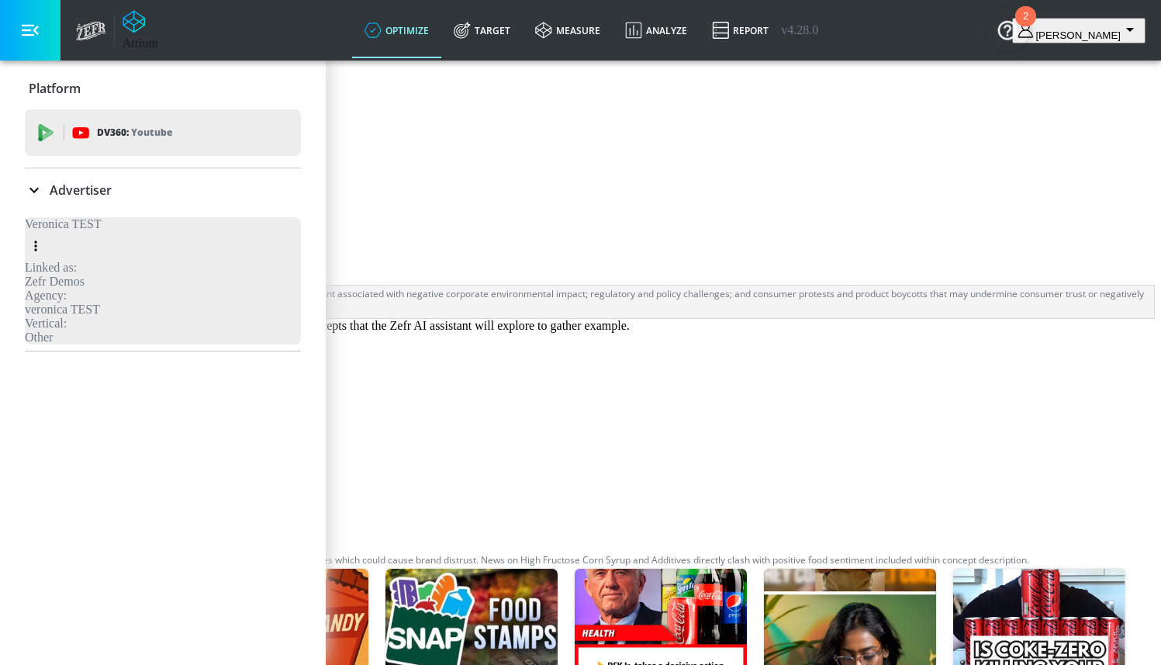
click at [41, 475] on icon "collapse" at bounding box center [31, 466] width 19 height 19
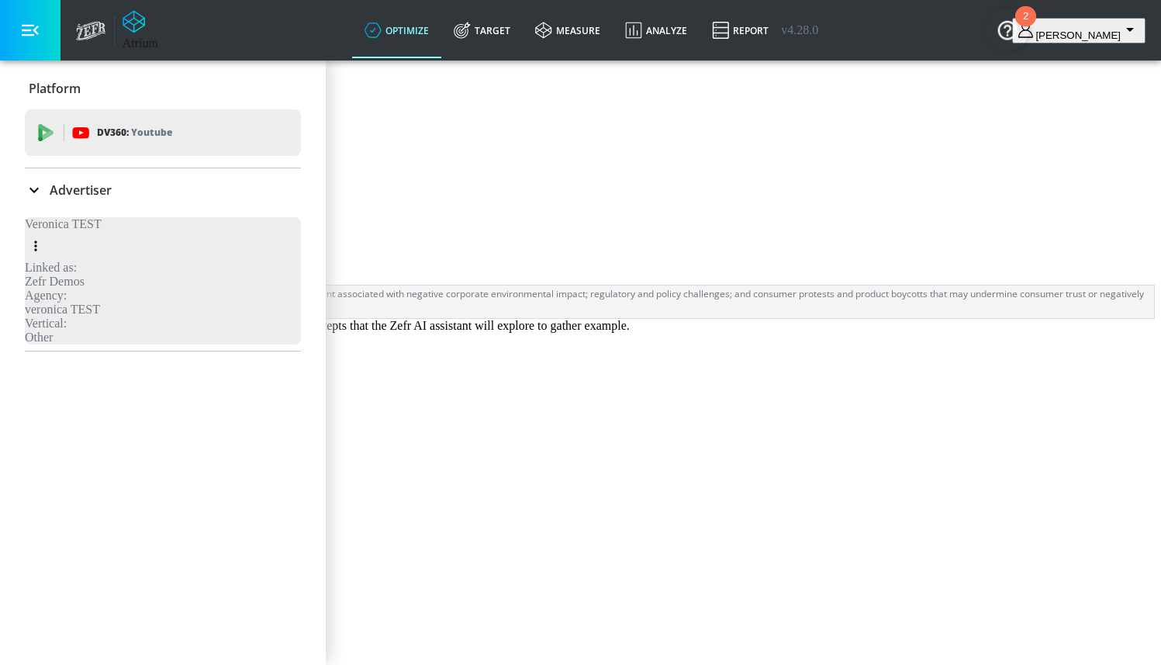
click at [926, 181] on div "Save" at bounding box center [580, 163] width 1149 height 35
click at [41, 368] on icon "expand" at bounding box center [31, 358] width 19 height 19
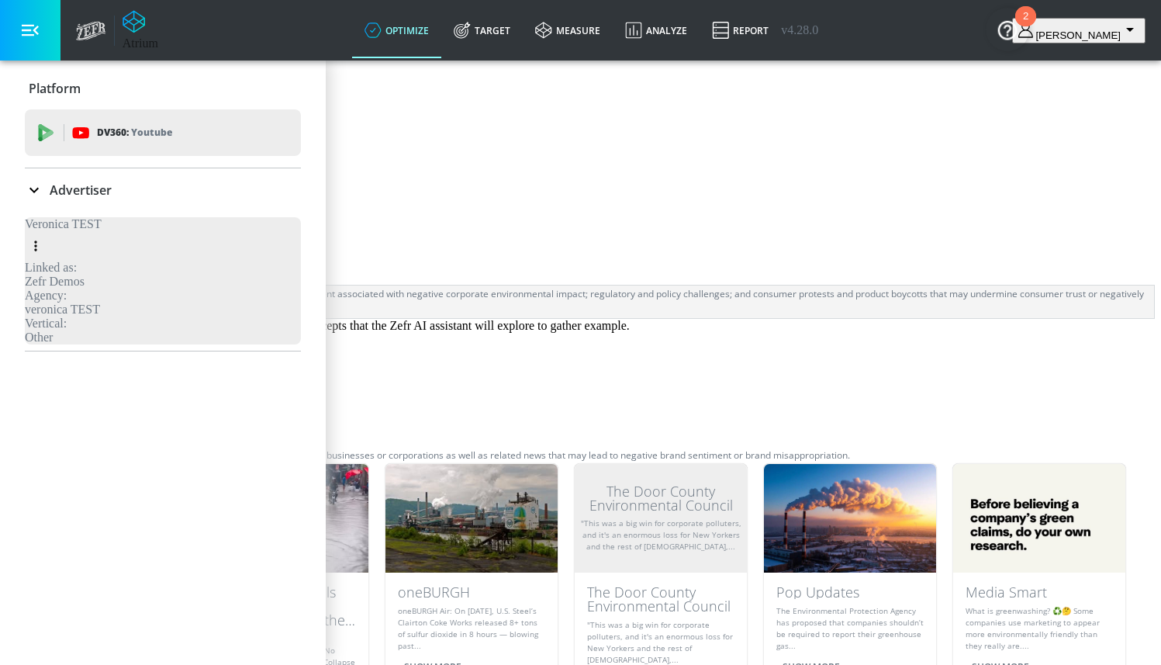
scroll to position [308, 0]
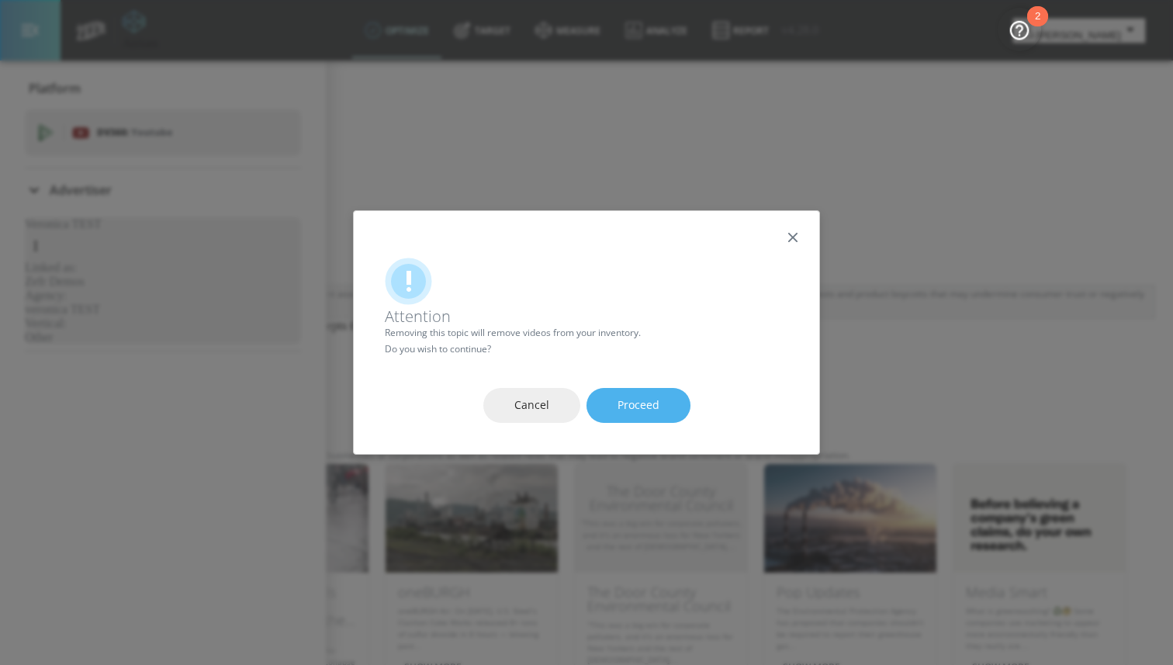
click at [650, 406] on span "Proceed" at bounding box center [638, 405] width 42 height 19
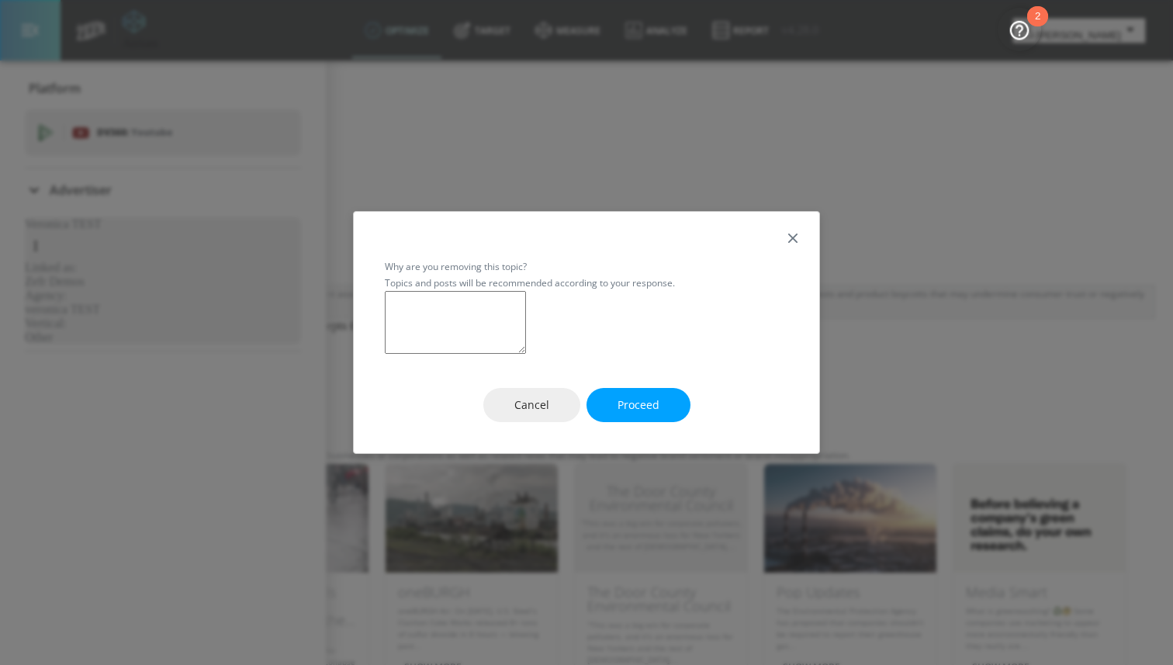
click at [641, 418] on button "Proceed" at bounding box center [638, 405] width 104 height 35
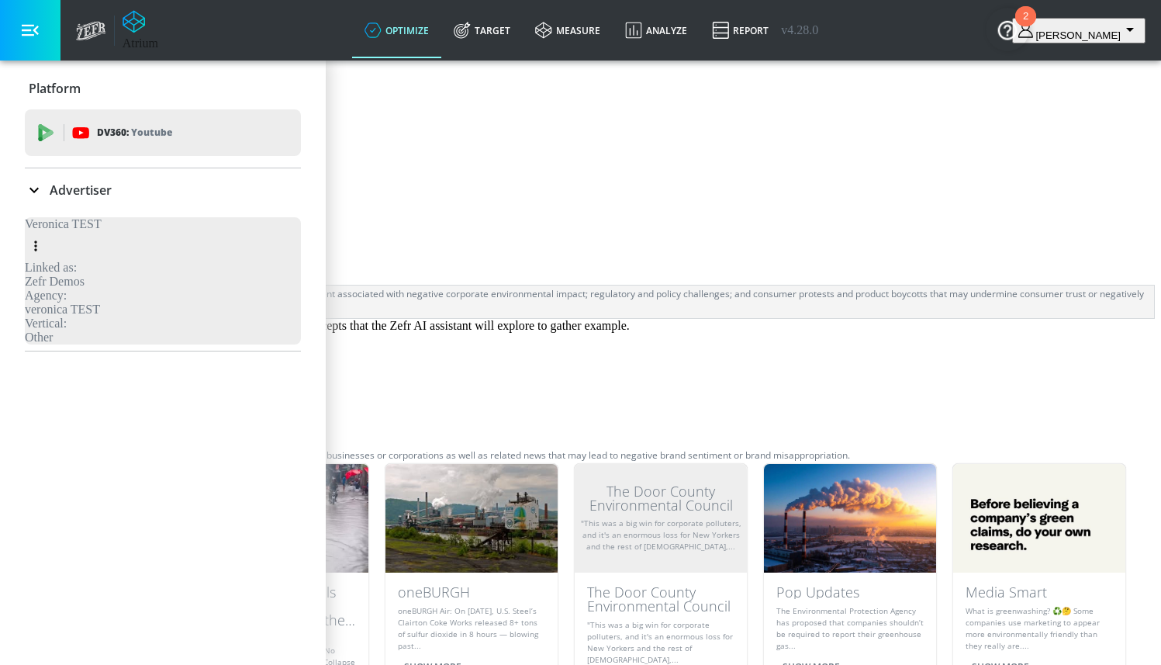
click at [100, 181] on button "Save" at bounding box center [57, 163] width 86 height 35
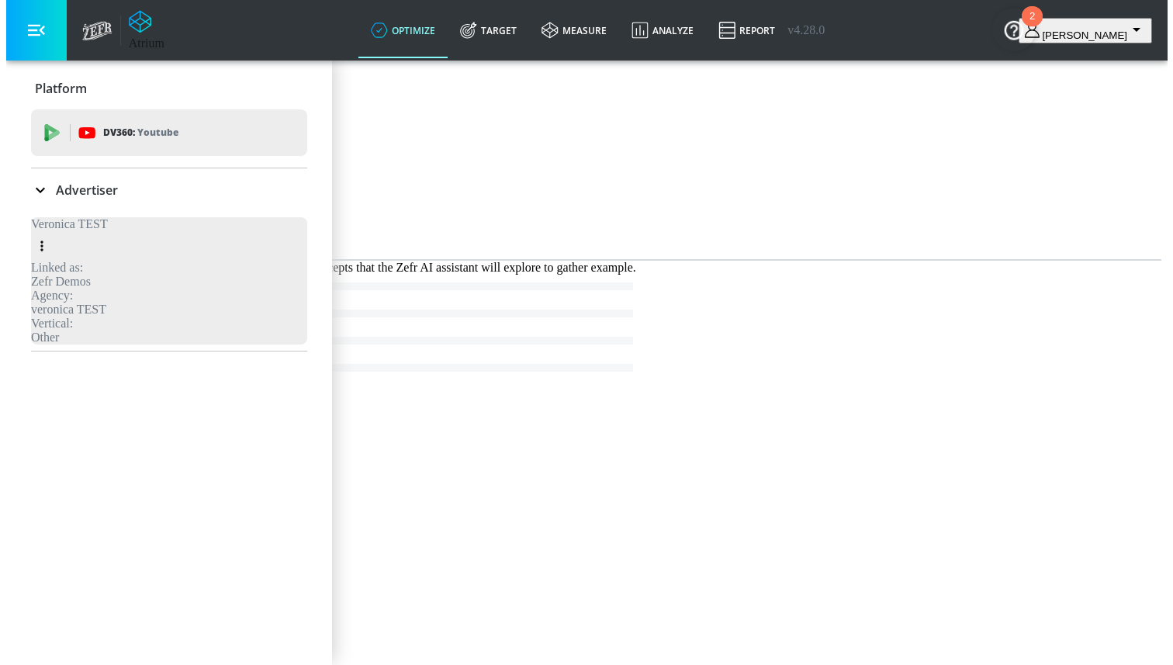
scroll to position [0, 0]
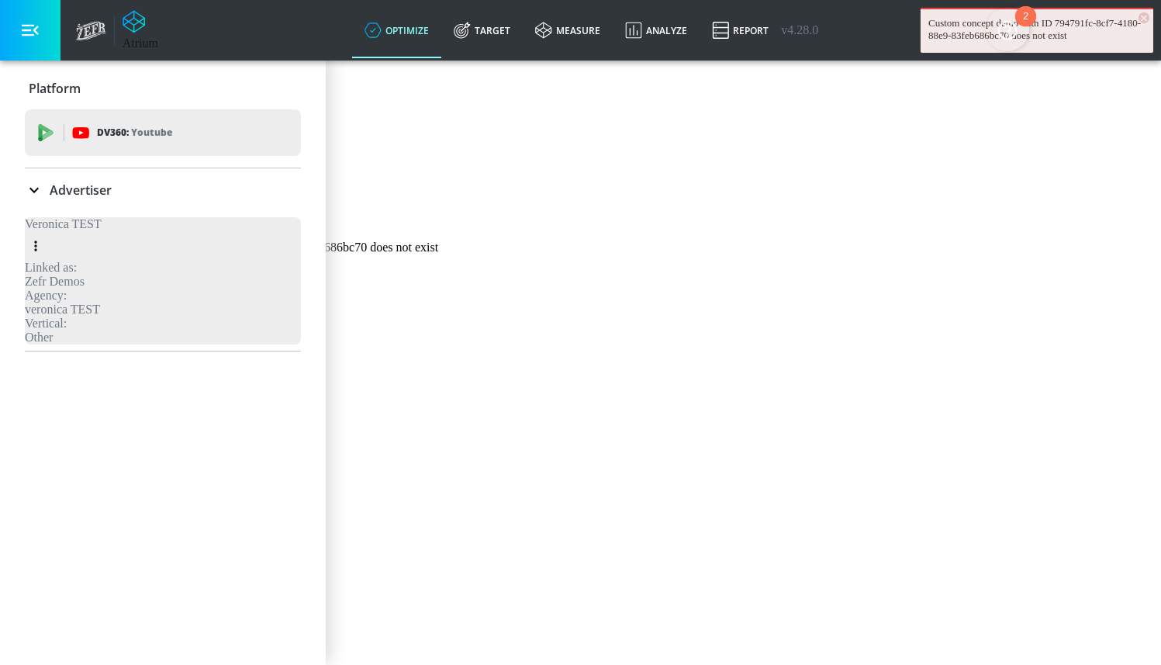
click at [73, 236] on span "View All" at bounding box center [42, 227] width 60 height 16
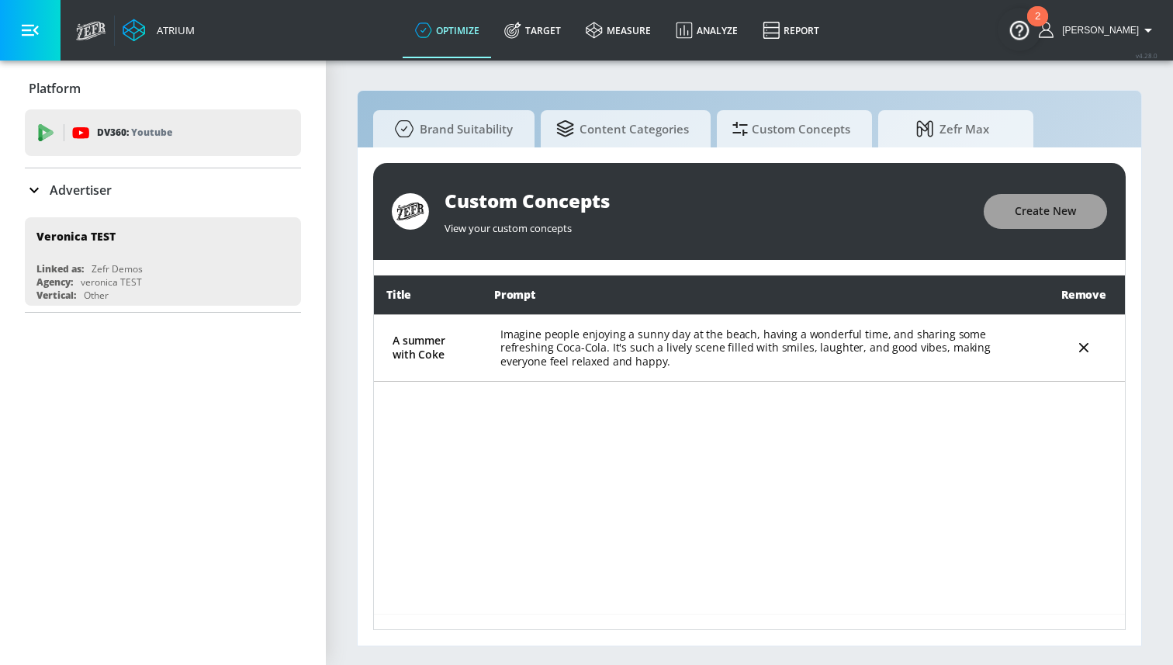
click at [1028, 206] on span "Create New" at bounding box center [1044, 211] width 61 height 19
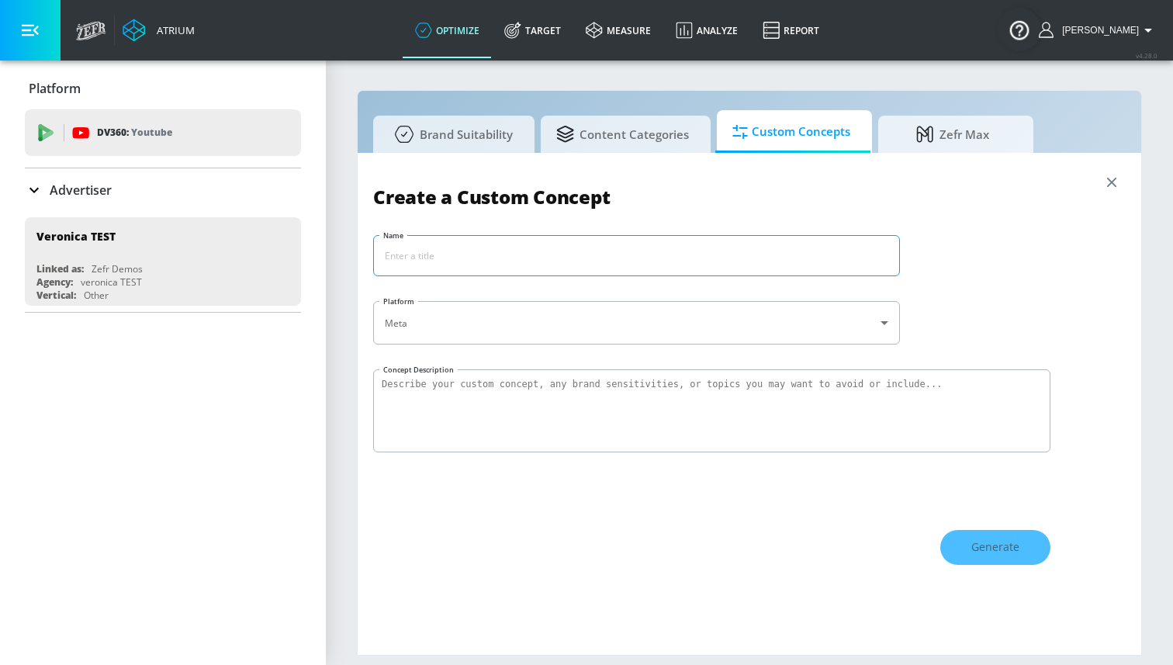
click at [476, 272] on input "Name" at bounding box center [636, 256] width 525 height 40
type input "Coke Exclusions"
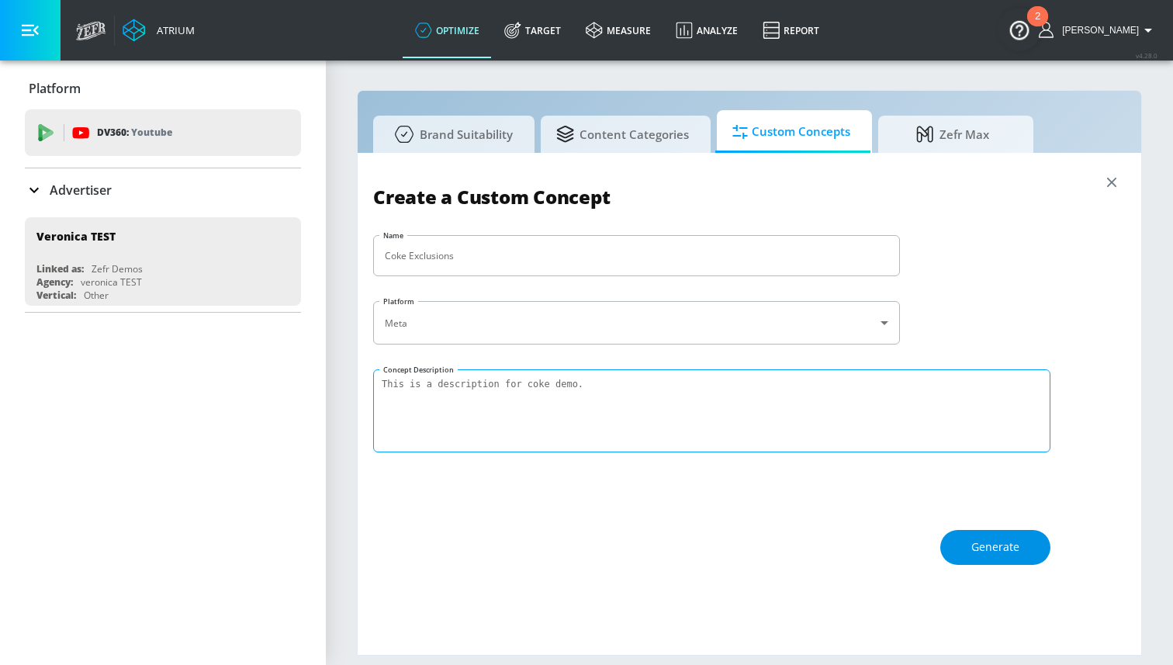
type textarea "This is a description for coke demo."
click at [980, 559] on button "Generate" at bounding box center [995, 547] width 110 height 35
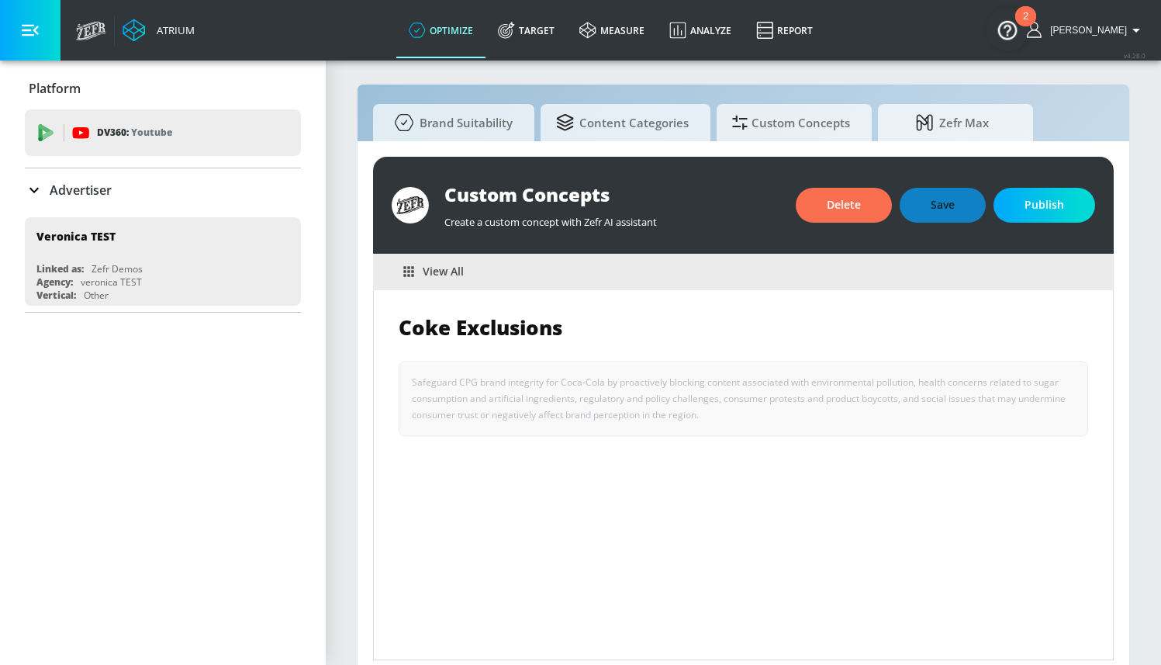
scroll to position [17, 0]
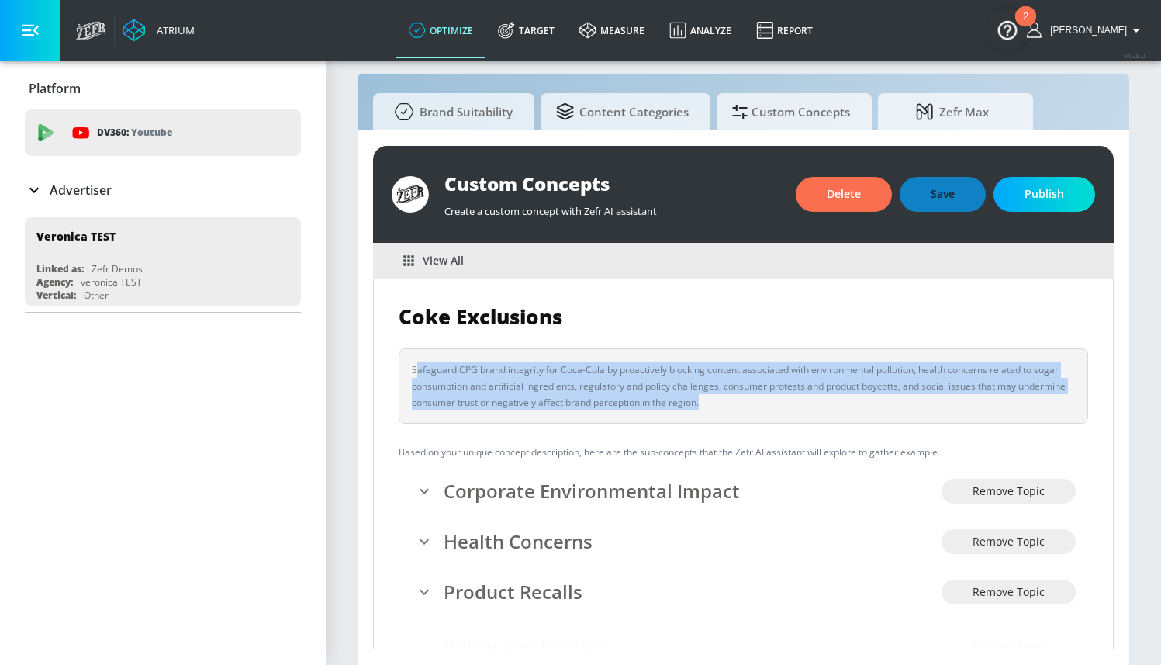
drag, startPoint x: 748, startPoint y: 403, endPoint x: 414, endPoint y: 368, distance: 335.4
click at [414, 368] on div "Safeguard CPG brand integrity for Coca-Cola by proactively blocking content ass…" at bounding box center [743, 385] width 663 height 49
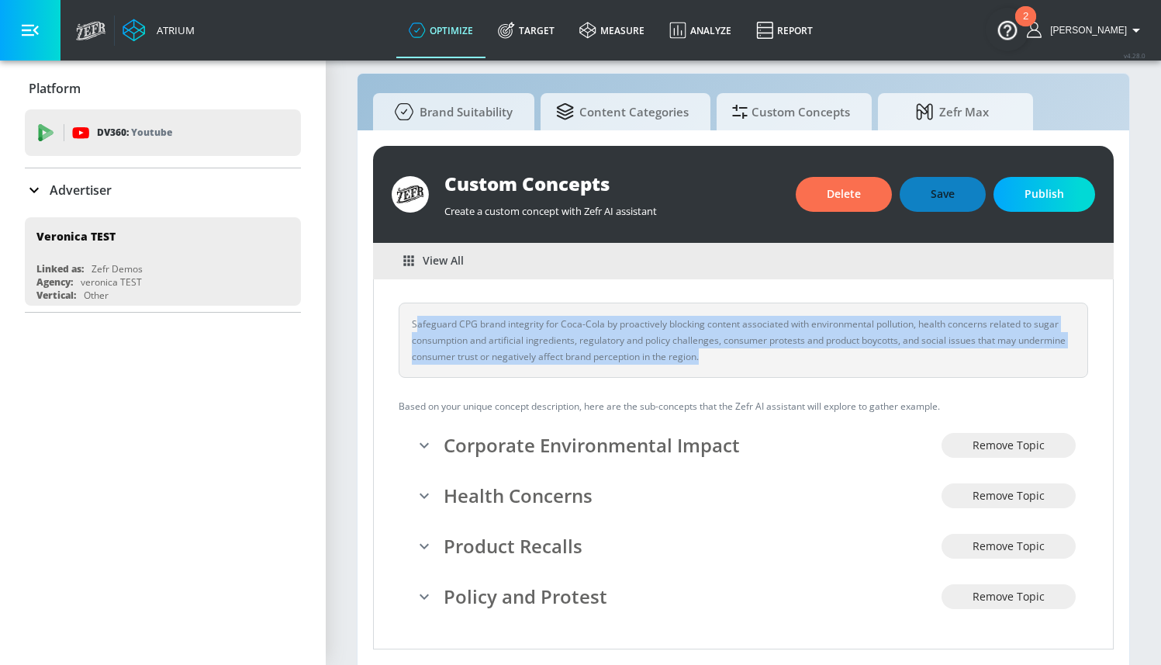
scroll to position [47, 0]
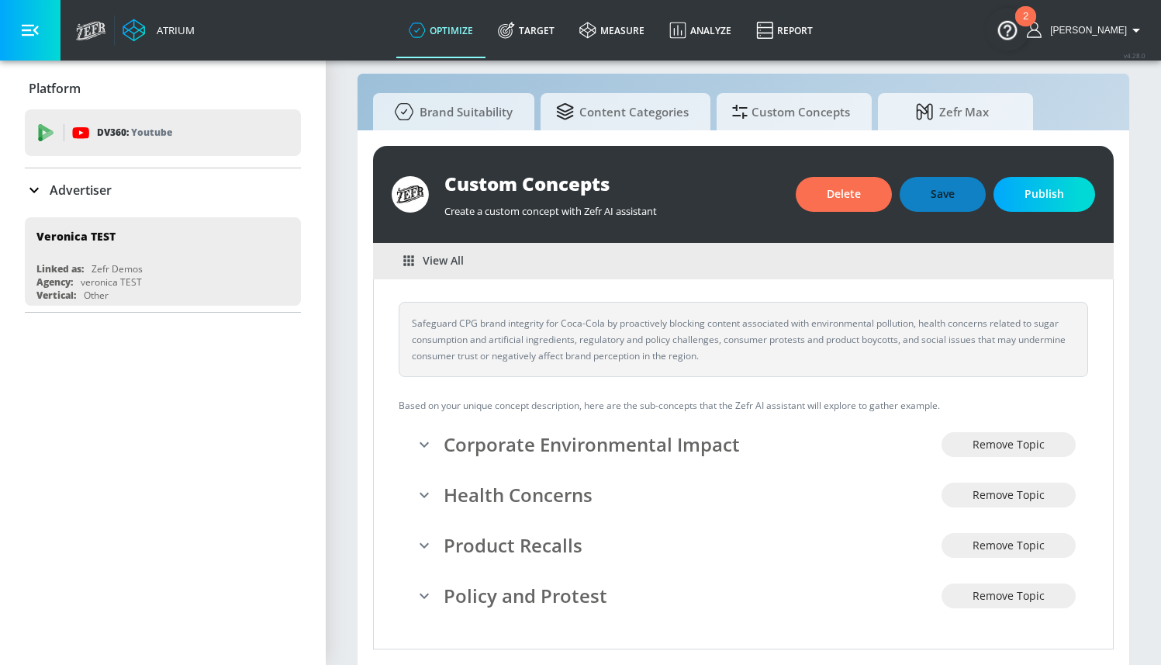
click at [541, 394] on div "Coke Exclusions Safeguard CPG brand integrity for Coca-Cola by proactively bloc…" at bounding box center [743, 442] width 689 height 370
click at [428, 442] on icon "expand" at bounding box center [424, 444] width 19 height 19
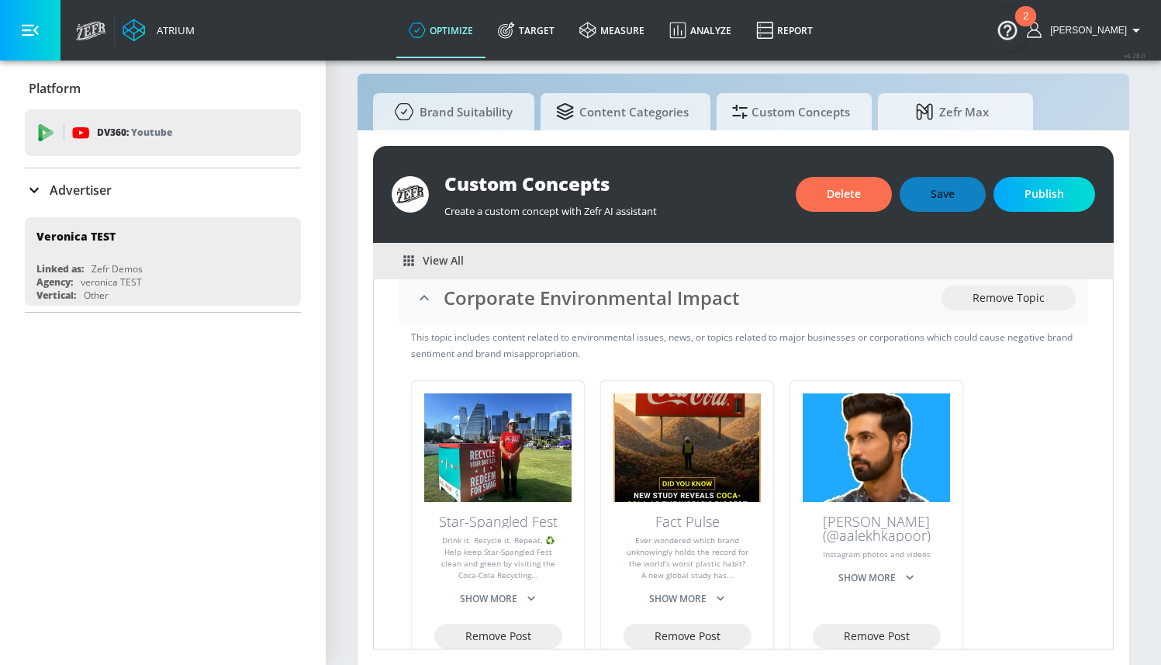
scroll to position [242, 0]
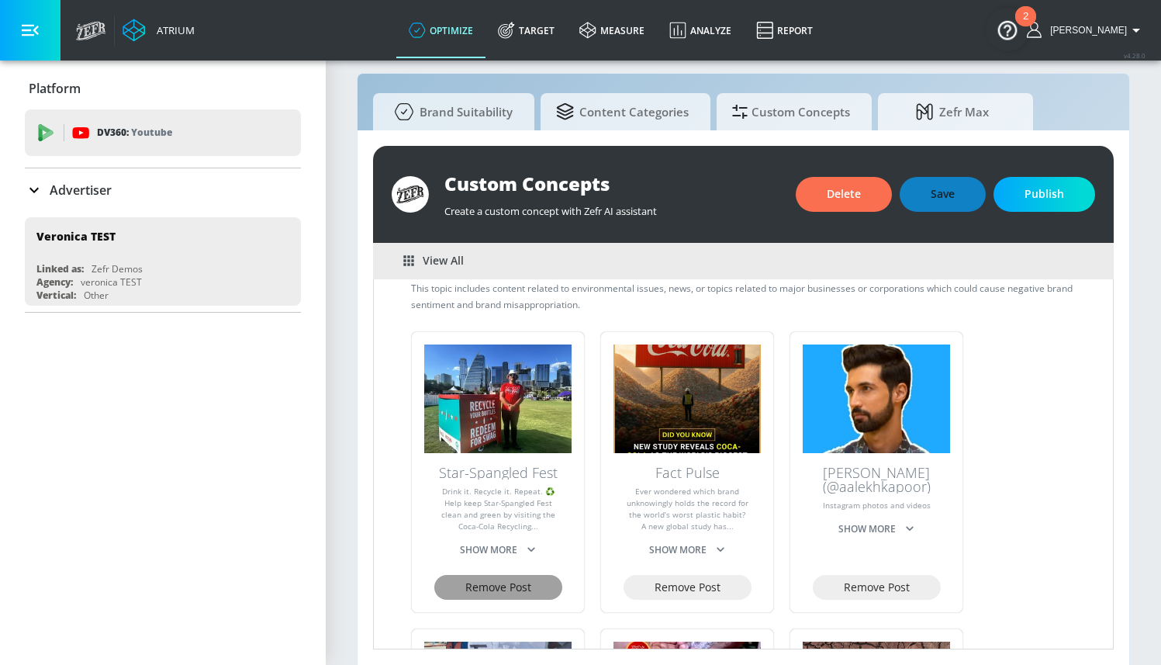
click at [499, 584] on span "Remove Post" at bounding box center [498, 587] width 66 height 19
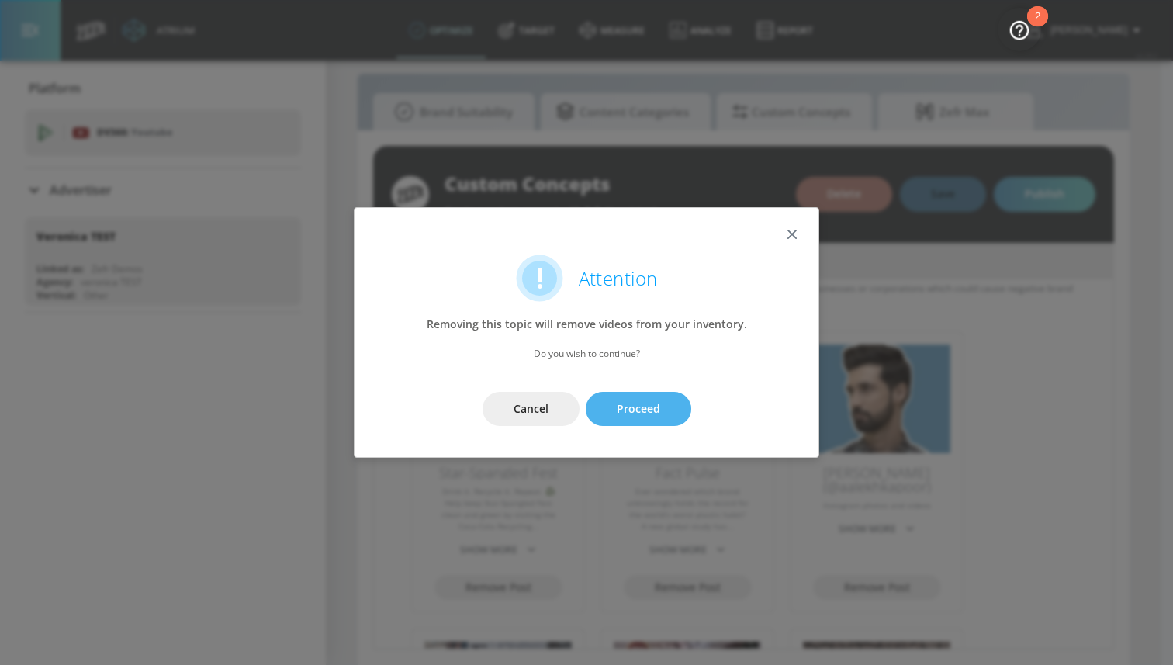
click at [631, 415] on span "Proceed" at bounding box center [638, 408] width 43 height 19
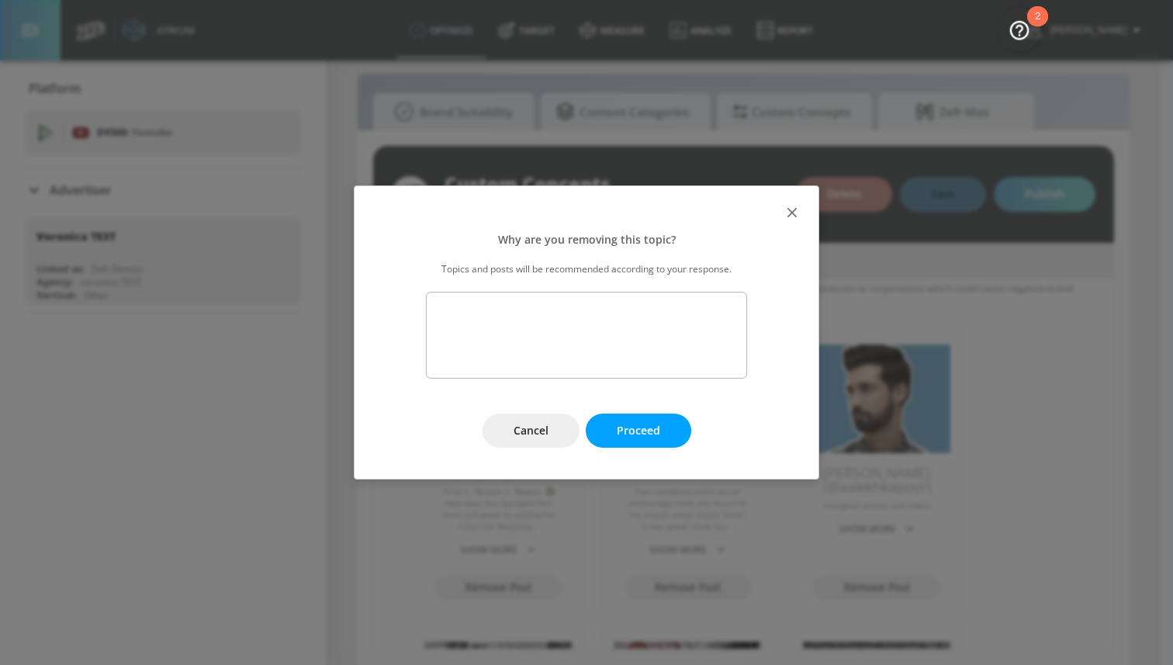
click at [577, 327] on textarea at bounding box center [586, 335] width 321 height 87
type textarea "not related"
click at [639, 419] on button "Proceed" at bounding box center [638, 430] width 105 height 35
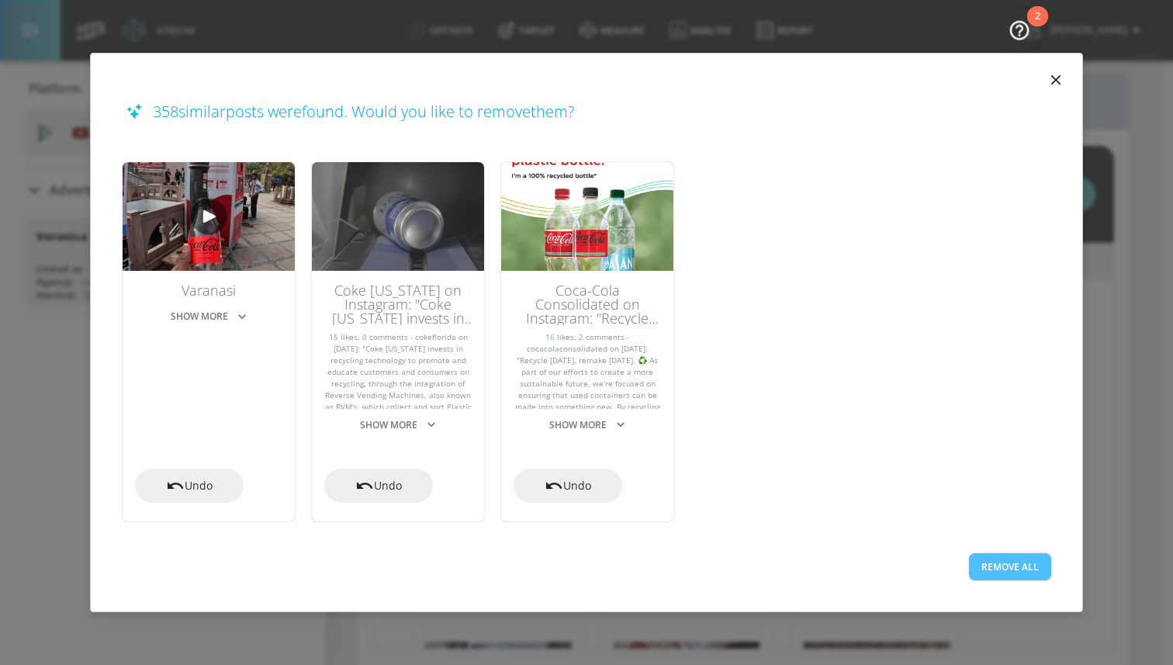
click at [1024, 565] on button "Remove All" at bounding box center [1010, 566] width 82 height 27
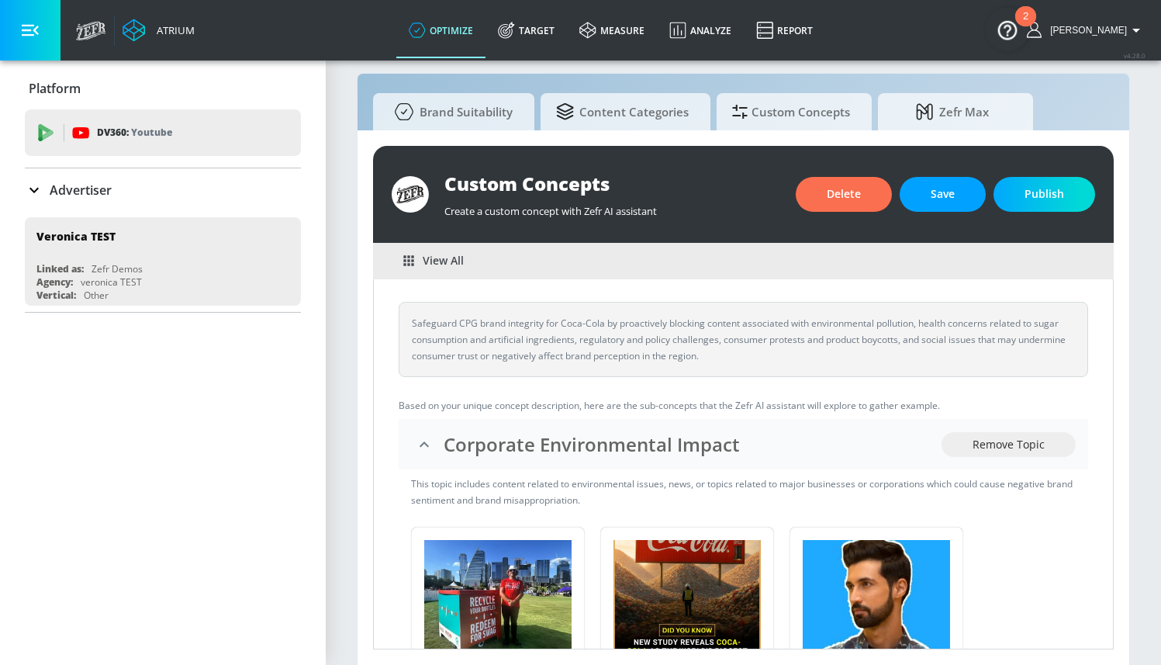
scroll to position [40, 0]
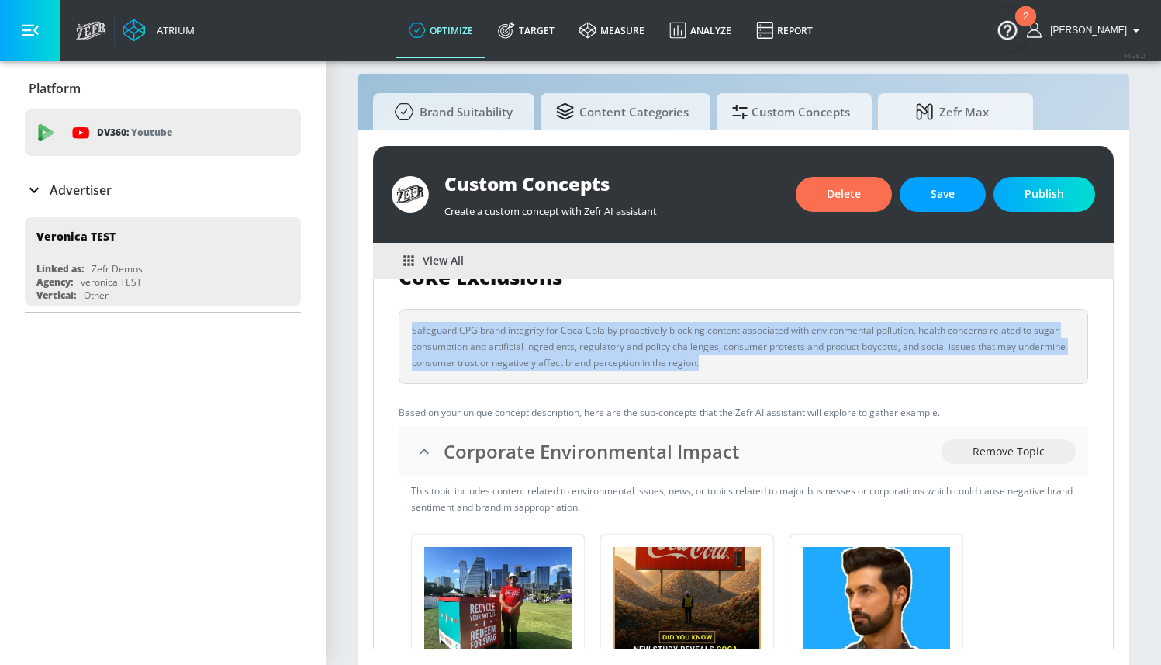
drag, startPoint x: 766, startPoint y: 366, endPoint x: 426, endPoint y: 320, distance: 343.6
click at [426, 320] on div "Safeguard CPG brand integrity for Coca-Cola by proactively blocking content ass…" at bounding box center [743, 346] width 689 height 75
click at [434, 322] on div "Safeguard CPG brand integrity for Coca-Cola by proactively blocking content ass…" at bounding box center [743, 346] width 663 height 49
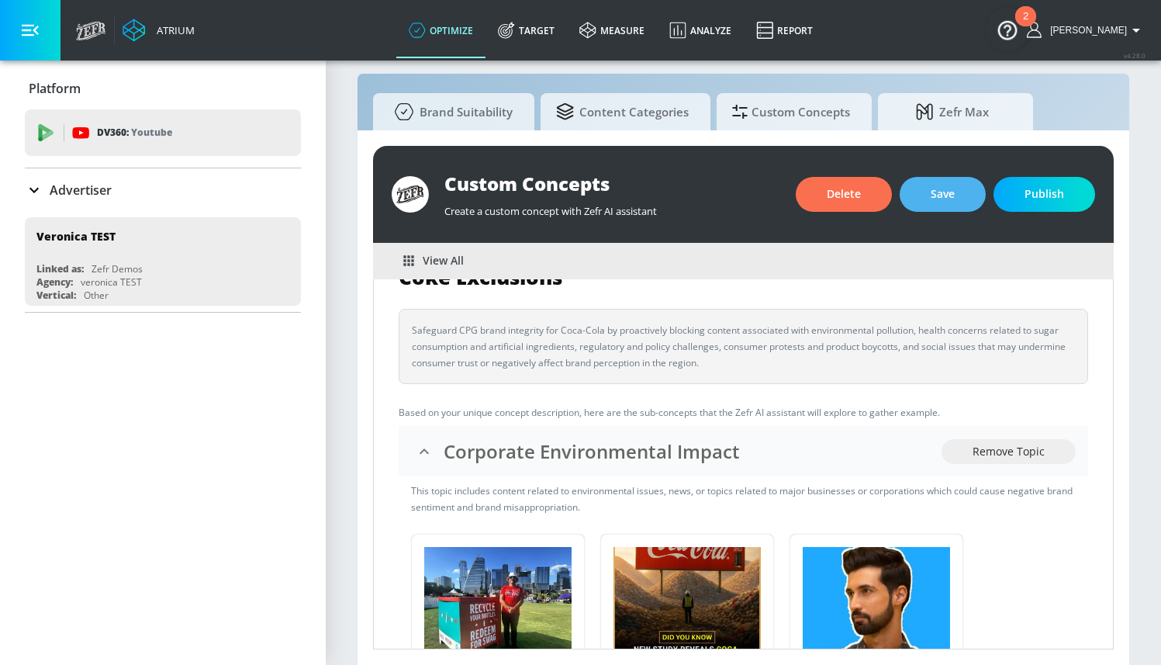
click at [925, 201] on button "Save" at bounding box center [943, 194] width 86 height 35
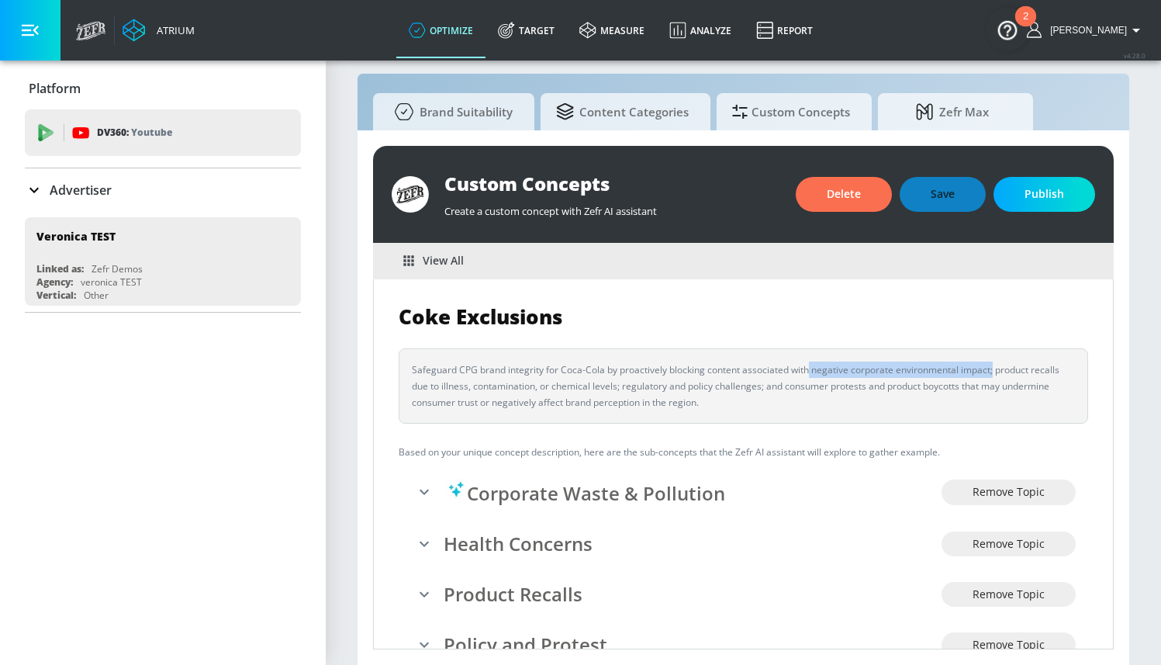
drag, startPoint x: 810, startPoint y: 370, endPoint x: 989, endPoint y: 373, distance: 179.2
click at [991, 372] on div "Safeguard CPG brand integrity for Coca-Cola by proactively blocking content ass…" at bounding box center [743, 385] width 663 height 49
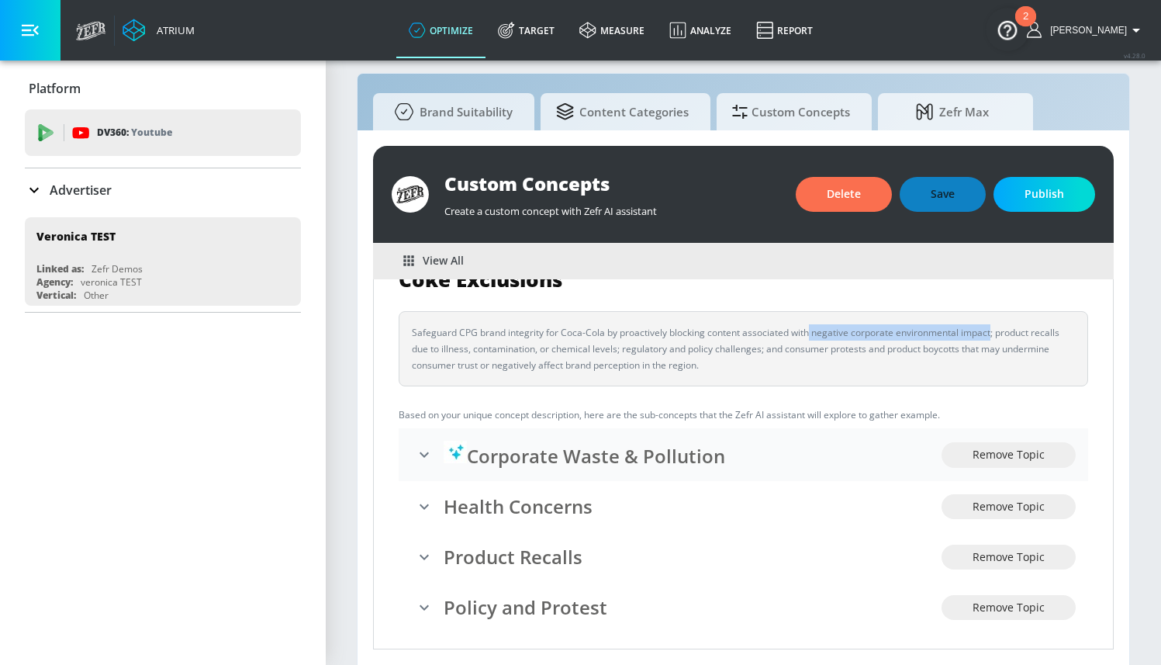
click at [427, 448] on icon "expand" at bounding box center [424, 454] width 19 height 19
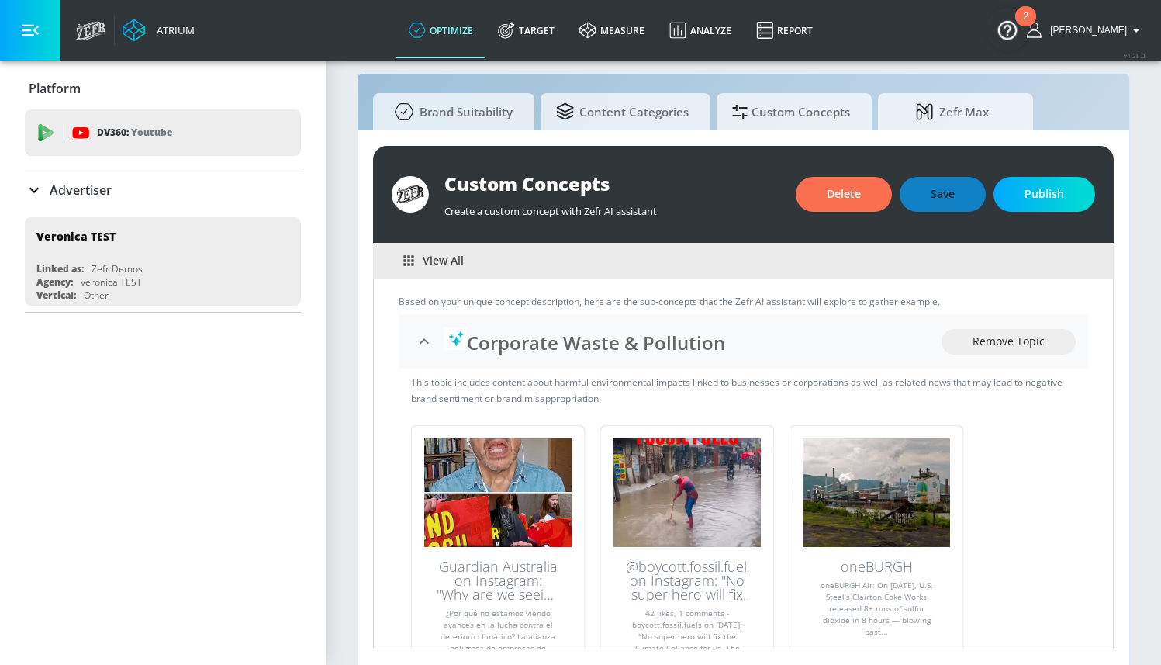
drag, startPoint x: 406, startPoint y: 366, endPoint x: 421, endPoint y: 354, distance: 19.4
click at [406, 366] on li "Corporate Waste & Pollution Remove Topic" at bounding box center [743, 341] width 689 height 53
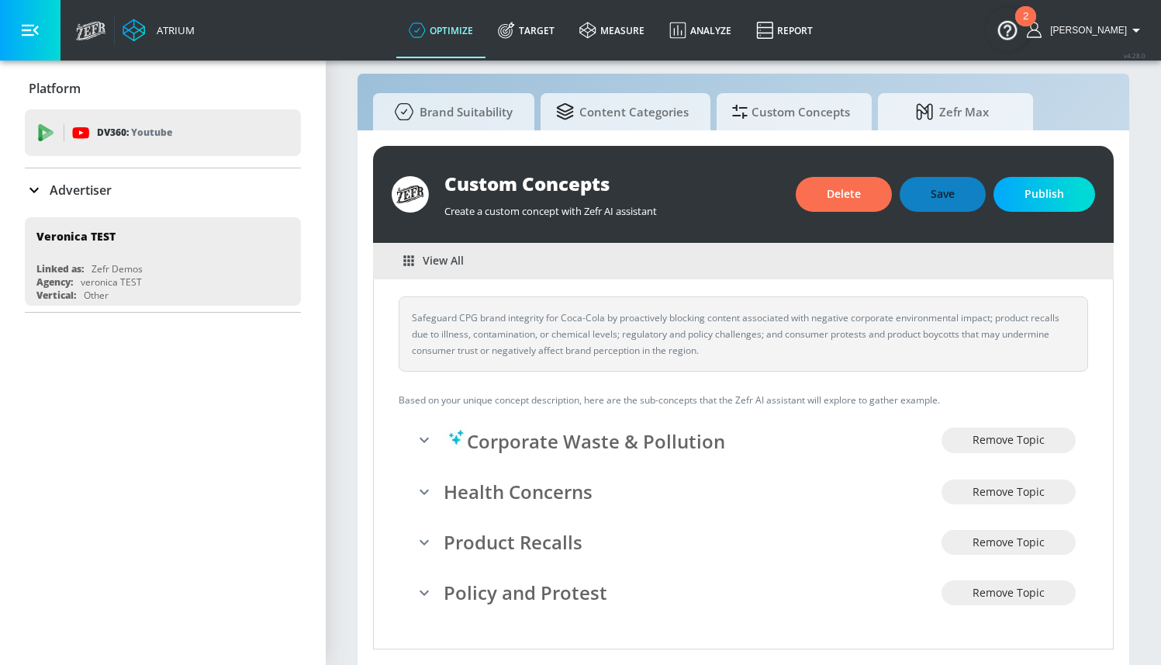
scroll to position [51, 0]
click at [427, 541] on icon "expand" at bounding box center [424, 542] width 9 height 5
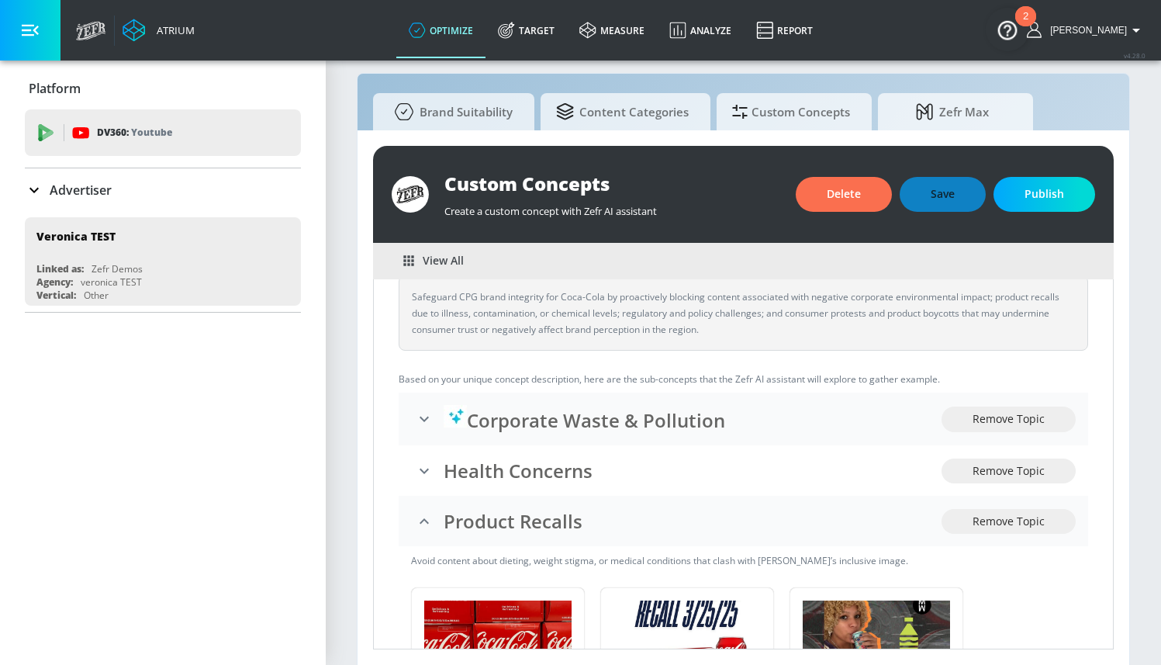
scroll to position [0, 0]
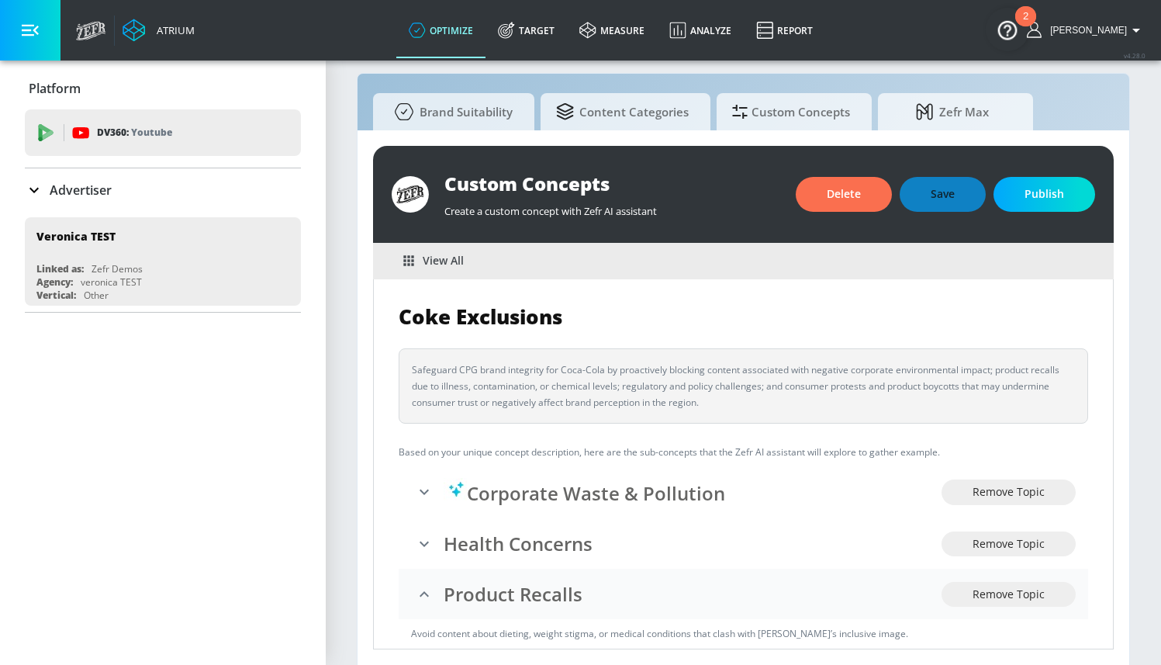
click at [428, 586] on icon "collapse" at bounding box center [424, 594] width 19 height 19
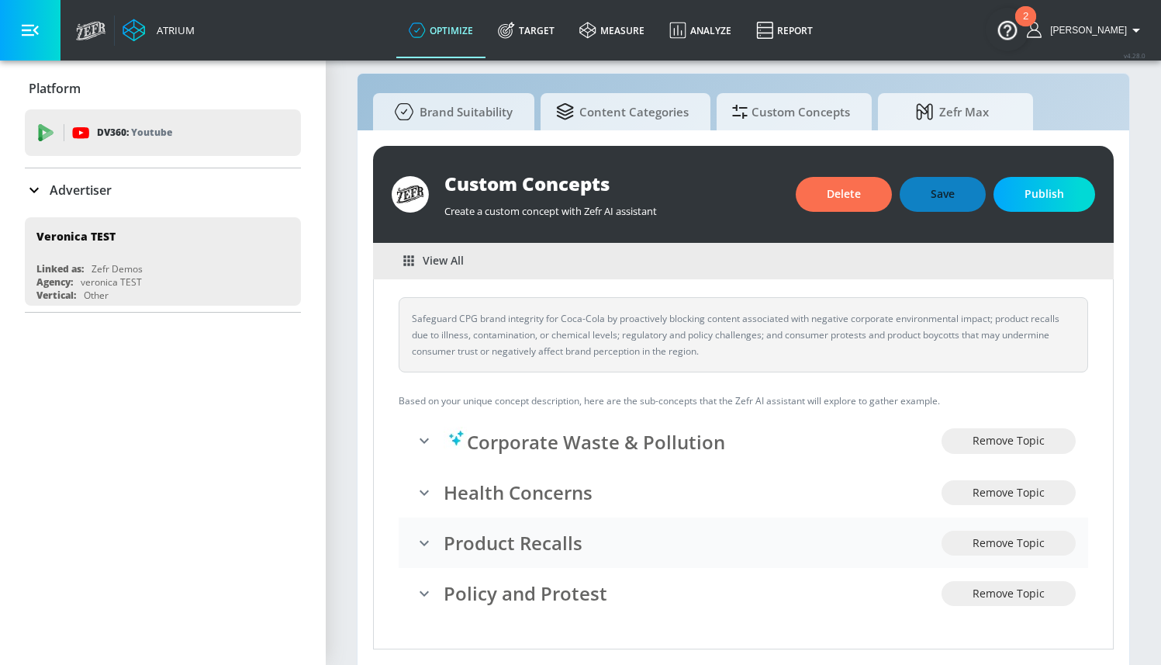
click at [426, 535] on icon "expand" at bounding box center [424, 543] width 19 height 19
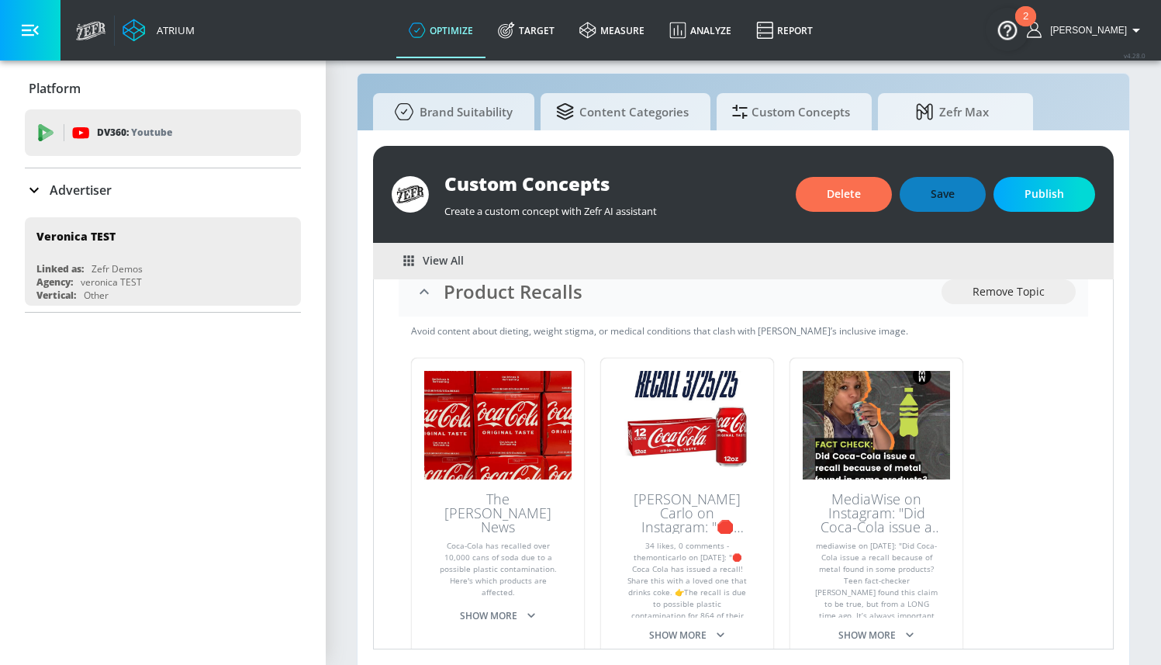
scroll to position [140, 0]
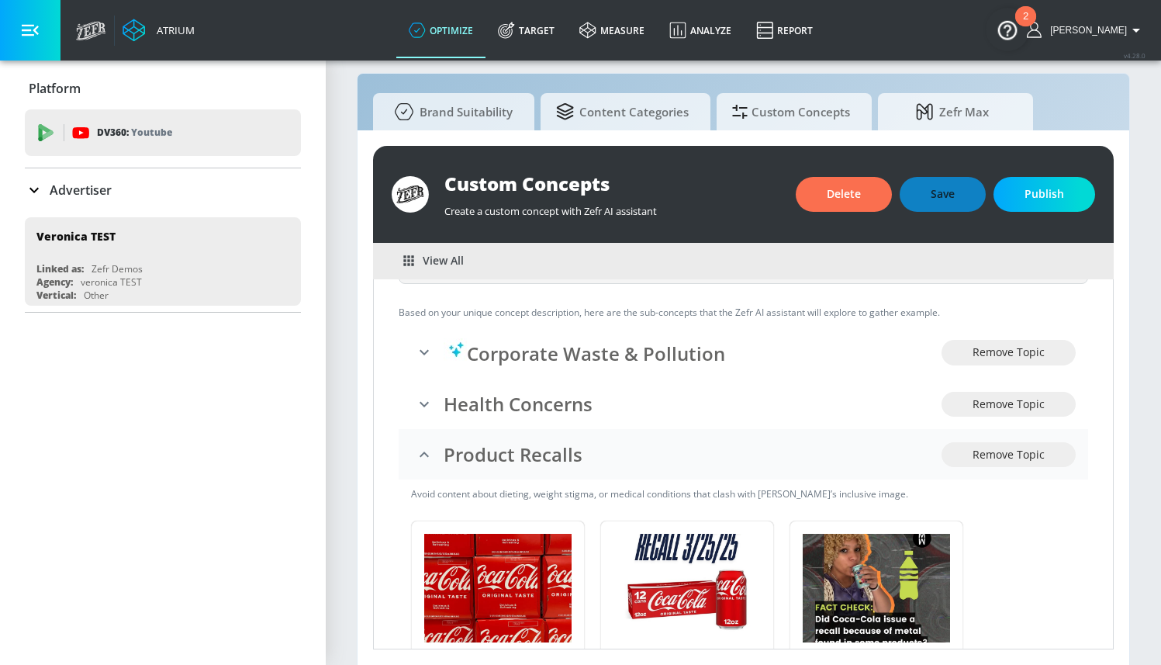
click at [424, 458] on icon "collapse" at bounding box center [424, 454] width 19 height 19
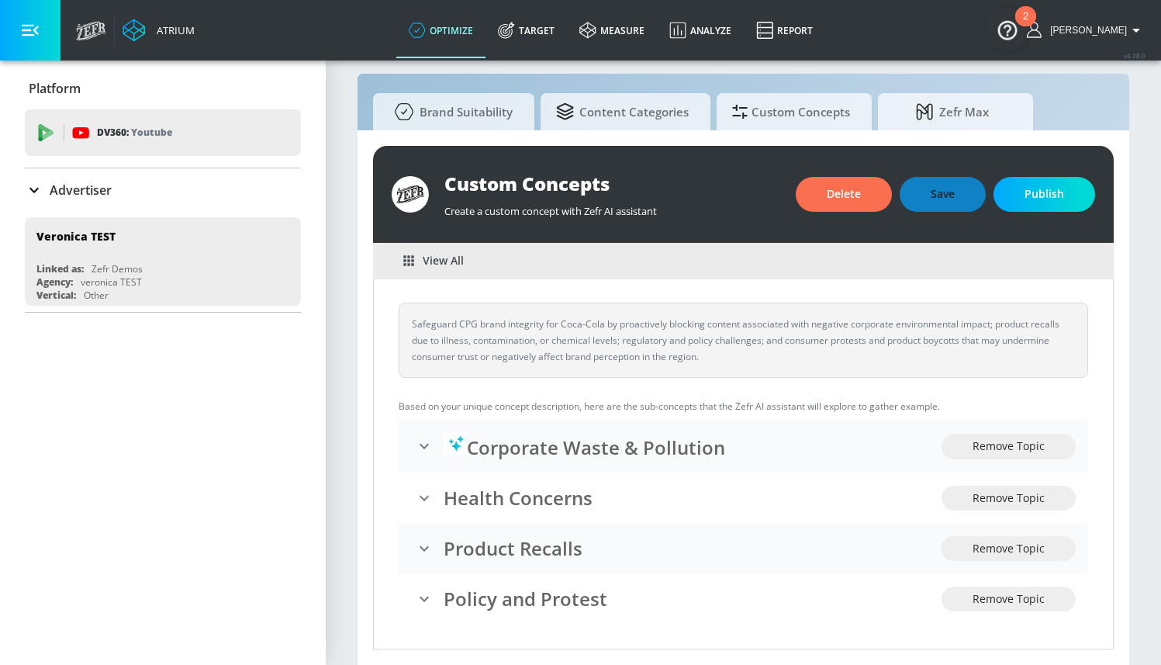
scroll to position [22, 0]
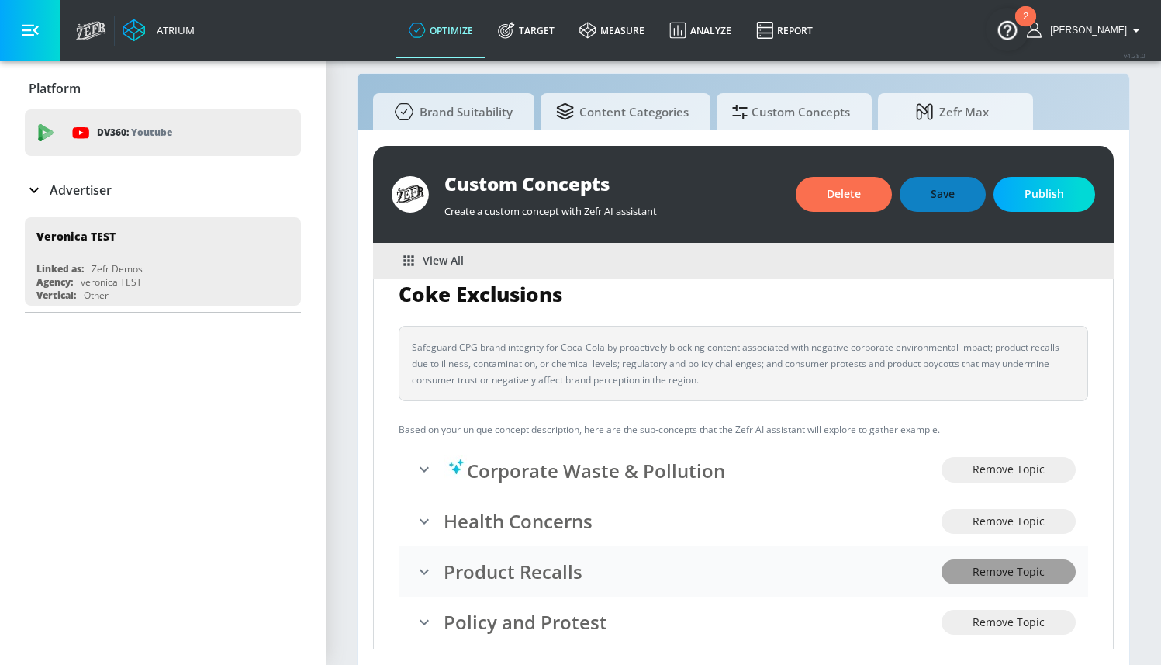
click at [1016, 573] on span "Remove Topic" at bounding box center [1009, 571] width 72 height 19
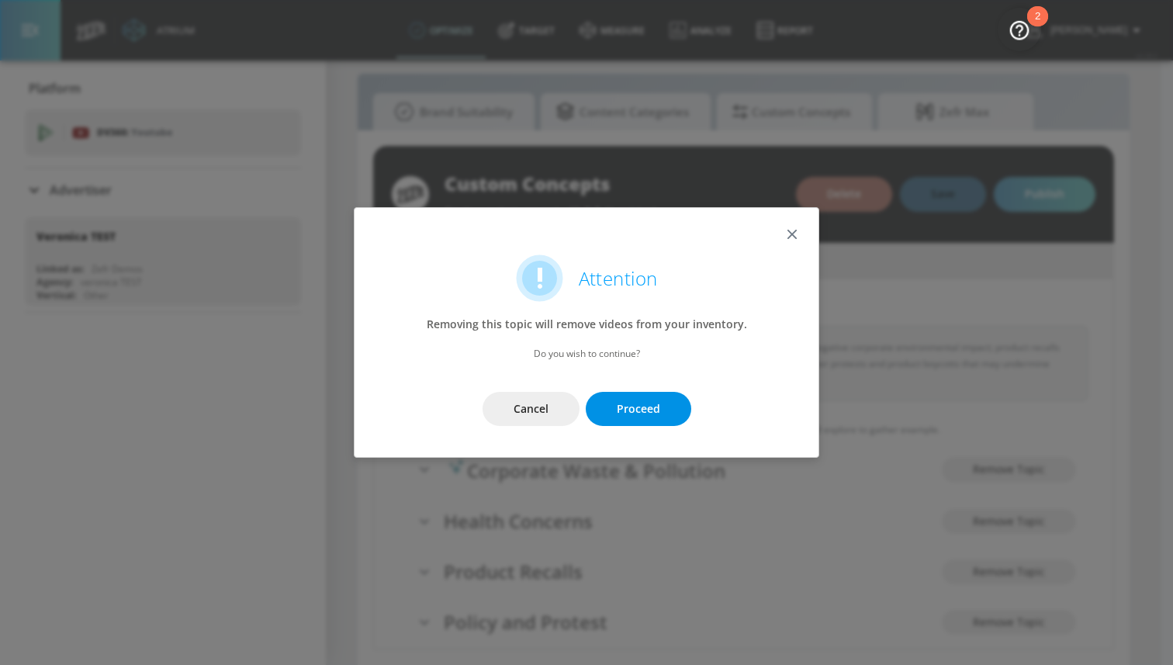
click at [643, 400] on span "Proceed" at bounding box center [638, 408] width 43 height 19
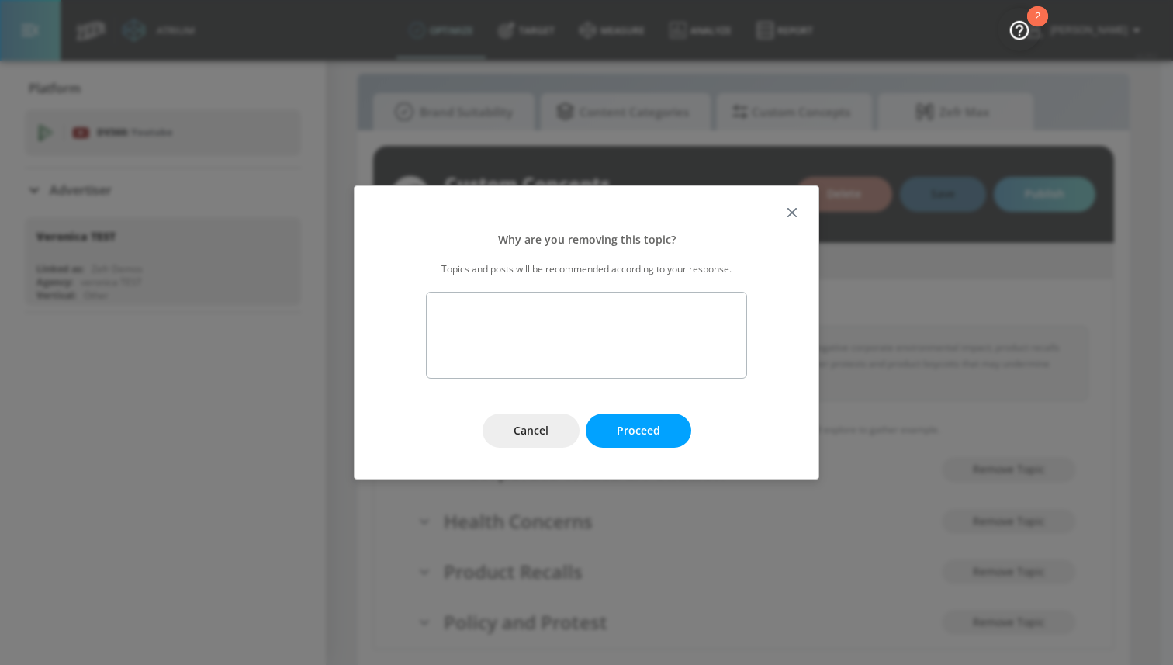
click at [594, 327] on textarea at bounding box center [586, 335] width 321 height 87
type textarea "not related"
click at [636, 422] on span "Proceed" at bounding box center [638, 430] width 43 height 19
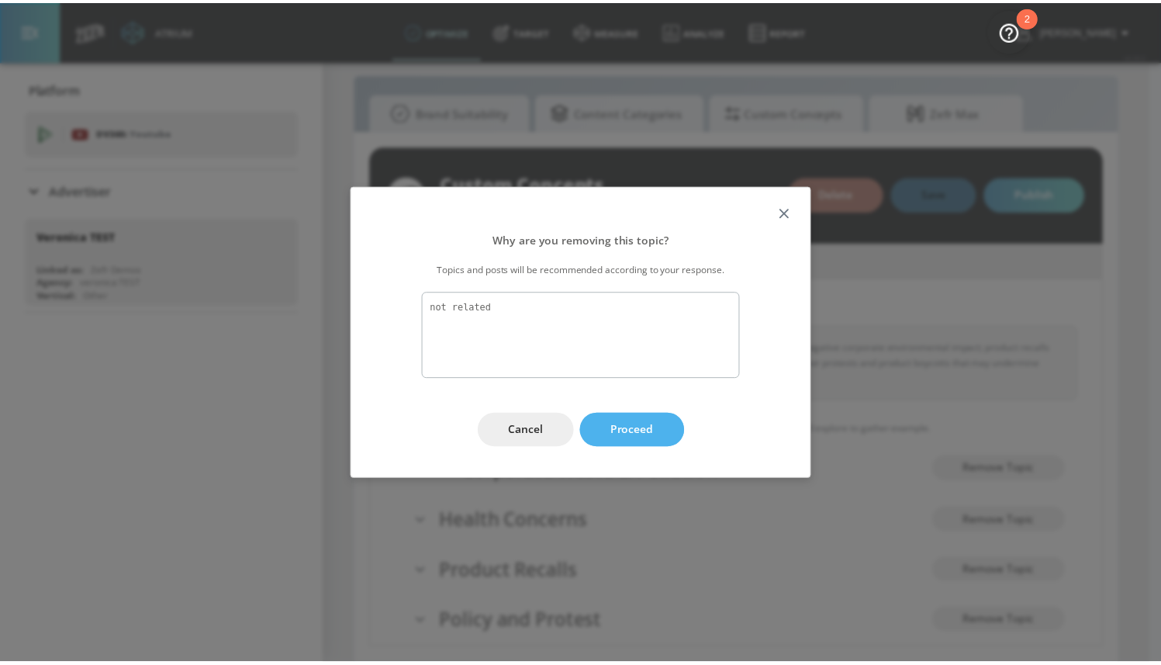
scroll to position [1, 0]
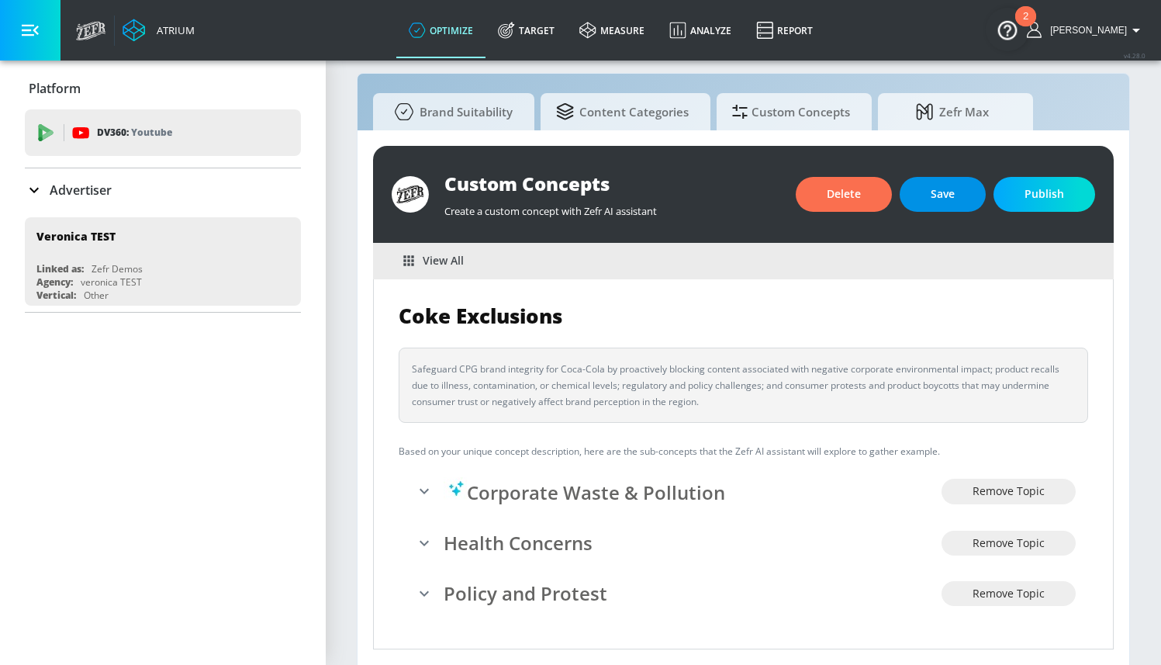
click at [934, 195] on span "Save" at bounding box center [943, 194] width 24 height 19
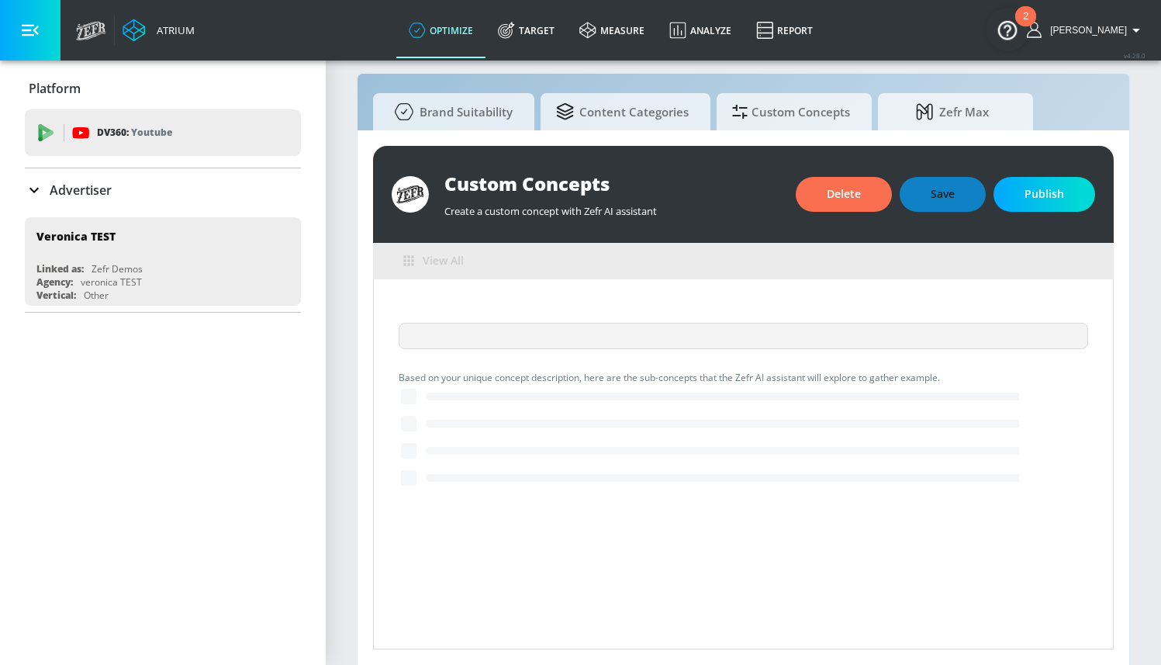
scroll to position [0, 0]
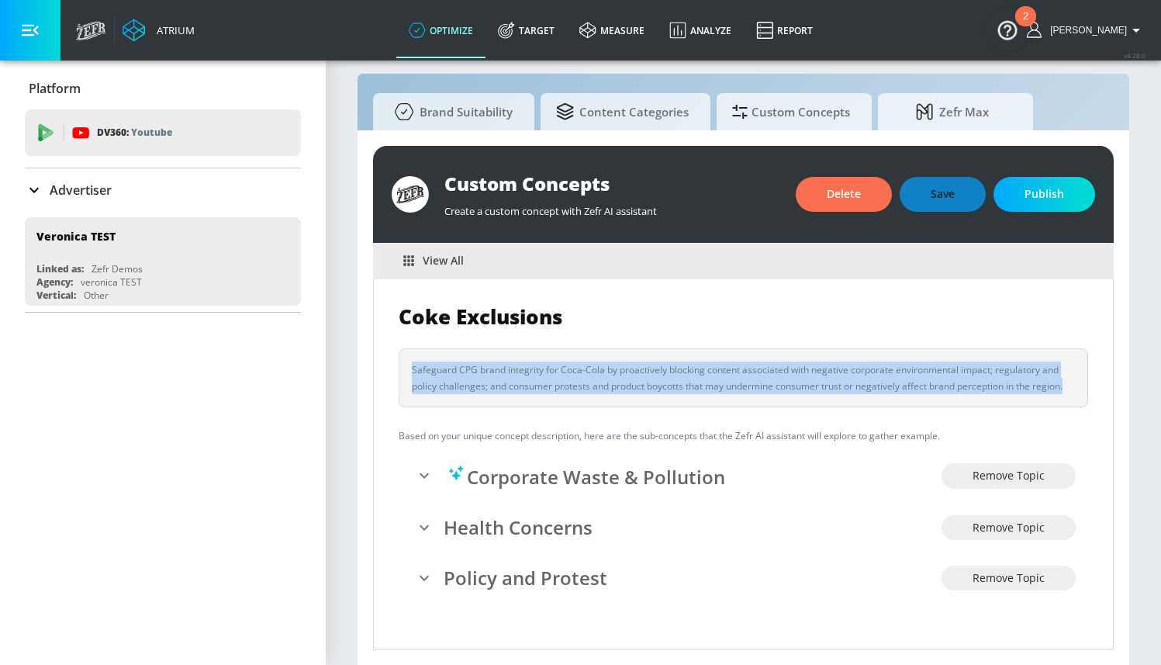
drag, startPoint x: 1071, startPoint y: 387, endPoint x: 409, endPoint y: 368, distance: 662.6
click at [409, 368] on div "Safeguard CPG brand integrity for Coca-Cola by proactively blocking content ass…" at bounding box center [743, 377] width 689 height 59
click at [415, 368] on div "Safeguard CPG brand integrity for Coca-Cola by proactively blocking content ass…" at bounding box center [743, 377] width 663 height 33
drag, startPoint x: 401, startPoint y: 361, endPoint x: 1075, endPoint y: 386, distance: 674.4
click at [1075, 386] on div "Safeguard CPG brand integrity for Coca-Cola by proactively blocking content ass…" at bounding box center [743, 377] width 689 height 59
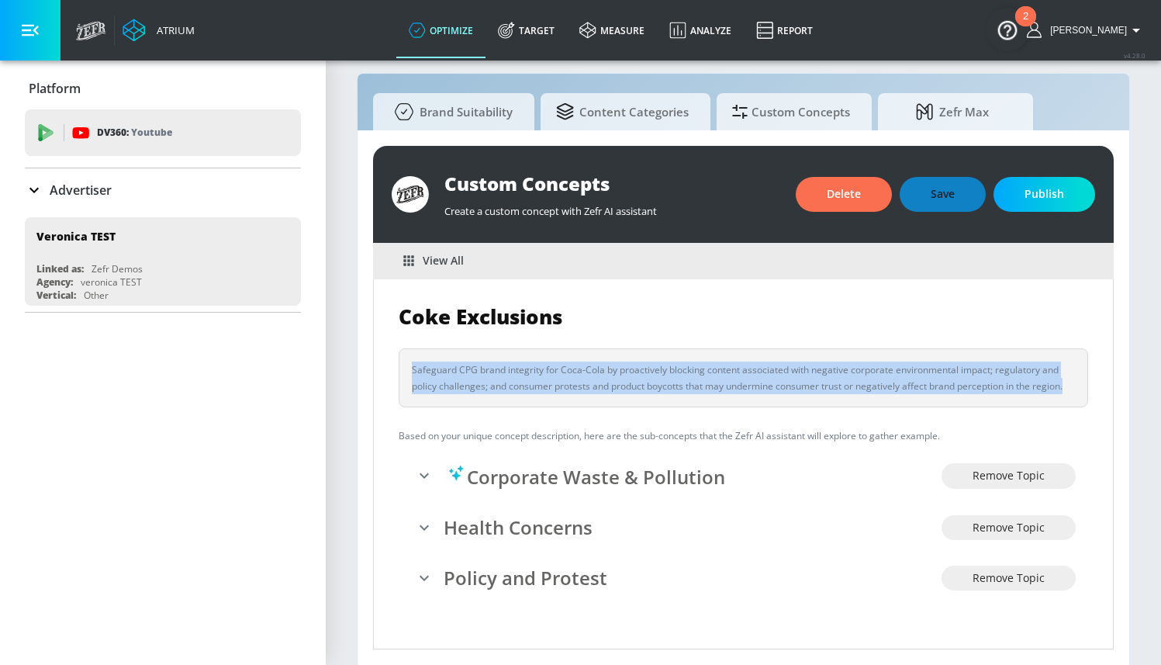
click at [1075, 386] on div "Safeguard CPG brand integrity for Coca-Cola by proactively blocking content ass…" at bounding box center [743, 377] width 689 height 59
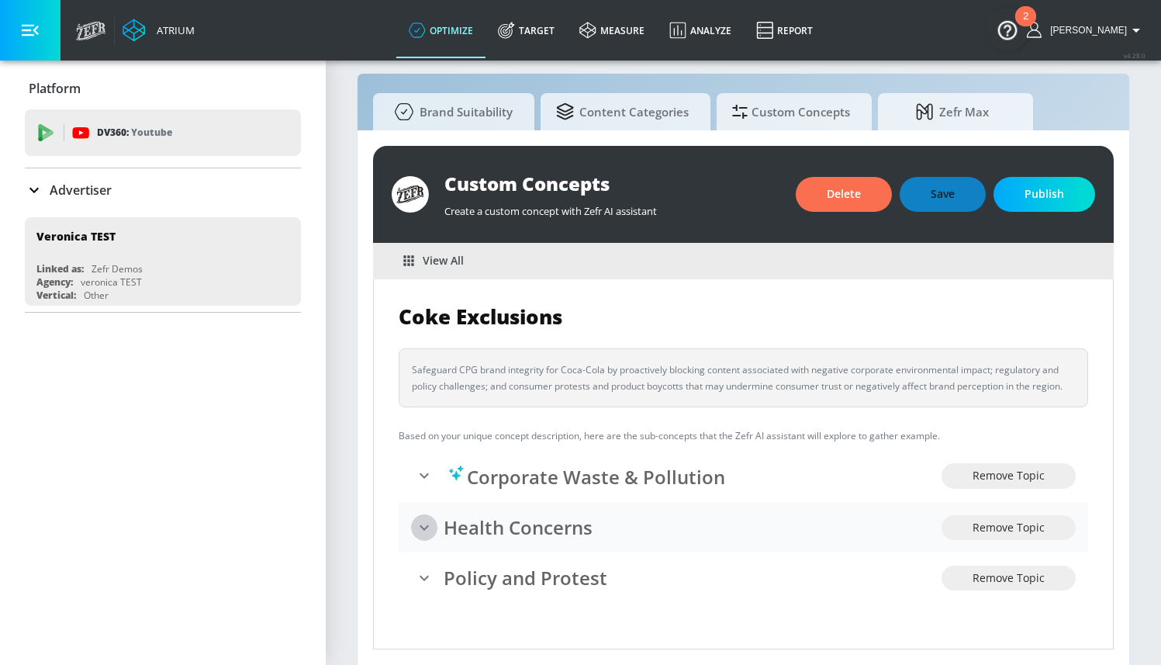
click at [428, 528] on icon "expand" at bounding box center [424, 527] width 19 height 19
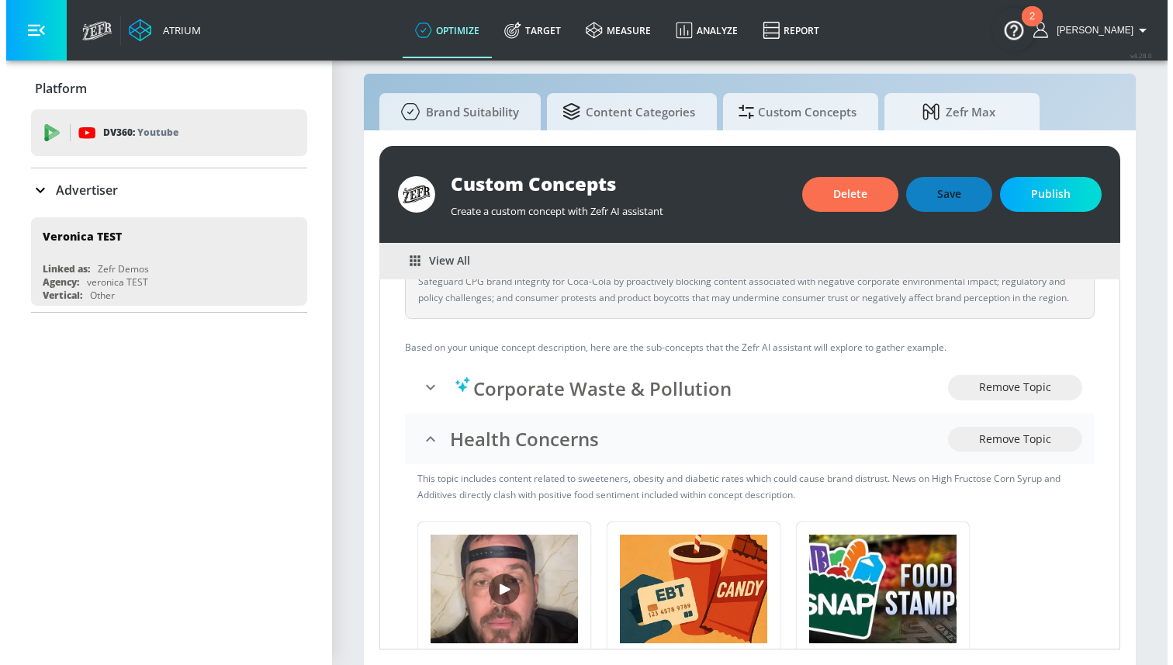
scroll to position [108, 0]
